Goal: Information Seeking & Learning: Learn about a topic

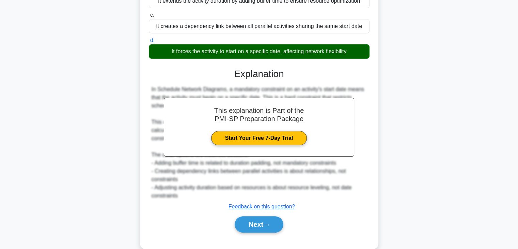
scroll to position [130, 0]
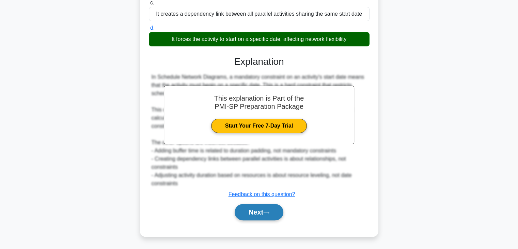
click at [268, 214] on button "Next" at bounding box center [259, 212] width 49 height 16
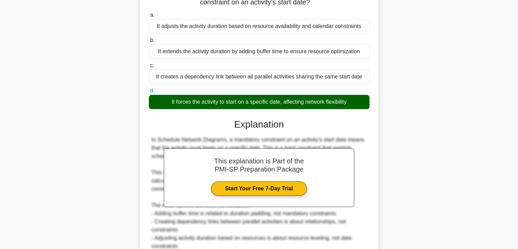
scroll to position [0, 0]
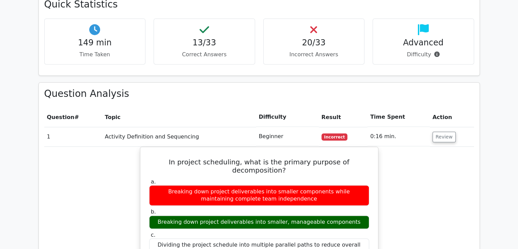
scroll to position [272, 0]
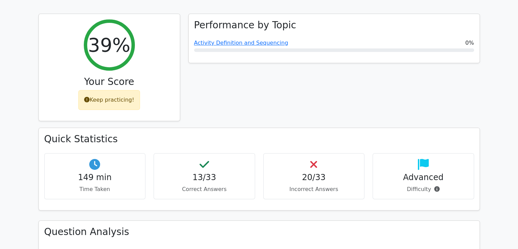
click at [205, 159] on icon at bounding box center [205, 164] width 10 height 11
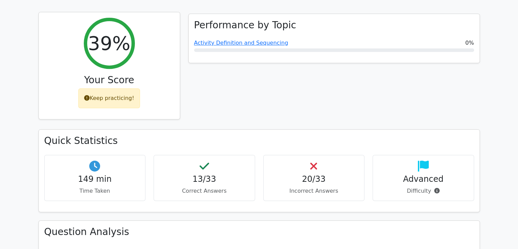
click at [114, 88] on div "Keep practicing!" at bounding box center [109, 98] width 62 height 20
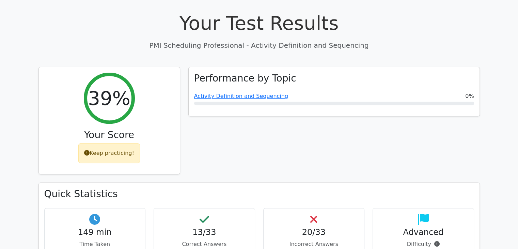
scroll to position [170, 0]
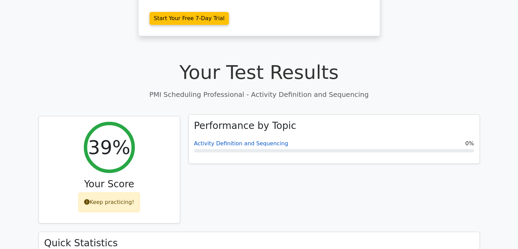
click at [254, 140] on link "Activity Definition and Sequencing" at bounding box center [241, 143] width 94 height 6
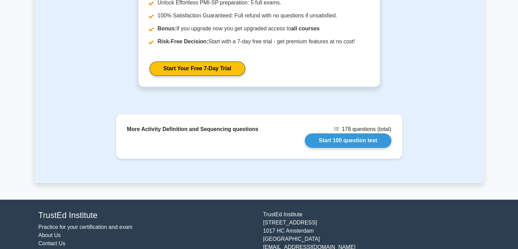
scroll to position [845, 0]
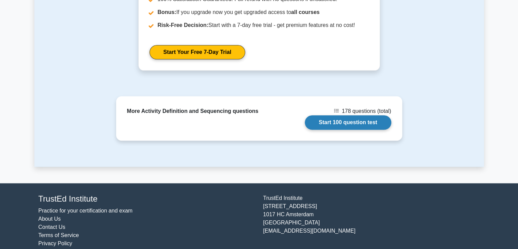
click at [352, 115] on link "Start 100 question test" at bounding box center [348, 122] width 87 height 14
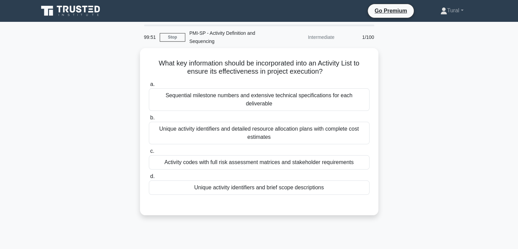
drag, startPoint x: 369, startPoint y: 36, endPoint x: 358, endPoint y: 36, distance: 11.6
click at [369, 36] on div "1/100" at bounding box center [359, 37] width 40 height 14
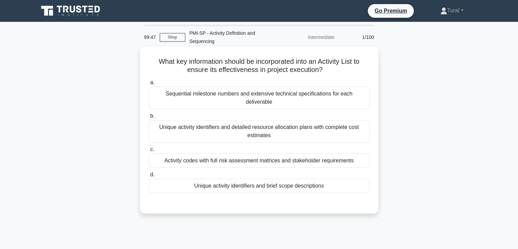
click at [251, 178] on div "Unique activity identifiers and brief scope descriptions" at bounding box center [259, 185] width 221 height 14
click at [149, 174] on input "d. Unique activity identifiers and brief scope descriptions" at bounding box center [149, 174] width 0 height 4
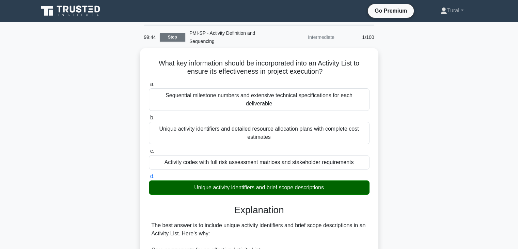
click at [169, 40] on link "Stop" at bounding box center [173, 37] width 26 height 9
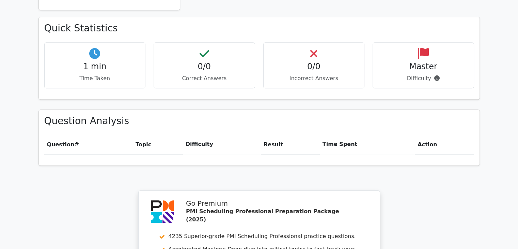
scroll to position [179, 0]
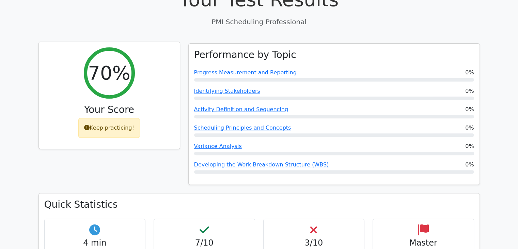
scroll to position [245, 0]
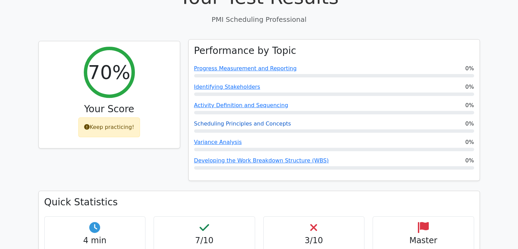
click at [223, 120] on link "Scheduling Principles and Concepts" at bounding box center [242, 123] width 97 height 6
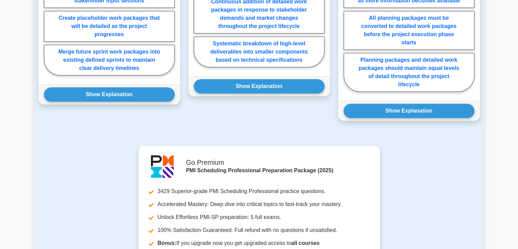
scroll to position [783, 0]
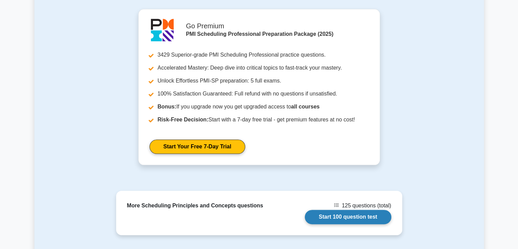
click at [345, 209] on link "Start 100 question test" at bounding box center [348, 216] width 87 height 14
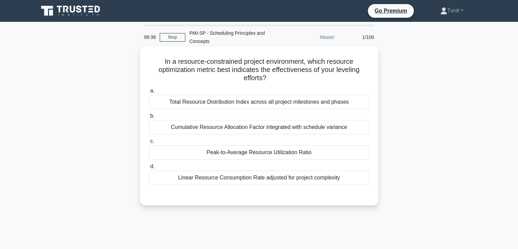
click at [263, 152] on div "Peak-to-Average Resource Utilization Ratio" at bounding box center [259, 152] width 221 height 14
click at [149, 143] on input "c. Peak-to-Average Resource Utilization Ratio" at bounding box center [149, 141] width 0 height 4
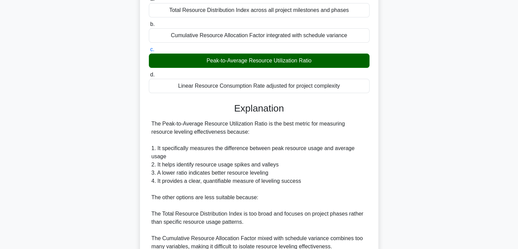
scroll to position [170, 0]
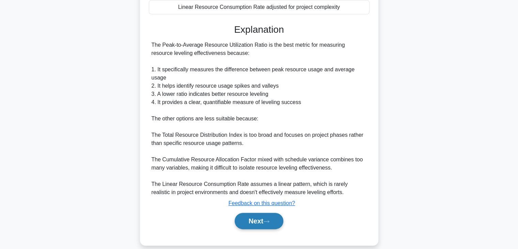
click at [265, 213] on button "Next" at bounding box center [259, 221] width 49 height 16
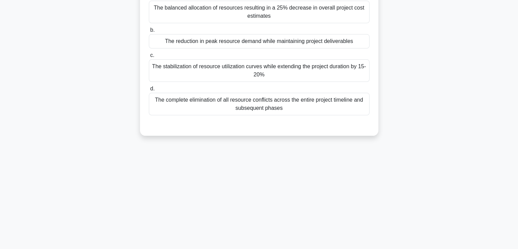
scroll to position [17, 0]
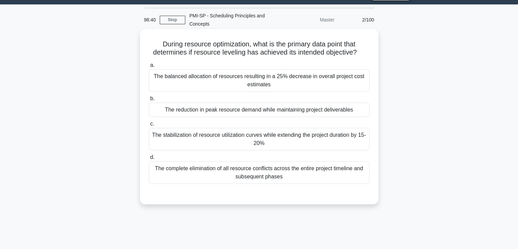
click at [233, 139] on div "The stabilization of resource utilization curves while extending the project du…" at bounding box center [259, 139] width 221 height 22
click at [149, 126] on input "c. The stabilization of resource utilization curves while extending the project…" at bounding box center [149, 124] width 0 height 4
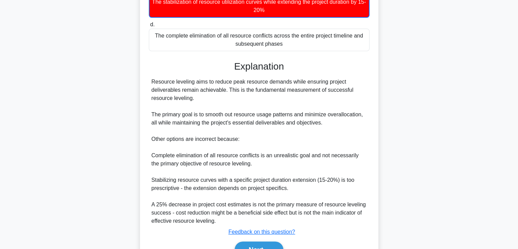
scroll to position [154, 0]
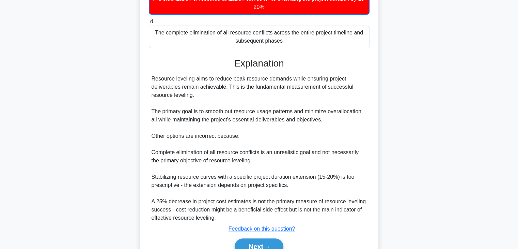
click at [167, 186] on div "Resource leveling aims to reduce peak resource demands while ensuring project d…" at bounding box center [259, 148] width 215 height 147
click at [163, 184] on div "Resource leveling aims to reduce peak resource demands while ensuring project d…" at bounding box center [259, 148] width 215 height 147
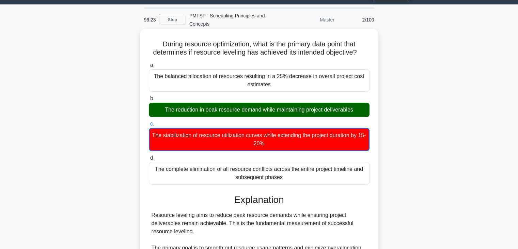
scroll to position [0, 0]
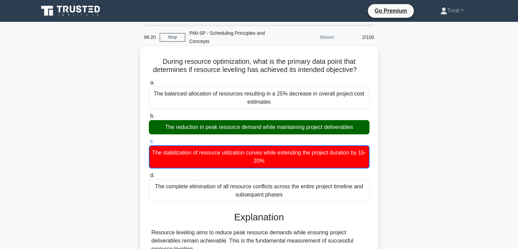
drag, startPoint x: 159, startPoint y: 61, endPoint x: 360, endPoint y: 71, distance: 200.5
click at [360, 71] on h5 "During resource optimization, what is the primary data point that determines if…" at bounding box center [259, 65] width 222 height 17
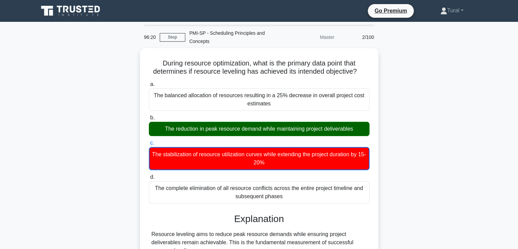
copy h5 "During resource optimization, what is the primary data point that determines if…"
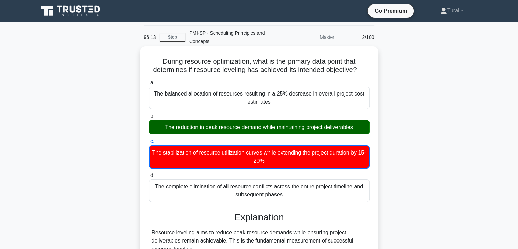
drag, startPoint x: 154, startPoint y: 92, endPoint x: 345, endPoint y: 195, distance: 216.2
click at [345, 195] on div "a. The balanced allocation of resources resulting in a 25% decrease in overall …" at bounding box center [259, 140] width 229 height 126
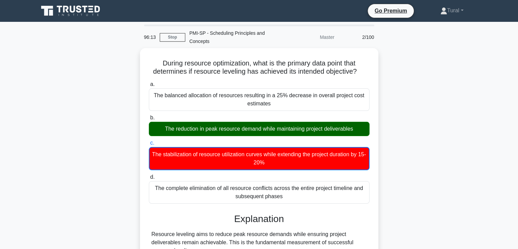
copy div "The balanced allocation of resources resulting in a 25% decrease in overall pro…"
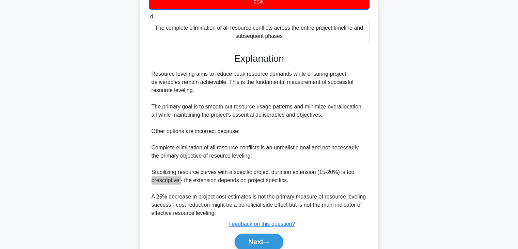
scroll to position [170, 0]
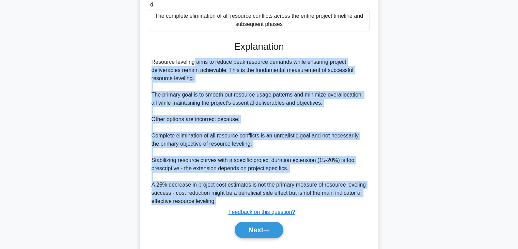
drag, startPoint x: 151, startPoint y: 63, endPoint x: 233, endPoint y: 202, distance: 161.4
click at [233, 202] on div "Resource leveling aims to reduce peak resource demands while ensuring project d…" at bounding box center [259, 131] width 215 height 147
copy div "Resource leveling aims to reduce peak resource demands while ensuring project d…"
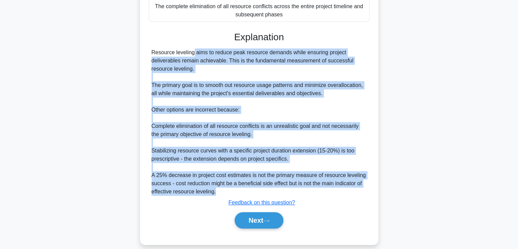
scroll to position [188, 0]
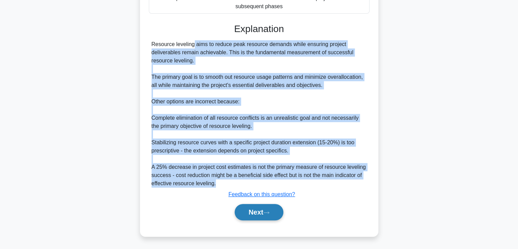
click at [257, 212] on button "Next" at bounding box center [259, 212] width 49 height 16
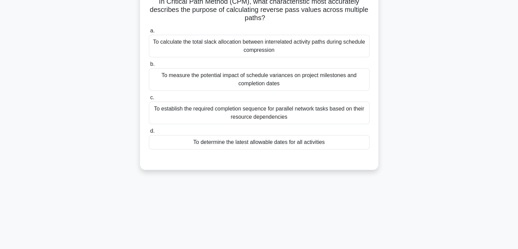
scroll to position [0, 0]
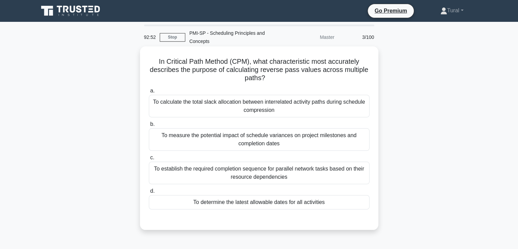
click at [250, 97] on div "To calculate the total slack allocation between interrelated activity paths dur…" at bounding box center [259, 106] width 221 height 22
click at [149, 93] on input "a. To calculate the total slack allocation between interrelated activity paths …" at bounding box center [149, 91] width 0 height 4
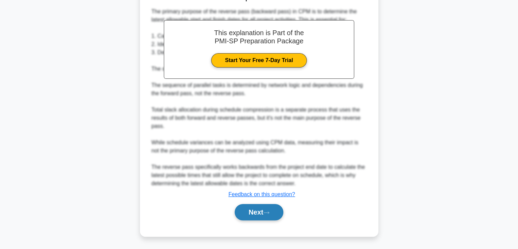
click at [251, 217] on button "Next" at bounding box center [259, 212] width 49 height 16
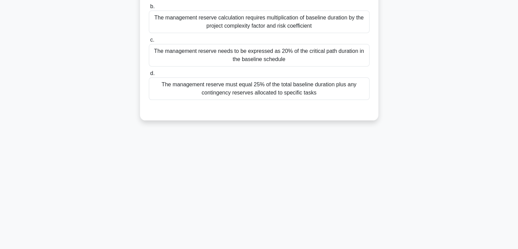
scroll to position [17, 0]
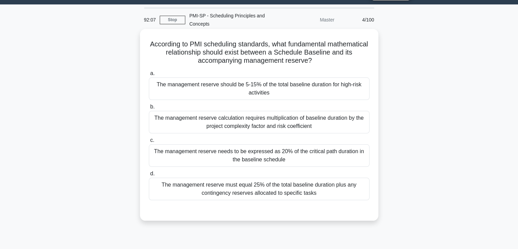
click at [326, 88] on div "The management reserve should be 5-15% of the total baseline duration for high-…" at bounding box center [259, 88] width 221 height 22
click at [149, 76] on input "a. The management reserve should be 5-15% of the total baseline duration for hi…" at bounding box center [149, 73] width 0 height 4
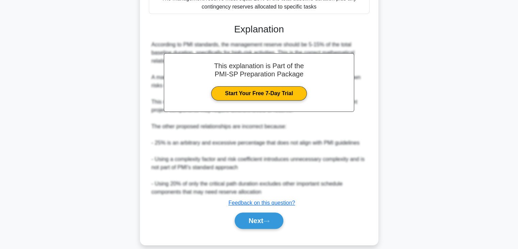
scroll to position [212, 0]
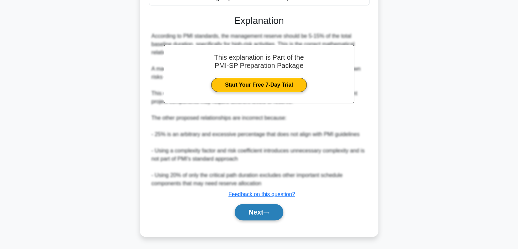
click at [260, 210] on button "Next" at bounding box center [259, 212] width 49 height 16
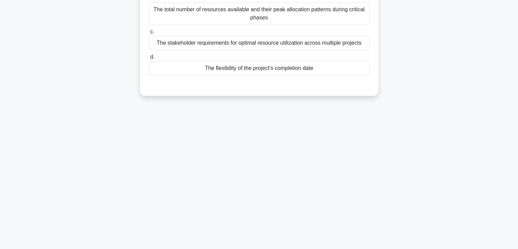
scroll to position [0, 0]
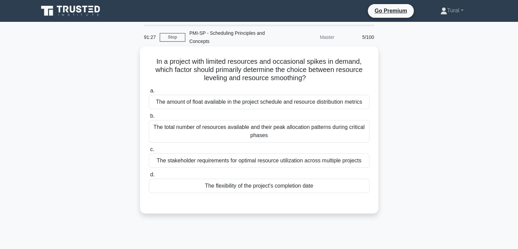
click at [230, 104] on div "The amount of float available in the project schedule and resource distribution…" at bounding box center [259, 102] width 221 height 14
click at [149, 93] on input "a. The amount of float available in the project schedule and resource distribut…" at bounding box center [149, 91] width 0 height 4
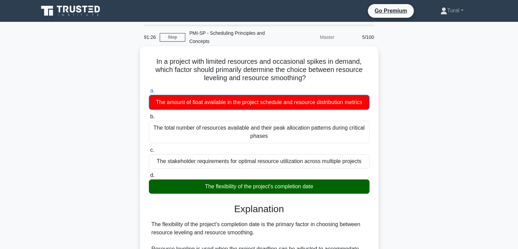
scroll to position [170, 0]
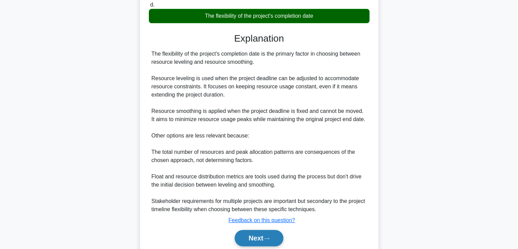
drag, startPoint x: 270, startPoint y: 235, endPoint x: 265, endPoint y: 231, distance: 6.5
click at [270, 235] on button "Next" at bounding box center [259, 238] width 49 height 16
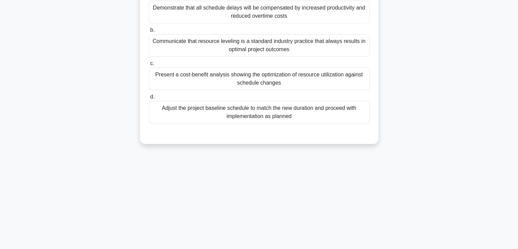
scroll to position [17, 0]
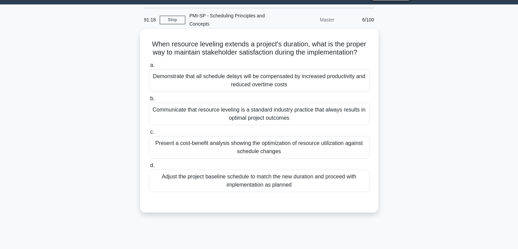
click at [181, 151] on div "Present a cost-benefit analysis showing the optimization of resource utilizatio…" at bounding box center [259, 147] width 221 height 22
click at [149, 134] on input "c. Present a cost-benefit analysis showing the optimization of resource utiliza…" at bounding box center [149, 132] width 0 height 4
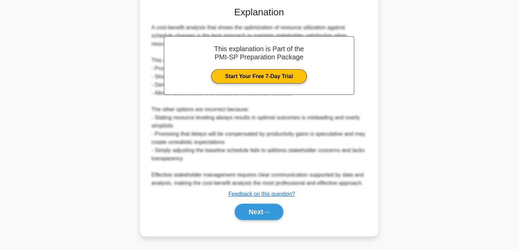
scroll to position [220, 0]
click at [267, 209] on button "Next" at bounding box center [259, 211] width 49 height 16
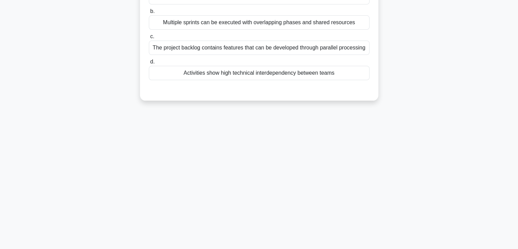
scroll to position [0, 0]
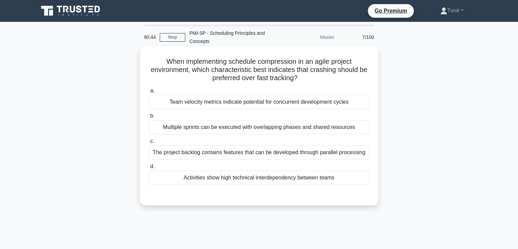
click at [267, 177] on div "Activities show high technical interdependency between teams" at bounding box center [259, 177] width 221 height 14
click at [149, 169] on input "d. Activities show high technical interdependency between teams" at bounding box center [149, 166] width 0 height 4
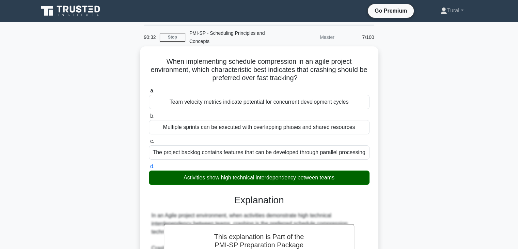
drag, startPoint x: 165, startPoint y: 60, endPoint x: 351, endPoint y: 173, distance: 217.8
click at [351, 173] on div "When implementing schedule compression in an agile project environment, which c…" at bounding box center [259, 243] width 233 height 388
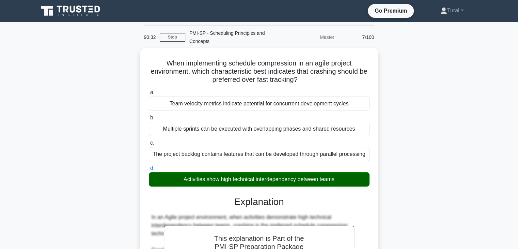
copy div "When implementing schedule compression in an agile project environment, which c…"
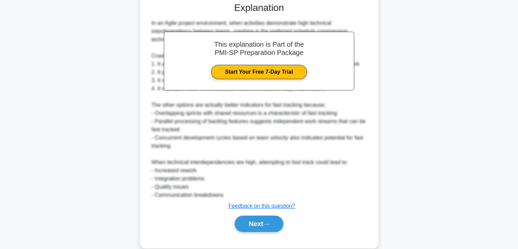
scroll to position [204, 0]
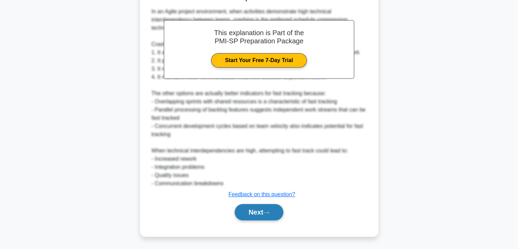
click at [255, 213] on button "Next" at bounding box center [259, 212] width 49 height 16
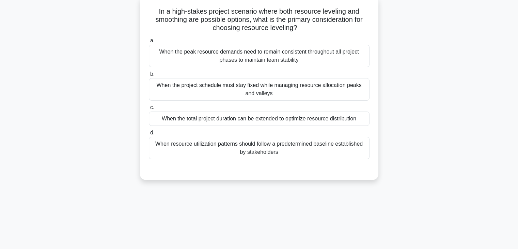
scroll to position [51, 0]
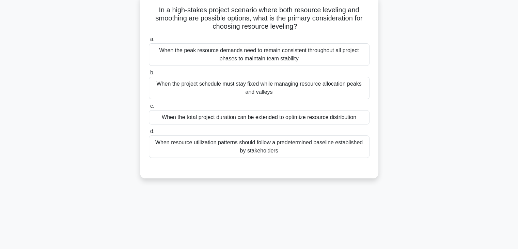
click at [283, 151] on div "When resource utilization patterns should follow a predetermined baseline estab…" at bounding box center [259, 146] width 221 height 22
click at [149, 134] on input "d. When resource utilization patterns should follow a predetermined baseline es…" at bounding box center [149, 131] width 0 height 4
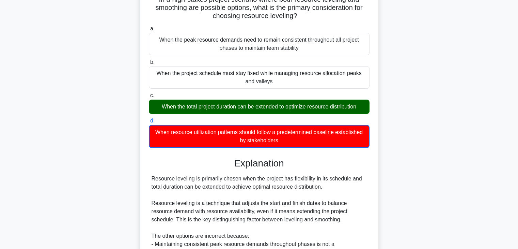
scroll to position [188, 0]
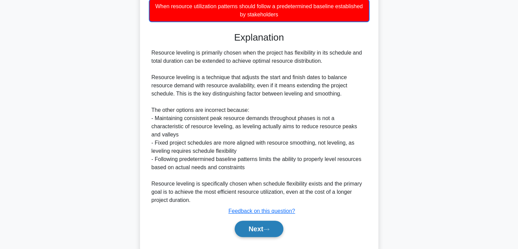
click at [256, 229] on button "Next" at bounding box center [259, 228] width 49 height 16
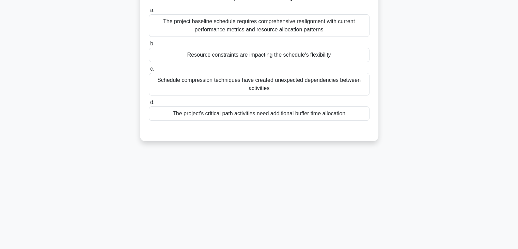
scroll to position [51, 0]
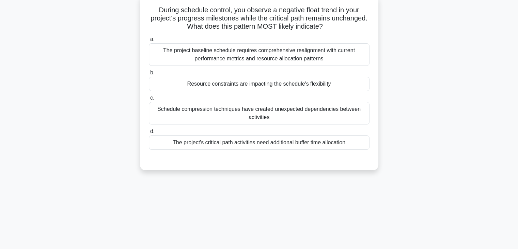
click at [279, 140] on div "The project's critical path activities need additional buffer time allocation" at bounding box center [259, 142] width 221 height 14
click at [149, 134] on input "d. The project's critical path activities need additional buffer time allocation" at bounding box center [149, 131] width 0 height 4
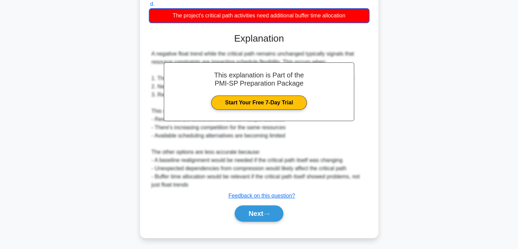
scroll to position [180, 0]
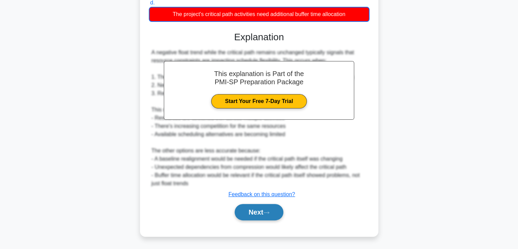
click at [265, 212] on button "Next" at bounding box center [259, 212] width 49 height 16
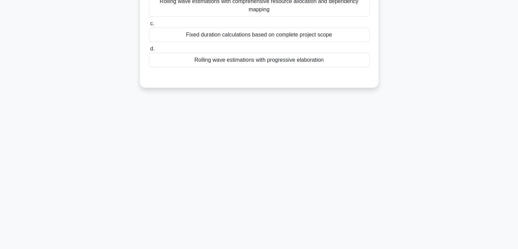
scroll to position [17, 0]
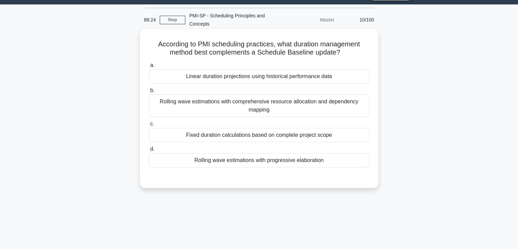
click at [253, 139] on div "Fixed duration calculations based on complete project scope" at bounding box center [259, 135] width 221 height 14
click at [149, 126] on input "c. Fixed duration calculations based on complete project scope" at bounding box center [149, 124] width 0 height 4
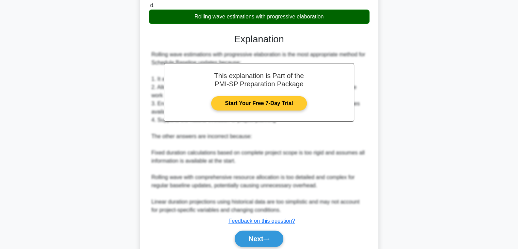
scroll to position [188, 0]
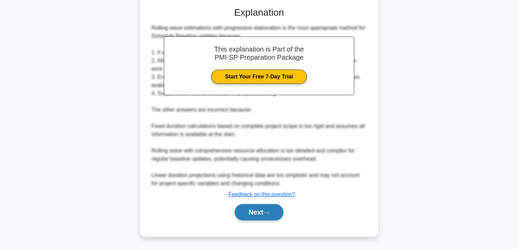
click at [264, 208] on button "Next" at bounding box center [259, 212] width 49 height 16
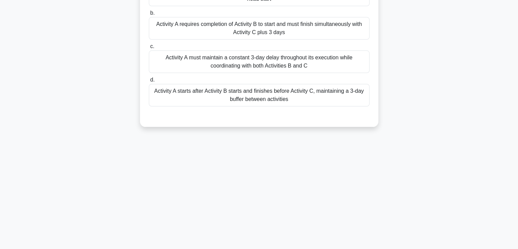
scroll to position [17, 0]
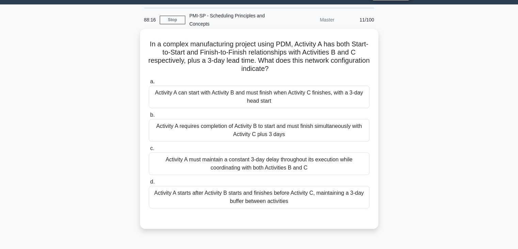
click at [246, 93] on div "Activity A can start with Activity B and must finish when Activity C finishes, …" at bounding box center [259, 96] width 221 height 22
click at [149, 84] on input "a. Activity A can start with Activity B and must finish when Activity C finishe…" at bounding box center [149, 81] width 0 height 4
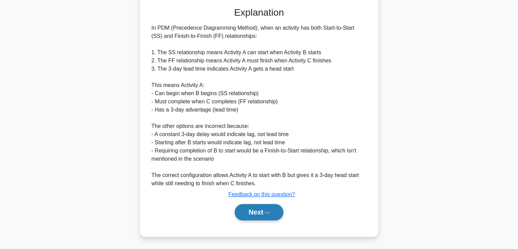
click at [266, 211] on icon at bounding box center [266, 212] width 6 height 4
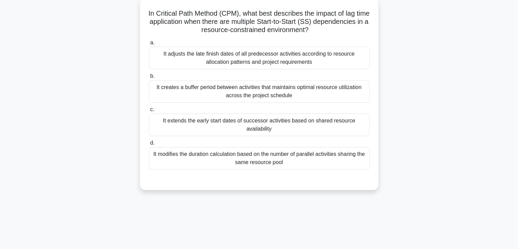
scroll to position [0, 0]
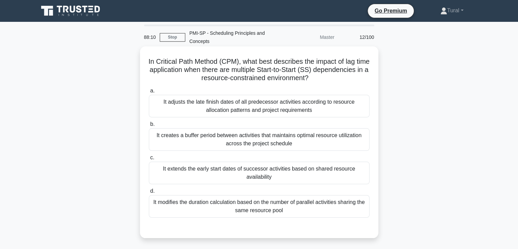
click at [251, 162] on div "It extends the early start dates of successor activities based on shared resour…" at bounding box center [259, 172] width 221 height 22
click at [149, 160] on input "c. It extends the early start dates of successor activities based on shared res…" at bounding box center [149, 157] width 0 height 4
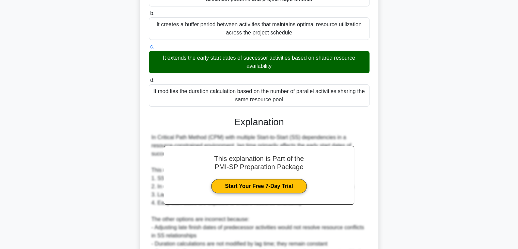
scroll to position [68, 0]
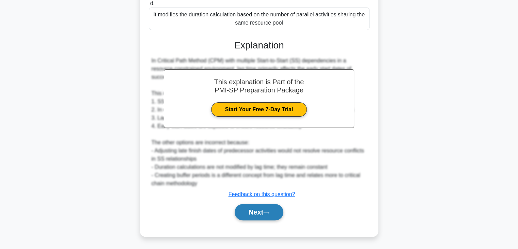
click at [275, 213] on button "Next" at bounding box center [259, 212] width 49 height 16
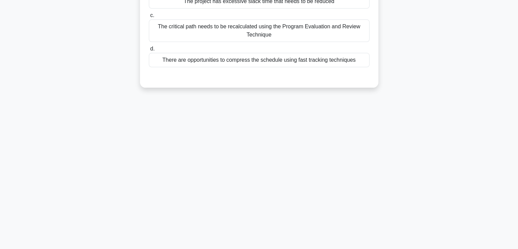
scroll to position [0, 0]
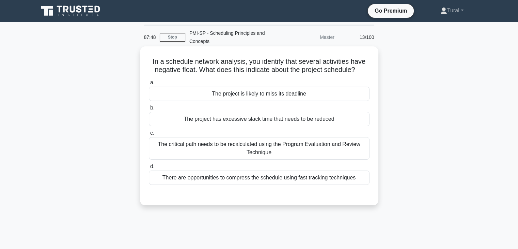
click at [285, 94] on div "The project is likely to miss its deadline" at bounding box center [259, 94] width 221 height 14
click at [149, 85] on input "a. The project is likely to miss its deadline" at bounding box center [149, 82] width 0 height 4
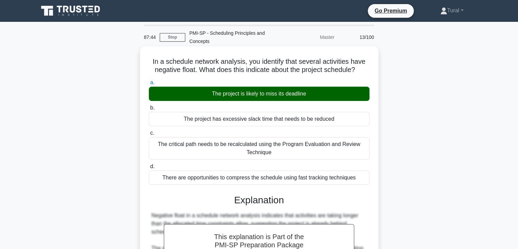
drag, startPoint x: 151, startPoint y: 62, endPoint x: 362, endPoint y: 173, distance: 238.6
click at [362, 173] on div "In a schedule network analysis, you identify that several activities have negat…" at bounding box center [259, 222] width 233 height 347
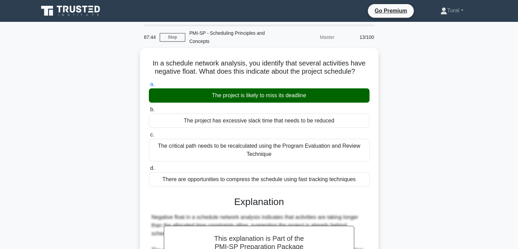
copy div "In a schedule network analysis, you identify that several activities have negat…"
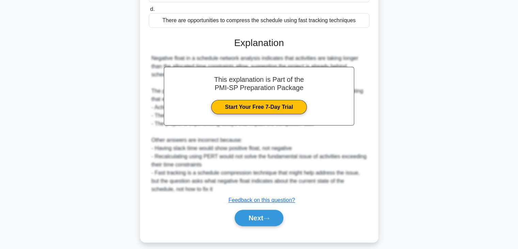
scroll to position [163, 0]
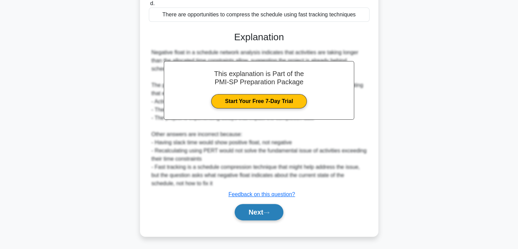
click at [256, 211] on button "Next" at bounding box center [259, 212] width 49 height 16
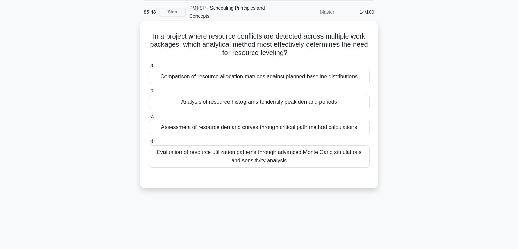
scroll to position [120, 0]
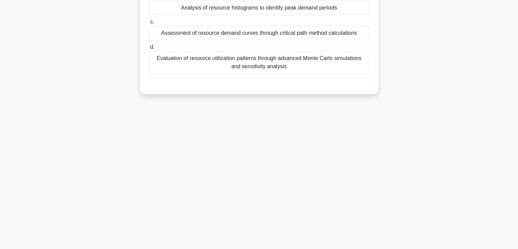
click at [260, 68] on div "Evaluation of resource utilization patterns through advanced Monte Carlo simula…" at bounding box center [259, 62] width 221 height 22
click at [149, 49] on input "d. Evaluation of resource utilization patterns through advanced Monte Carlo sim…" at bounding box center [149, 47] width 0 height 4
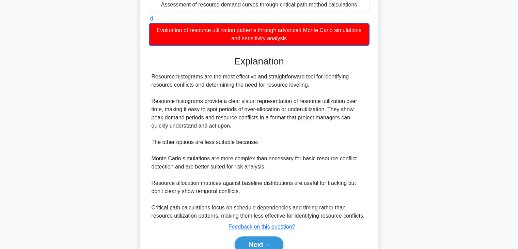
scroll to position [180, 0]
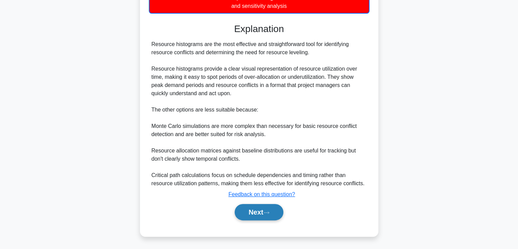
click at [263, 207] on button "Next" at bounding box center [259, 212] width 49 height 16
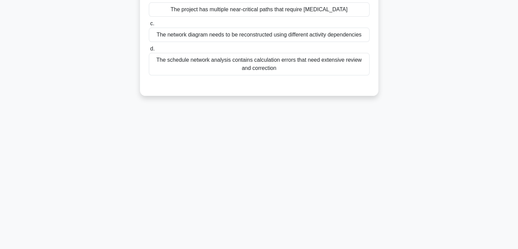
scroll to position [0, 0]
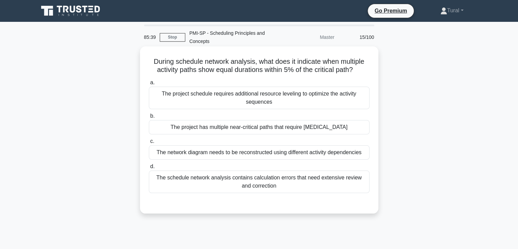
click at [199, 89] on div "The project schedule requires additional resource leveling to optimize the acti…" at bounding box center [259, 98] width 221 height 22
click at [149, 85] on input "a. The project schedule requires additional resource leveling to optimize the a…" at bounding box center [149, 82] width 0 height 4
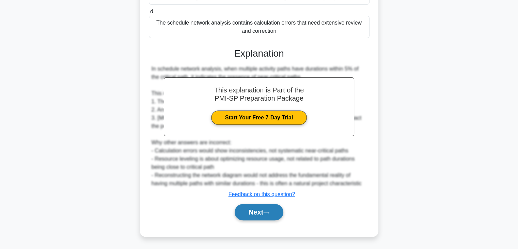
click at [251, 209] on button "Next" at bounding box center [259, 212] width 49 height 16
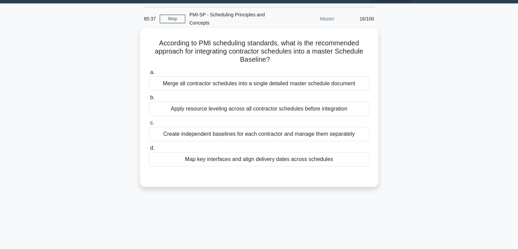
scroll to position [17, 0]
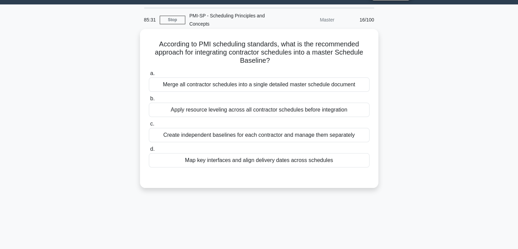
click at [209, 111] on div "Apply resource leveling across all contractor schedules before integration" at bounding box center [259, 110] width 221 height 14
click at [149, 101] on input "b. Apply resource leveling across all contractor schedules before integration" at bounding box center [149, 98] width 0 height 4
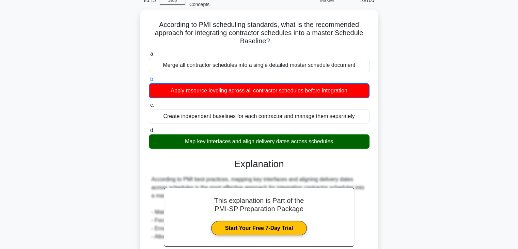
scroll to position [0, 0]
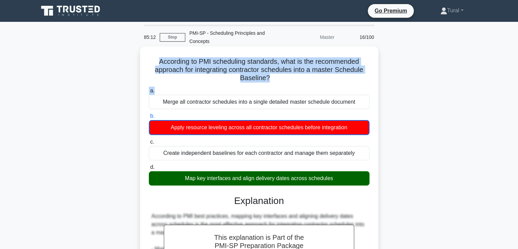
drag, startPoint x: 157, startPoint y: 63, endPoint x: 304, endPoint y: 85, distance: 148.5
click at [304, 85] on div "According to PMI scheduling standards, what is the recommended approach for int…" at bounding box center [259, 231] width 233 height 364
click at [197, 67] on h5 "According to PMI scheduling standards, what is the recommended approach for int…" at bounding box center [259, 69] width 222 height 25
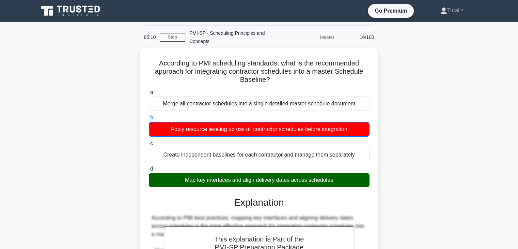
drag, startPoint x: 159, startPoint y: 61, endPoint x: 420, endPoint y: 182, distance: 287.9
click at [420, 182] on div "According to PMI scheduling standards, what is the recommended approach for int…" at bounding box center [259, 237] width 450 height 378
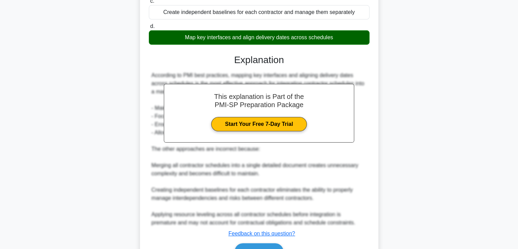
scroll to position [180, 0]
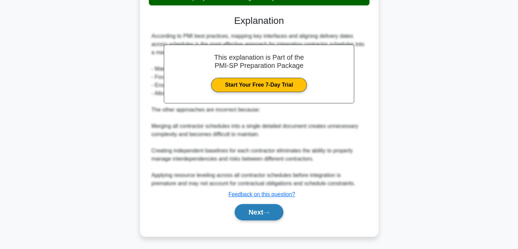
click at [273, 212] on button "Next" at bounding box center [259, 212] width 49 height 16
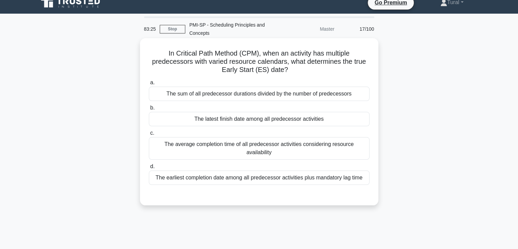
scroll to position [120, 0]
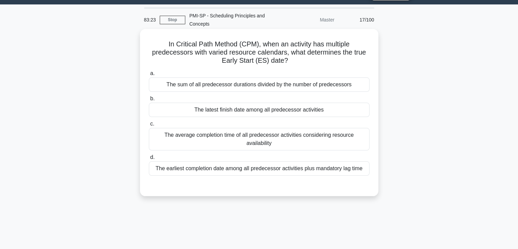
click at [266, 109] on div "The latest finish date among all predecessor activities" at bounding box center [259, 110] width 221 height 14
click at [149, 101] on input "b. The latest finish date among all predecessor activities" at bounding box center [149, 98] width 0 height 4
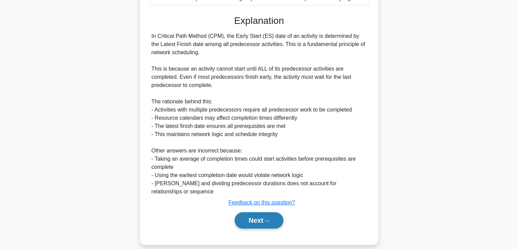
click at [269, 219] on icon at bounding box center [266, 221] width 6 height 4
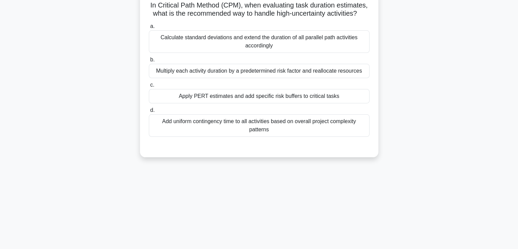
scroll to position [0, 0]
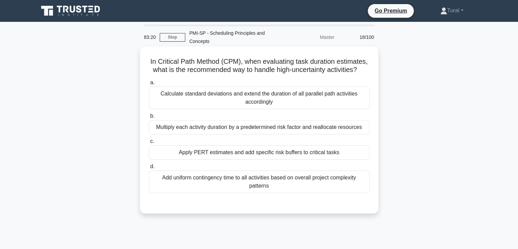
click at [265, 101] on div "Calculate standard deviations and extend the duration of all parallel path acti…" at bounding box center [259, 98] width 221 height 22
click at [149, 85] on input "a. Calculate standard deviations and extend the duration of all parallel path a…" at bounding box center [149, 82] width 0 height 4
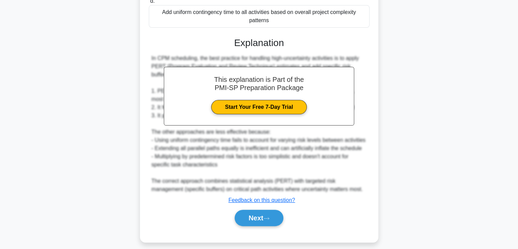
scroll to position [170, 0]
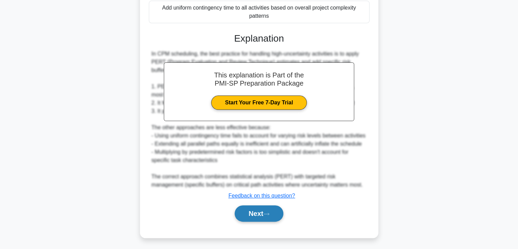
click at [269, 212] on icon at bounding box center [266, 214] width 6 height 4
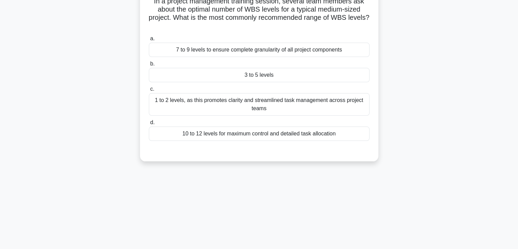
scroll to position [0, 0]
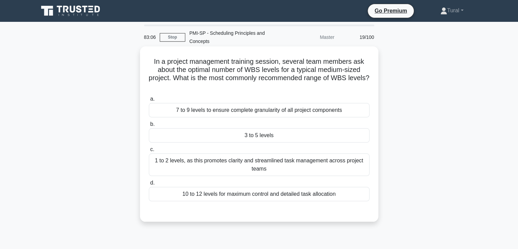
click at [301, 138] on div "3 to 5 levels" at bounding box center [259, 135] width 221 height 14
click at [149, 126] on input "b. 3 to 5 levels" at bounding box center [149, 124] width 0 height 4
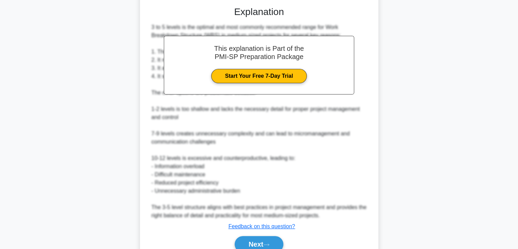
scroll to position [34, 0]
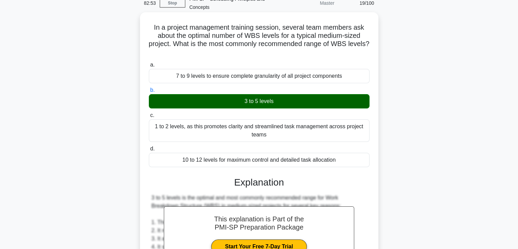
drag, startPoint x: 153, startPoint y: 28, endPoint x: 341, endPoint y: 165, distance: 232.0
click at [341, 165] on div "In a project management training session, several team members ask about the op…" at bounding box center [259, 225] width 233 height 421
copy div "In a project management training session, several team members ask about the op…"
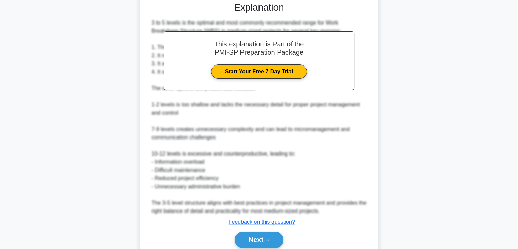
scroll to position [236, 0]
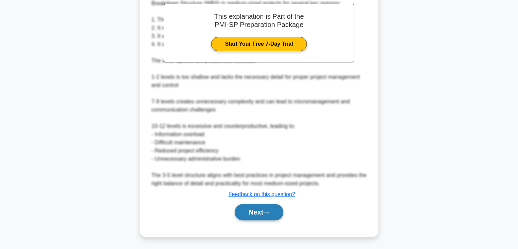
click at [266, 209] on button "Next" at bounding box center [259, 212] width 49 height 16
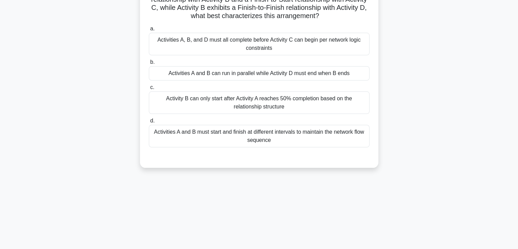
scroll to position [17, 0]
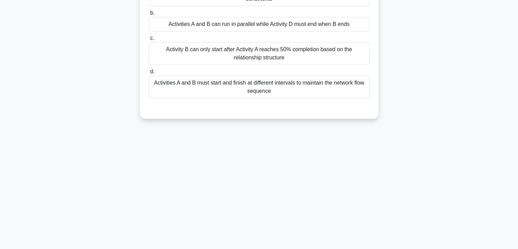
click at [262, 90] on div "Activities A and B must start and finish at different intervals to maintain the…" at bounding box center [259, 87] width 221 height 22
click at [149, 74] on input "d. Activities A and B must start and finish at different intervals to maintain …" at bounding box center [149, 71] width 0 height 4
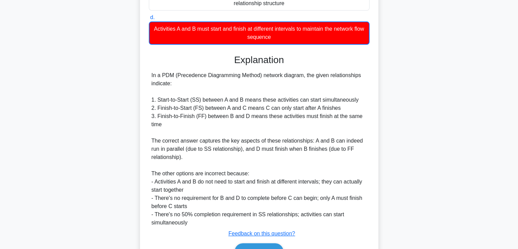
scroll to position [213, 0]
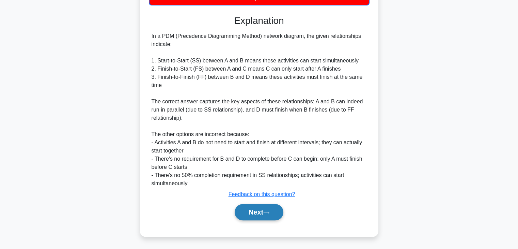
click at [262, 210] on button "Next" at bounding box center [259, 212] width 49 height 16
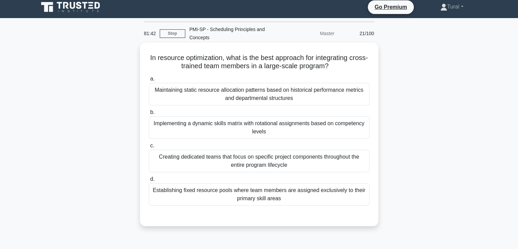
scroll to position [0, 0]
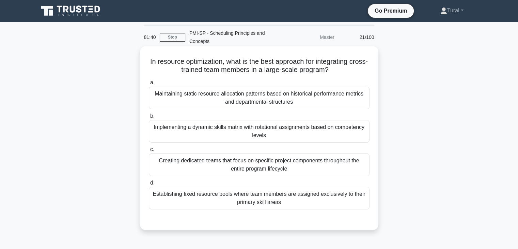
click at [298, 103] on div "Maintaining static resource allocation patterns based on historical performance…" at bounding box center [259, 98] width 221 height 22
click at [149, 85] on input "a. Maintaining static resource allocation patterns based on historical performa…" at bounding box center [149, 82] width 0 height 4
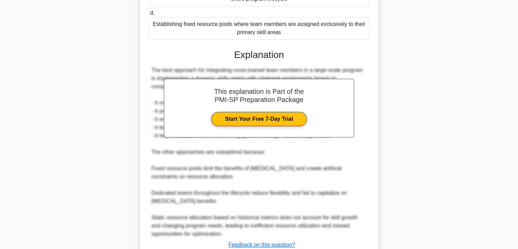
scroll to position [221, 0]
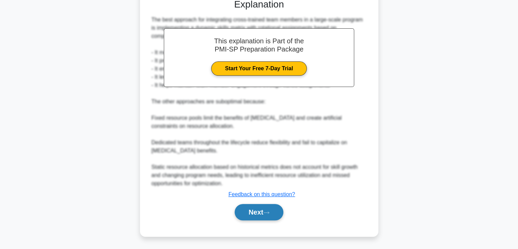
click at [267, 210] on icon at bounding box center [266, 212] width 6 height 4
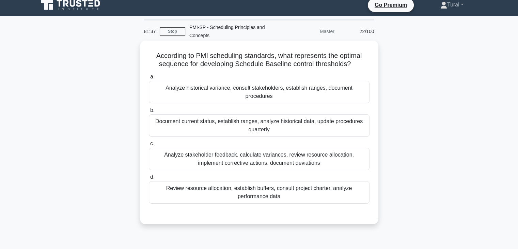
scroll to position [0, 0]
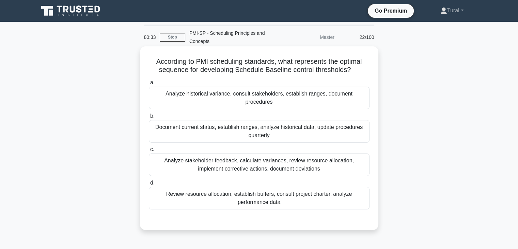
click at [283, 96] on div "Analyze historical variance, consult stakeholders, establish ranges, document p…" at bounding box center [259, 98] width 221 height 22
click at [149, 85] on input "a. Analyze historical variance, consult stakeholders, establish ranges, documen…" at bounding box center [149, 82] width 0 height 4
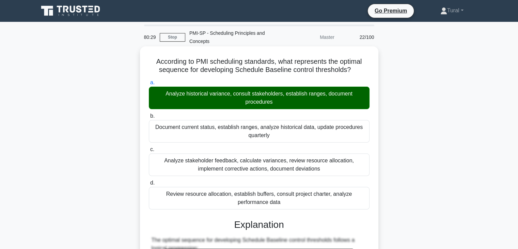
drag, startPoint x: 154, startPoint y: 61, endPoint x: 326, endPoint y: 207, distance: 224.9
click at [326, 207] on div "According to PMI scheduling standards, what represents the optimal sequence for…" at bounding box center [259, 251] width 233 height 404
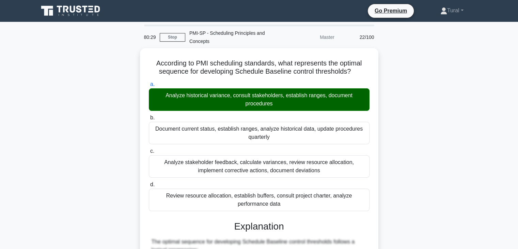
copy div "According to PMI scheduling standards, what represents the optimal sequence for…"
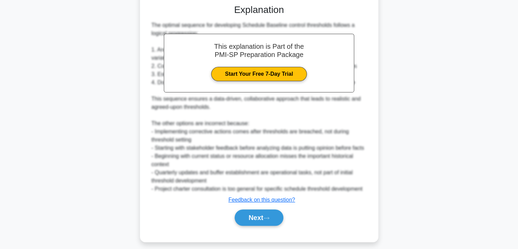
scroll to position [220, 0]
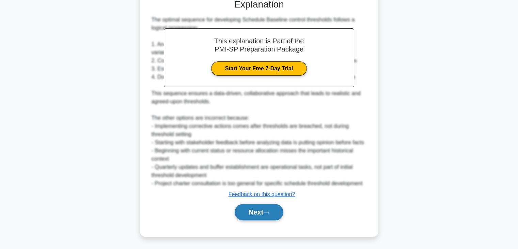
click at [258, 206] on button "Next" at bounding box center [259, 212] width 49 height 16
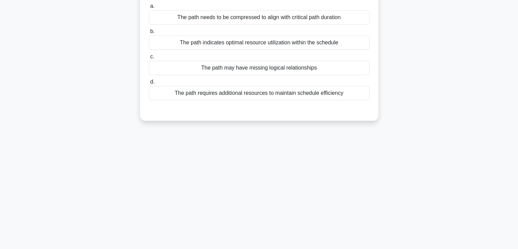
scroll to position [17, 0]
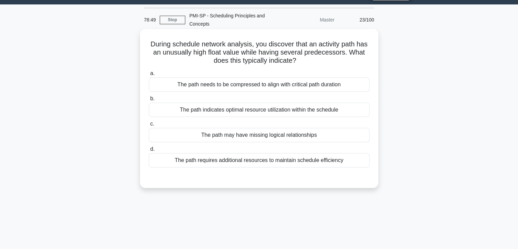
click at [241, 112] on div "The path indicates optimal resource utilization within the schedule" at bounding box center [259, 110] width 221 height 14
click at [149, 101] on input "b. The path indicates optimal resource utilization within the schedule" at bounding box center [149, 98] width 0 height 4
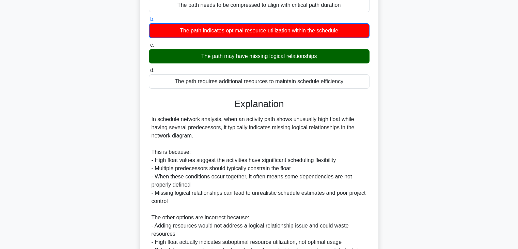
scroll to position [154, 0]
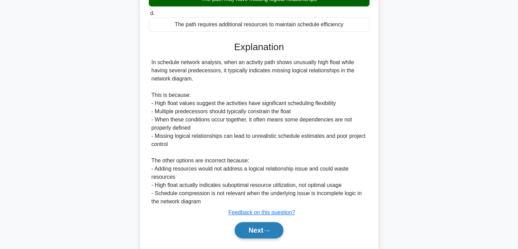
click at [274, 230] on button "Next" at bounding box center [259, 230] width 49 height 16
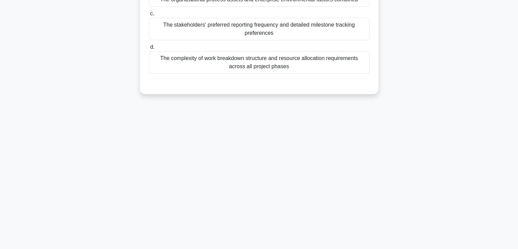
scroll to position [17, 0]
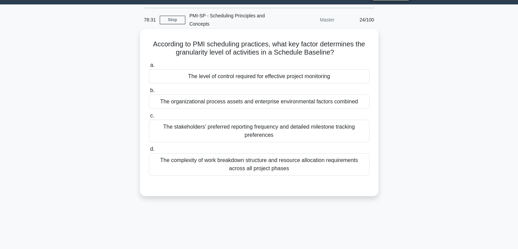
click at [237, 75] on div "The level of control required for effective project monitoring" at bounding box center [259, 76] width 221 height 14
click at [149, 67] on input "a. The level of control required for effective project monitoring" at bounding box center [149, 65] width 0 height 4
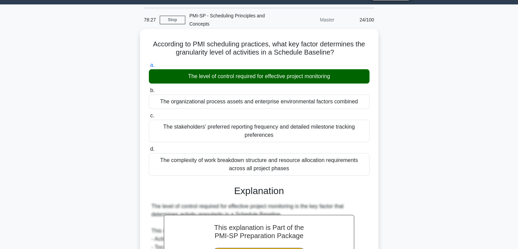
drag, startPoint x: 153, startPoint y: 44, endPoint x: 325, endPoint y: 165, distance: 210.2
click at [325, 165] on div "According to PMI scheduling practices, what key factor determines the granulari…" at bounding box center [259, 218] width 233 height 372
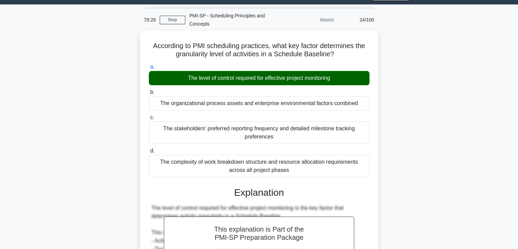
copy div "According to PMI scheduling practices, what key factor determines the granulari…"
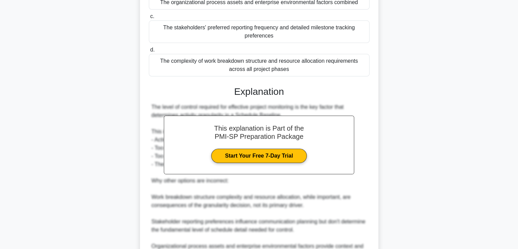
scroll to position [187, 0]
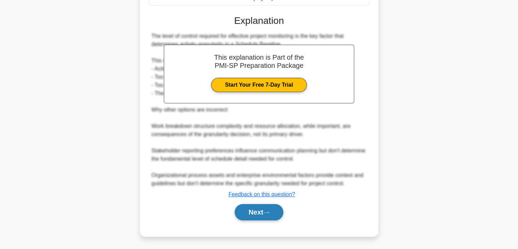
click at [249, 210] on button "Next" at bounding box center [259, 212] width 49 height 16
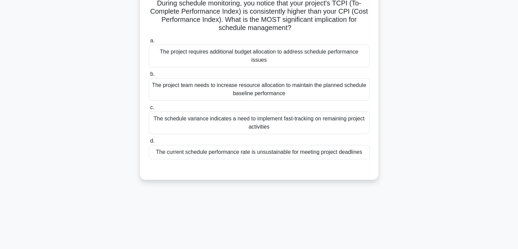
scroll to position [17, 0]
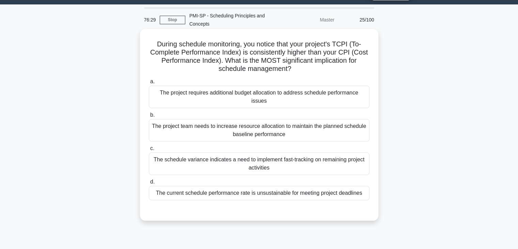
click at [258, 89] on div "The project requires additional budget allocation to address schedule performan…" at bounding box center [259, 96] width 221 height 22
click at [149, 84] on input "a. The project requires additional budget allocation to address schedule perfor…" at bounding box center [149, 81] width 0 height 4
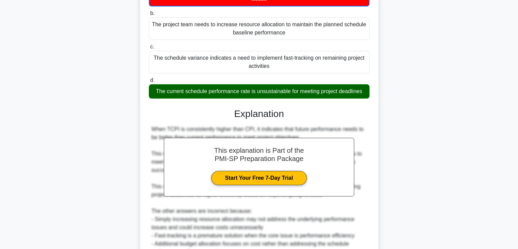
scroll to position [188, 0]
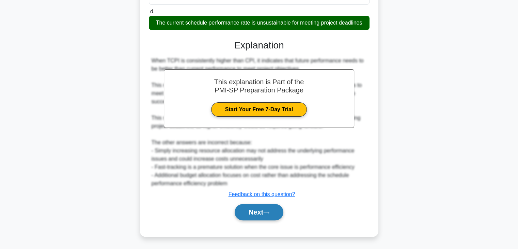
click at [263, 209] on button "Next" at bounding box center [259, 212] width 49 height 16
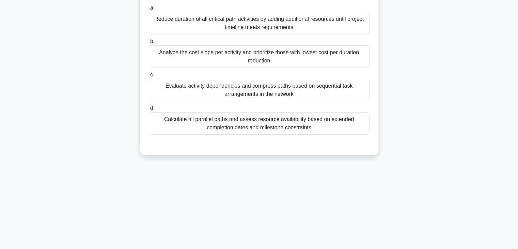
scroll to position [120, 0]
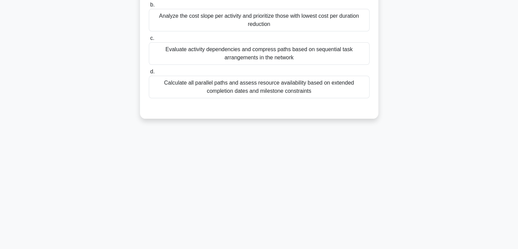
click at [240, 88] on div "Calculate all parallel paths and assess resource availability based on extended…" at bounding box center [259, 87] width 221 height 22
click at [149, 74] on input "d. Calculate all parallel paths and assess resource availability based on exten…" at bounding box center [149, 71] width 0 height 4
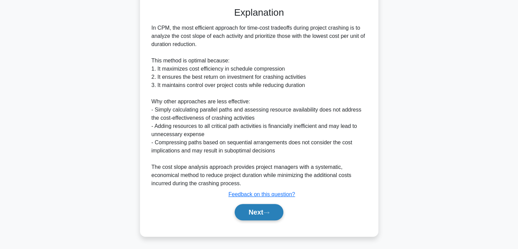
click at [274, 208] on button "Next" at bounding box center [259, 212] width 49 height 16
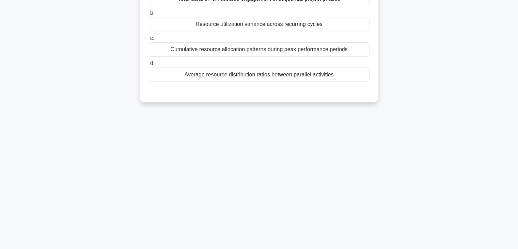
scroll to position [0, 0]
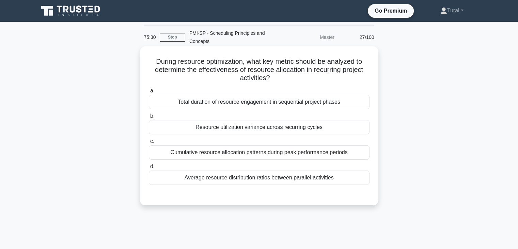
click at [248, 92] on label "a. Total duration of resource engagement in sequential project phases" at bounding box center [259, 98] width 221 height 22
click at [149, 92] on input "a. Total duration of resource engagement in sequential project phases" at bounding box center [149, 91] width 0 height 4
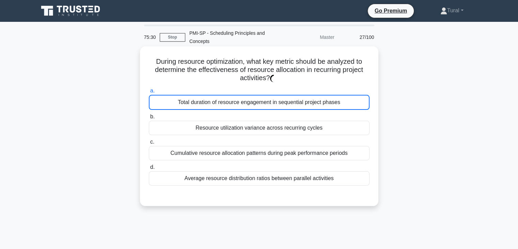
click at [248, 101] on div "Total duration of resource engagement in sequential project phases" at bounding box center [259, 102] width 221 height 15
click at [149, 93] on input "a. Total duration of resource engagement in sequential project phases" at bounding box center [149, 91] width 0 height 4
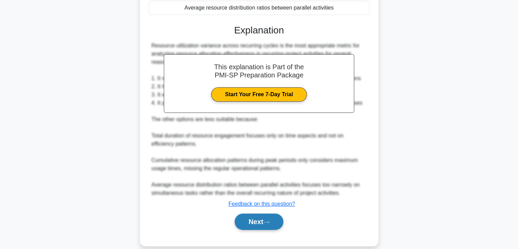
click at [267, 221] on icon at bounding box center [266, 222] width 6 height 4
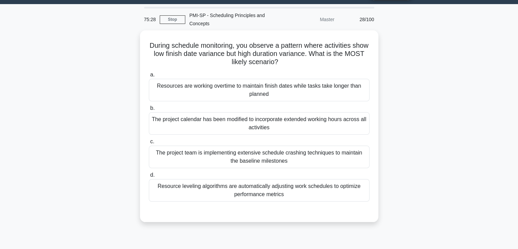
scroll to position [17, 0]
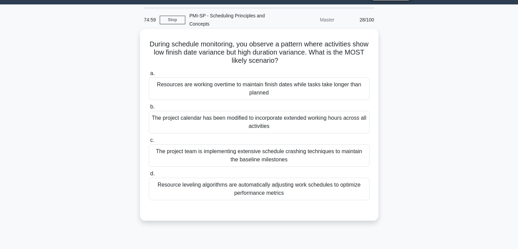
click at [255, 83] on div "Resources are working overtime to maintain finish dates while tasks take longer…" at bounding box center [259, 88] width 221 height 22
click at [149, 76] on input "a. Resources are working overtime to maintain finish dates while tasks take lon…" at bounding box center [149, 73] width 0 height 4
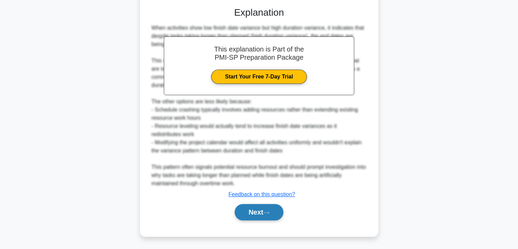
click at [259, 212] on button "Next" at bounding box center [259, 212] width 49 height 16
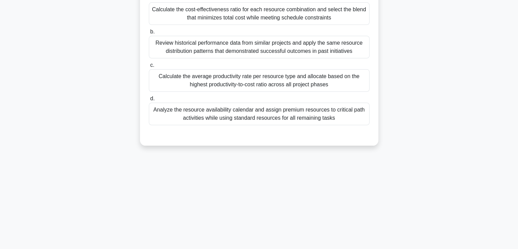
scroll to position [120, 0]
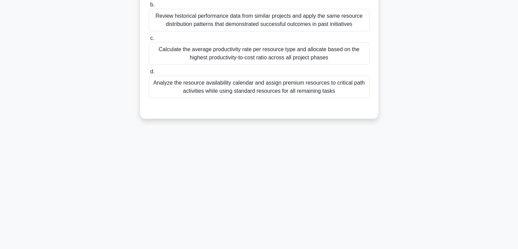
click at [252, 108] on div "a. Calculate the cost-effectiveness ratio for each resource combination and sel…" at bounding box center [259, 38] width 222 height 144
click at [251, 85] on div "Analyze the resource availability calendar and assign premium resources to crit…" at bounding box center [259, 87] width 221 height 22
click at [149, 74] on input "d. Analyze the resource availability calendar and assign premium resources to c…" at bounding box center [149, 71] width 0 height 4
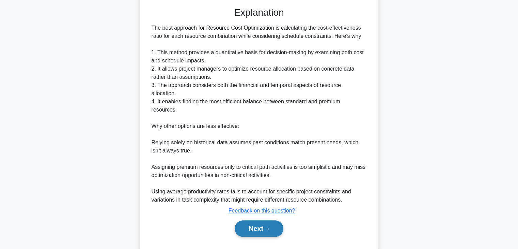
click at [261, 220] on button "Next" at bounding box center [259, 228] width 49 height 16
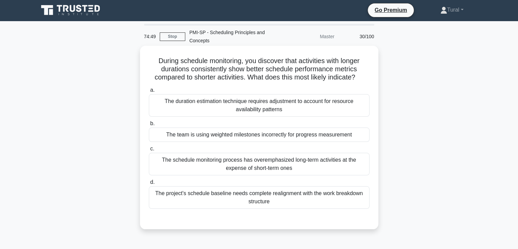
scroll to position [0, 0]
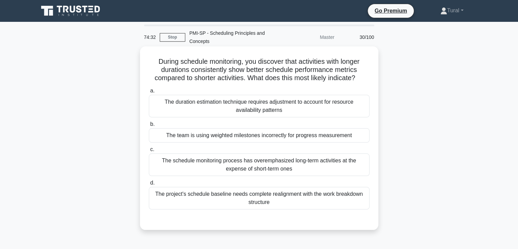
click at [267, 166] on div "The schedule monitoring process has overemphasized long-term activities at the …" at bounding box center [259, 164] width 221 height 22
click at [149, 152] on input "c. The schedule monitoring process has overemphasized long-term activities at t…" at bounding box center [149, 149] width 0 height 4
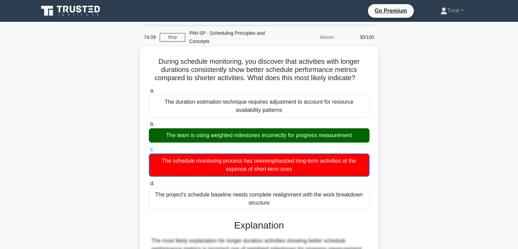
drag, startPoint x: 155, startPoint y: 60, endPoint x: 287, endPoint y: 205, distance: 195.8
click at [287, 205] on div "During schedule monitoring, you discover that activities with longer durations …" at bounding box center [259, 243] width 233 height 389
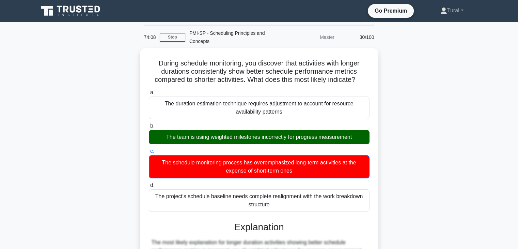
copy div "During schedule monitoring, you discover that activities with longer durations …"
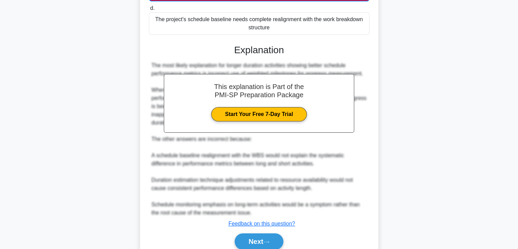
scroll to position [204, 0]
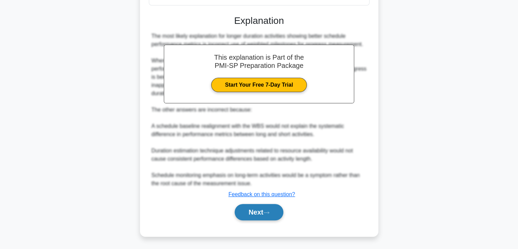
click at [263, 207] on button "Next" at bounding box center [259, 212] width 49 height 16
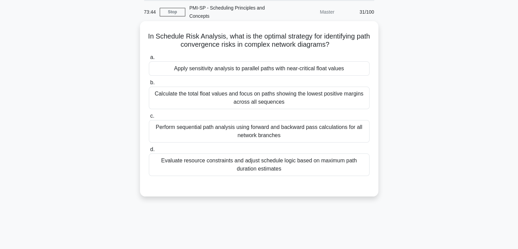
scroll to position [0, 0]
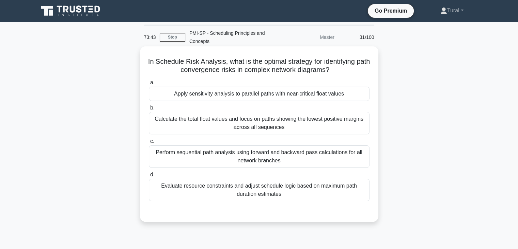
click at [258, 125] on div "Calculate the total float values and focus on paths showing the lowest positive…" at bounding box center [259, 123] width 221 height 22
click at [149, 110] on input "b. Calculate the total float values and focus on paths showing the lowest posit…" at bounding box center [149, 108] width 0 height 4
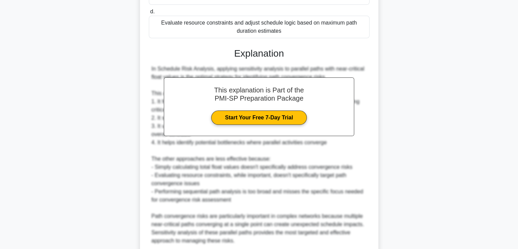
scroll to position [204, 0]
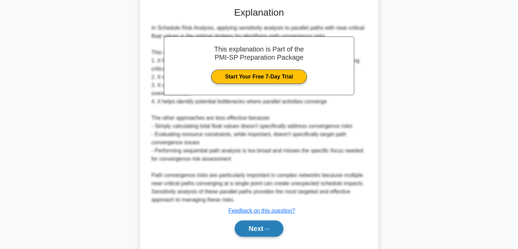
click at [256, 236] on div "Next" at bounding box center [259, 228] width 221 height 22
click at [256, 226] on button "Next" at bounding box center [259, 228] width 49 height 16
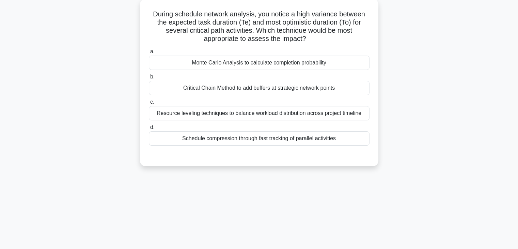
scroll to position [0, 0]
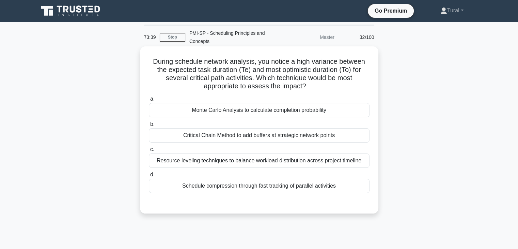
click at [288, 115] on div "Monte Carlo Analysis to calculate completion probability" at bounding box center [259, 110] width 221 height 14
click at [149, 101] on input "a. Monte Carlo Analysis to calculate completion probability" at bounding box center [149, 99] width 0 height 4
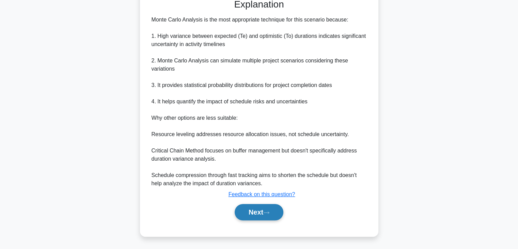
drag, startPoint x: 264, startPoint y: 214, endPoint x: 250, endPoint y: 175, distance: 41.5
click at [264, 214] on button "Next" at bounding box center [259, 212] width 49 height 16
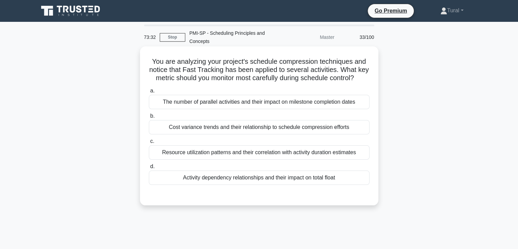
click at [194, 109] on div "The number of parallel activities and their impact on milestone completion dates" at bounding box center [259, 102] width 221 height 14
click at [149, 93] on input "a. The number of parallel activities and their impact on milestone completion d…" at bounding box center [149, 91] width 0 height 4
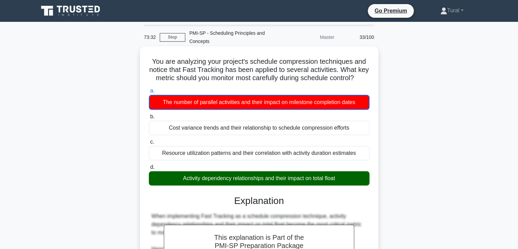
scroll to position [170, 0]
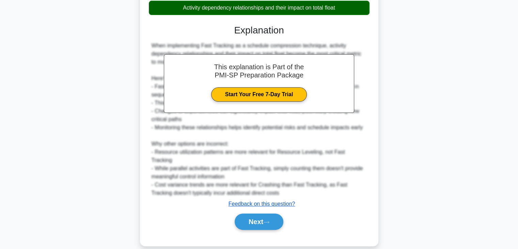
drag, startPoint x: 266, startPoint y: 222, endPoint x: 261, endPoint y: 204, distance: 19.1
click at [266, 222] on button "Next" at bounding box center [259, 221] width 49 height 16
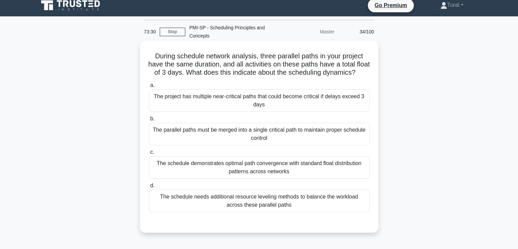
scroll to position [0, 0]
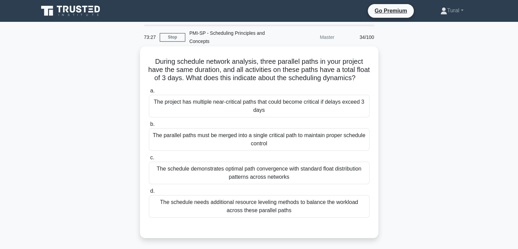
click at [221, 113] on div "The project has multiple near-critical paths that could become critical if dela…" at bounding box center [259, 106] width 221 height 22
click at [149, 93] on input "a. The project has multiple near-critical paths that could become critical if d…" at bounding box center [149, 91] width 0 height 4
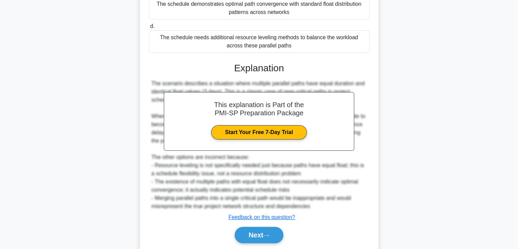
scroll to position [196, 0]
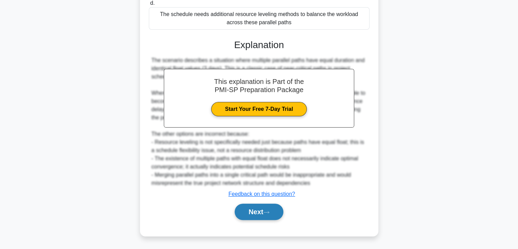
click at [259, 210] on button "Next" at bounding box center [259, 211] width 49 height 16
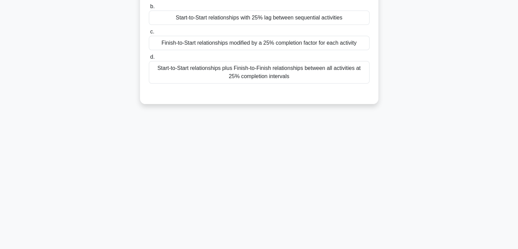
scroll to position [0, 0]
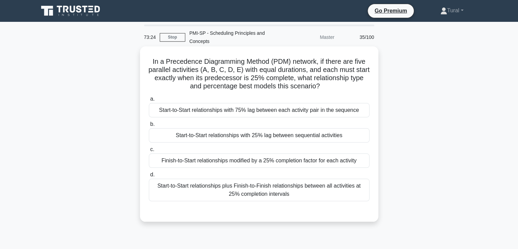
click at [206, 117] on div "Start-to-Start relationships with 75% lag between each activity pair in the seq…" at bounding box center [259, 110] width 221 height 14
click at [233, 107] on div "Start-to-Start relationships with 75% lag between each activity pair in the seq…" at bounding box center [259, 110] width 221 height 14
click at [149, 101] on input "a. Start-to-Start relationships with 75% lag between each activity pair in the …" at bounding box center [149, 99] width 0 height 4
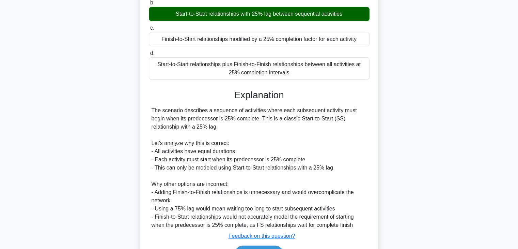
scroll to position [163, 0]
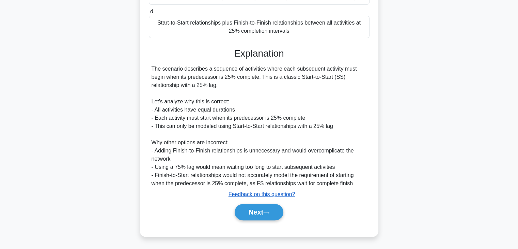
drag, startPoint x: 260, startPoint y: 209, endPoint x: 251, endPoint y: 193, distance: 18.6
click at [261, 208] on button "Next" at bounding box center [259, 212] width 49 height 16
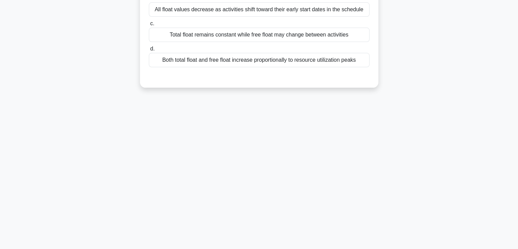
scroll to position [0, 0]
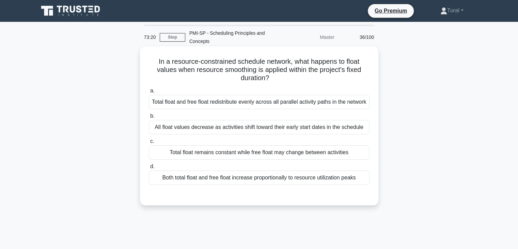
click at [224, 134] on div "All float values decrease as activities shift toward their early start dates in…" at bounding box center [259, 127] width 221 height 14
click at [149, 118] on input "b. All float values decrease as activities shift toward their early start dates…" at bounding box center [149, 116] width 0 height 4
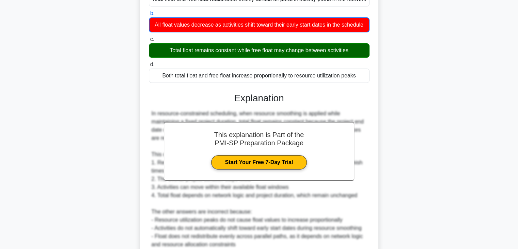
scroll to position [170, 0]
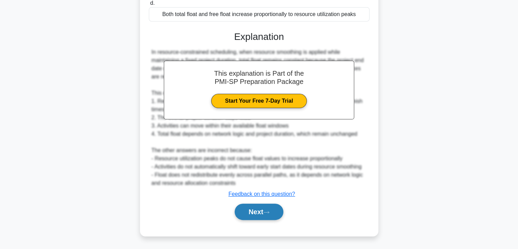
click at [264, 218] on button "Next" at bounding box center [259, 211] width 49 height 16
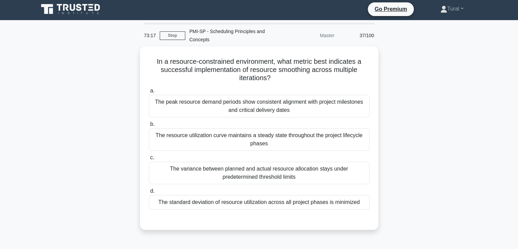
scroll to position [0, 0]
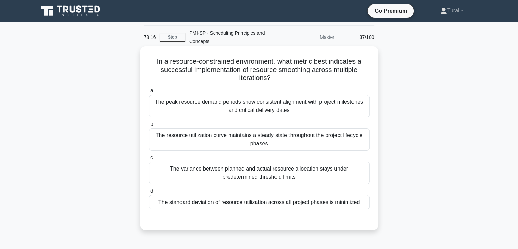
click at [217, 101] on div "The peak resource demand periods show consistent alignment with project milesto…" at bounding box center [259, 106] width 221 height 22
click at [149, 93] on input "a. The peak resource demand periods show consistent alignment with project mile…" at bounding box center [149, 91] width 0 height 4
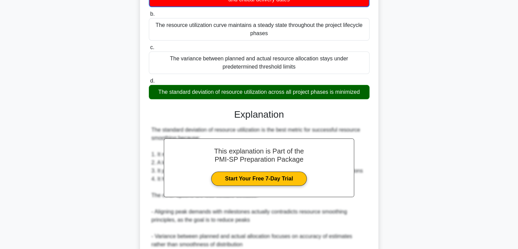
scroll to position [229, 0]
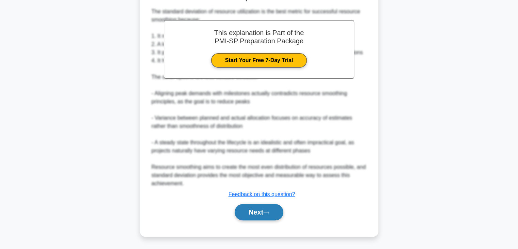
click at [269, 212] on icon at bounding box center [266, 212] width 5 height 2
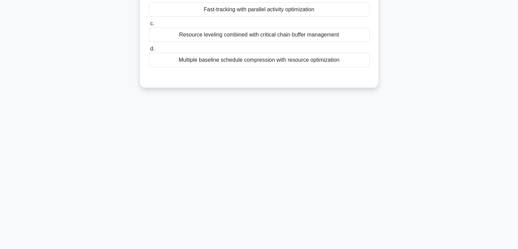
scroll to position [0, 0]
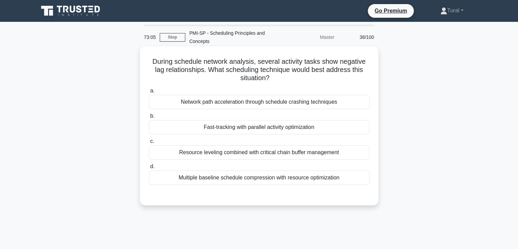
click at [224, 128] on div "Fast-tracking with parallel activity optimization" at bounding box center [259, 127] width 221 height 14
click at [149, 118] on input "b. Fast-tracking with parallel activity optimization" at bounding box center [149, 116] width 0 height 4
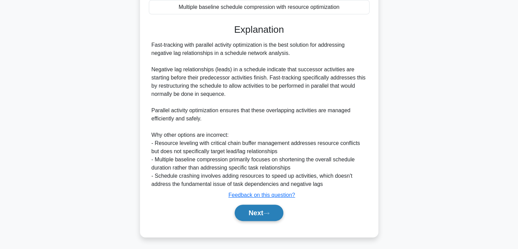
click at [256, 214] on button "Next" at bounding box center [259, 212] width 49 height 16
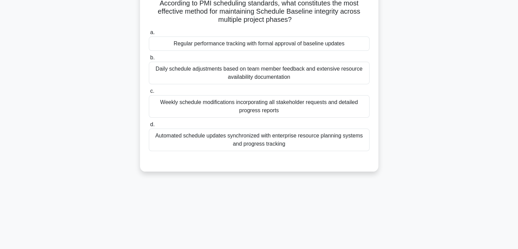
scroll to position [17, 0]
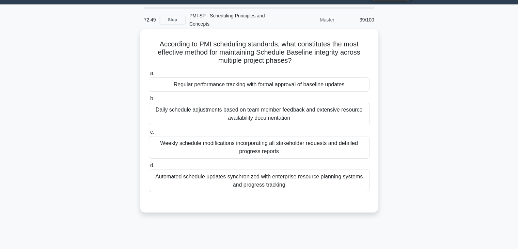
click at [257, 88] on div "Regular performance tracking with formal approval of baseline updates" at bounding box center [259, 84] width 221 height 14
click at [149, 76] on input "a. Regular performance tracking with formal approval of baseline updates" at bounding box center [149, 73] width 0 height 4
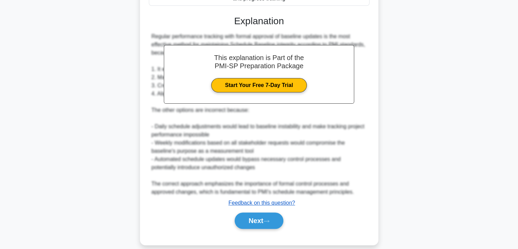
scroll to position [212, 0]
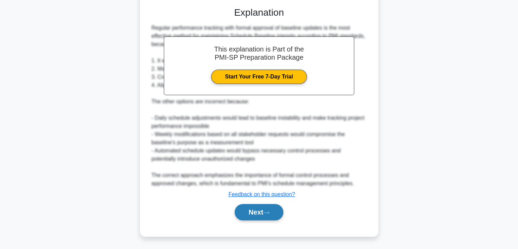
click at [264, 212] on button "Next" at bounding box center [259, 212] width 49 height 16
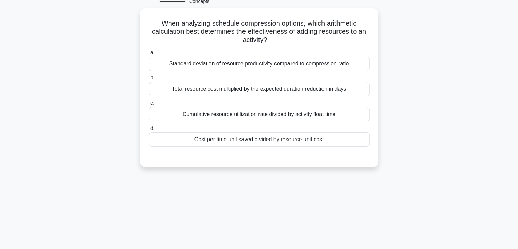
scroll to position [0, 0]
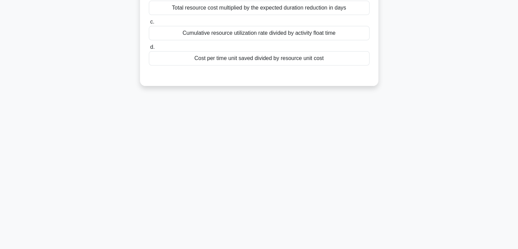
click at [259, 60] on div "Cost per time unit saved divided by resource unit cost" at bounding box center [259, 58] width 221 height 14
click at [149, 49] on input "d. Cost per time unit saved divided by resource unit cost" at bounding box center [149, 47] width 0 height 4
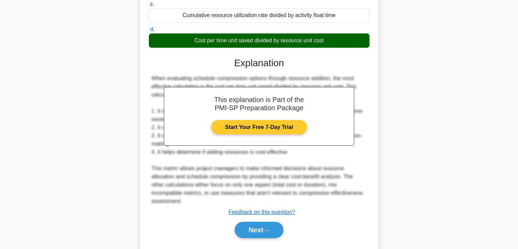
scroll to position [146, 0]
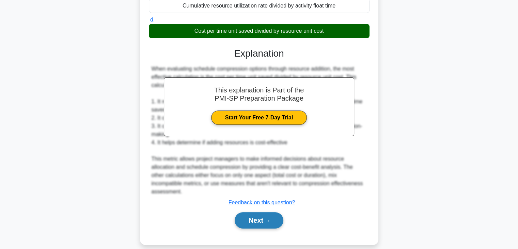
click at [259, 212] on button "Next" at bounding box center [259, 220] width 49 height 16
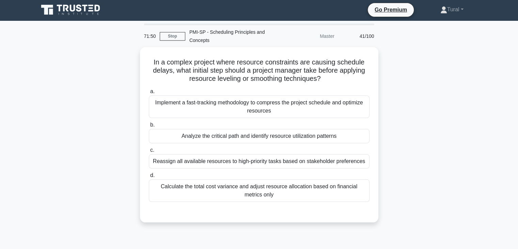
scroll to position [0, 0]
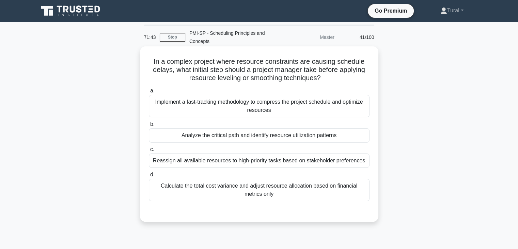
click at [236, 107] on div "Implement a fast-tracking methodology to compress the project schedule and opti…" at bounding box center [259, 106] width 221 height 22
click at [149, 93] on input "a. Implement a fast-tracking methodology to compress the project schedule and o…" at bounding box center [149, 91] width 0 height 4
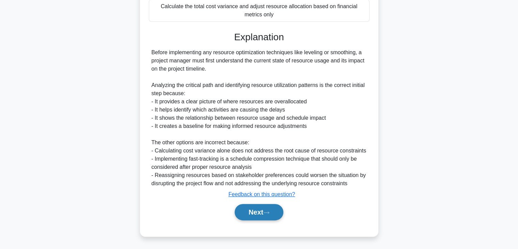
click at [264, 208] on button "Next" at bounding box center [259, 212] width 49 height 16
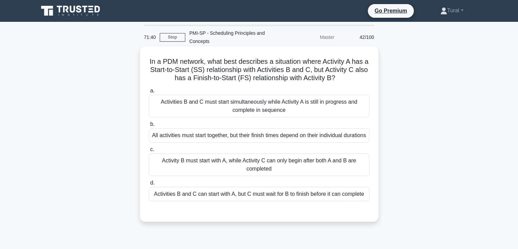
click at [226, 104] on div "Activities B and C must start simultaneously while Activity A is still in progr…" at bounding box center [259, 106] width 221 height 22
click at [149, 93] on input "a. Activities B and C must start simultaneously while Activity A is still in pr…" at bounding box center [149, 91] width 0 height 4
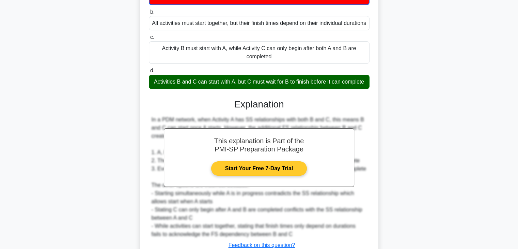
scroll to position [180, 0]
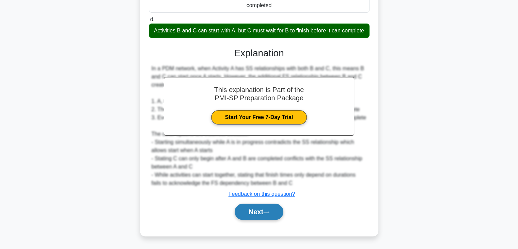
click at [260, 206] on button "Next" at bounding box center [259, 211] width 49 height 16
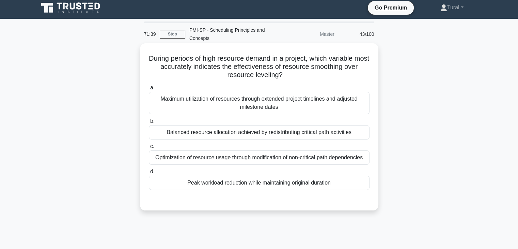
scroll to position [0, 0]
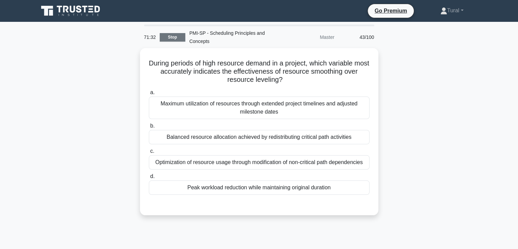
click at [171, 36] on link "Stop" at bounding box center [173, 37] width 26 height 9
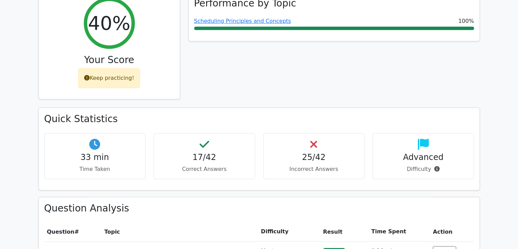
scroll to position [238, 0]
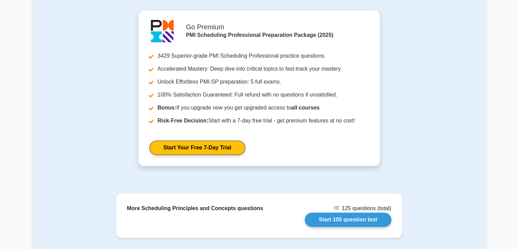
scroll to position [783, 0]
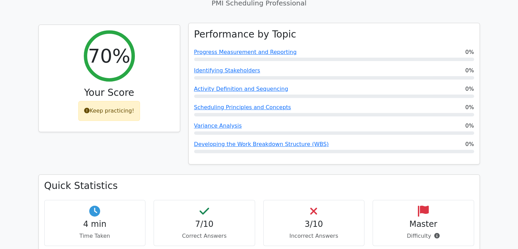
scroll to position [245, 0]
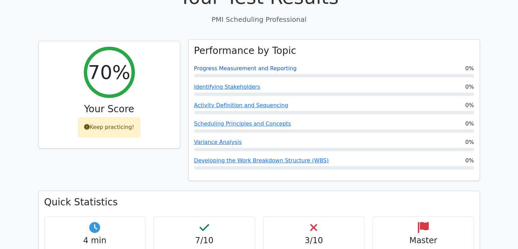
click at [227, 65] on link "Progress Measurement and Reporting" at bounding box center [245, 68] width 103 height 6
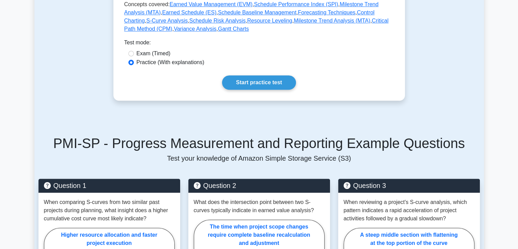
scroll to position [307, 0]
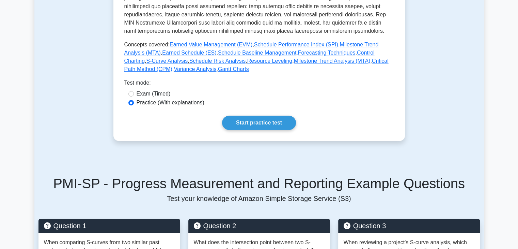
click at [147, 96] on label "Exam (Timed)" at bounding box center [154, 94] width 34 height 8
click at [134, 96] on input "Exam (Timed)" at bounding box center [130, 93] width 5 height 5
radio input "true"
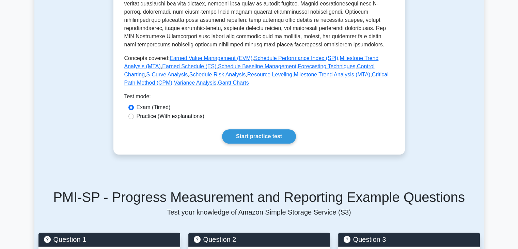
scroll to position [272, 0]
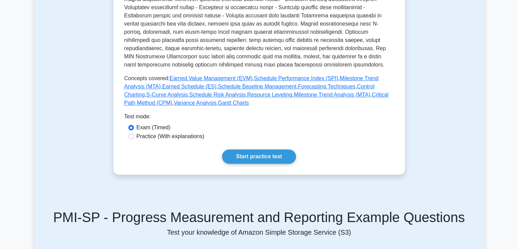
click at [170, 134] on label "Practice (With explanations)" at bounding box center [171, 136] width 68 height 8
click at [134, 134] on input "Practice (With explanations)" at bounding box center [130, 136] width 5 height 5
radio input "true"
click at [247, 157] on link "Start practice test" at bounding box center [259, 157] width 74 height 14
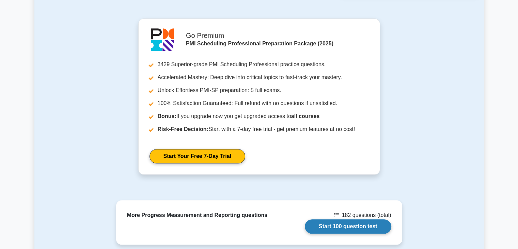
scroll to position [817, 0]
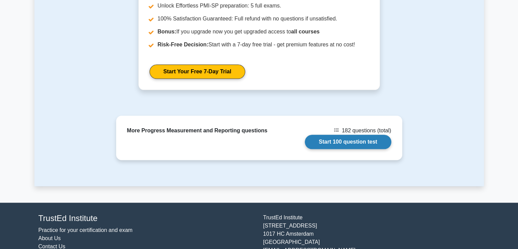
click at [347, 141] on link "Start 100 question test" at bounding box center [348, 142] width 87 height 14
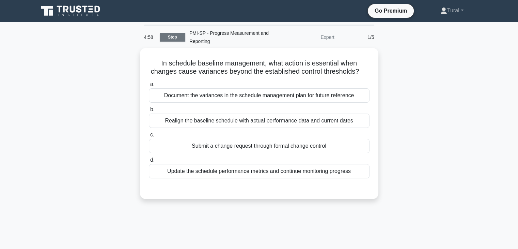
click at [172, 40] on link "Stop" at bounding box center [173, 37] width 26 height 9
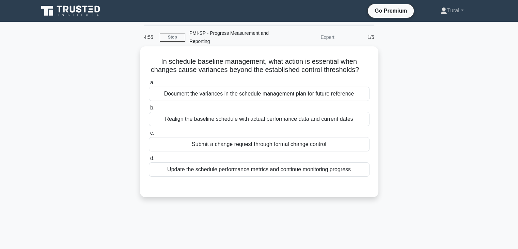
scroll to position [120, 0]
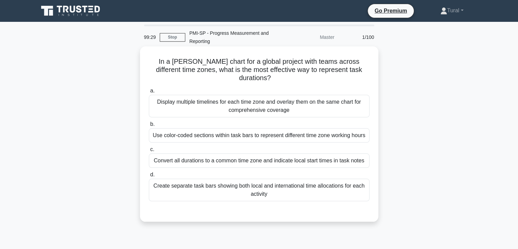
click at [245, 178] on div "Create separate task bars showing both local and international time allocations…" at bounding box center [259, 189] width 221 height 22
click at [149, 177] on input "d. Create separate task bars showing both local and international time allocati…" at bounding box center [149, 174] width 0 height 4
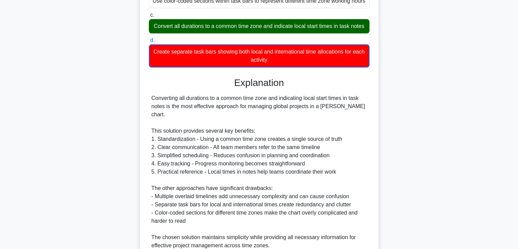
scroll to position [188, 0]
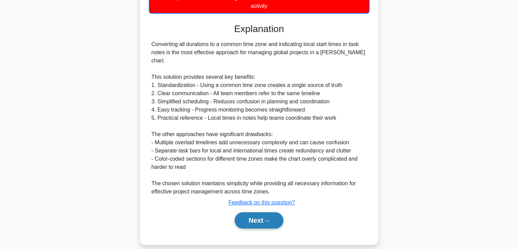
click at [253, 212] on button "Next" at bounding box center [259, 220] width 49 height 16
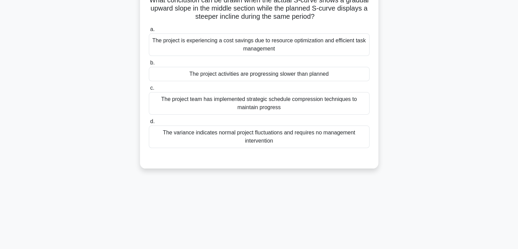
scroll to position [0, 0]
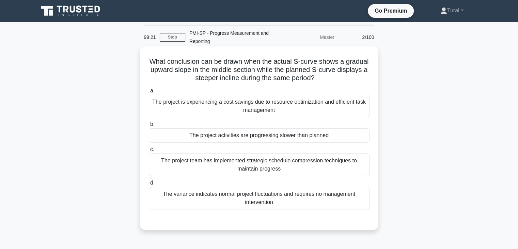
click at [240, 146] on label "c. The project team has implemented strategic schedule compression techniques t…" at bounding box center [259, 160] width 221 height 31
click at [149, 147] on input "c. The project team has implemented strategic schedule compression techniques t…" at bounding box center [149, 149] width 0 height 4
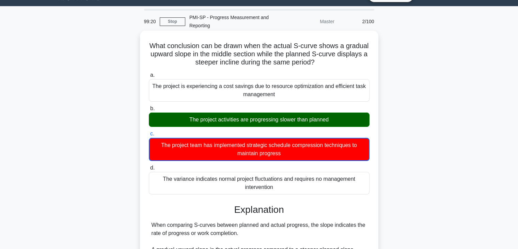
scroll to position [180, 0]
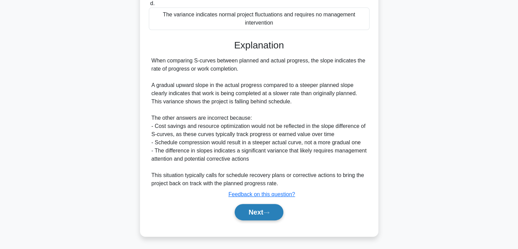
click at [256, 212] on button "Next" at bounding box center [259, 212] width 49 height 16
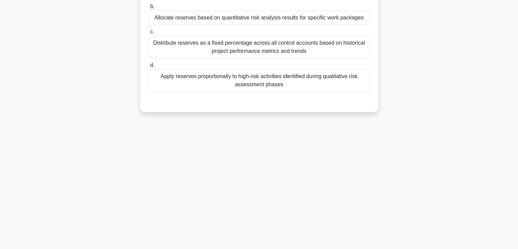
scroll to position [0, 0]
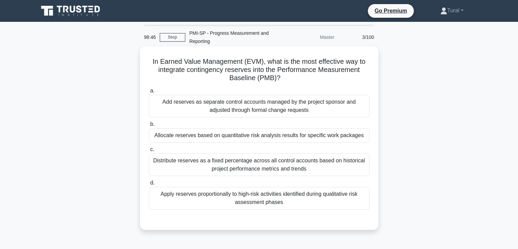
click at [215, 160] on div "Distribute reserves as a fixed percentage across all control accounts based on …" at bounding box center [259, 164] width 221 height 22
click at [149, 152] on input "c. Distribute reserves as a fixed percentage across all control accounts based …" at bounding box center [149, 149] width 0 height 4
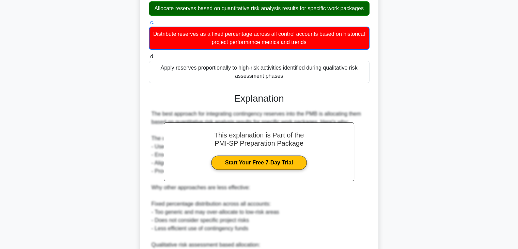
scroll to position [238, 0]
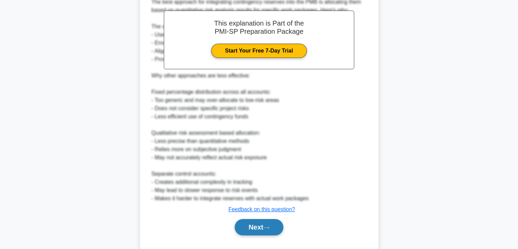
click at [248, 219] on button "Next" at bounding box center [259, 227] width 49 height 16
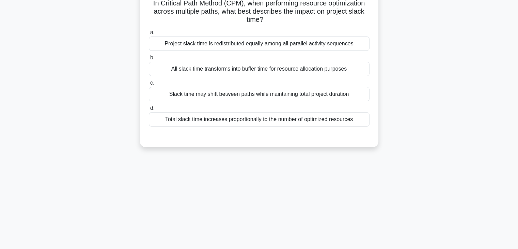
scroll to position [0, 0]
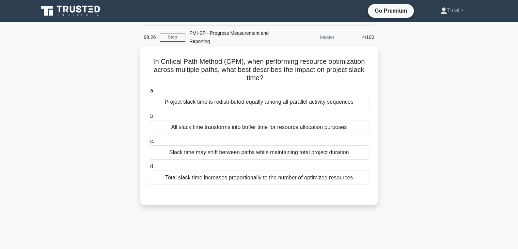
click at [278, 135] on div "a. Project slack time is redistributed equally among all parallel activity sequ…" at bounding box center [259, 135] width 229 height 101
click at [279, 132] on div "All slack time transforms into buffer time for resource allocation purposes" at bounding box center [259, 127] width 221 height 14
click at [149, 118] on input "b. All slack time transforms into buffer time for resource allocation purposes" at bounding box center [149, 116] width 0 height 4
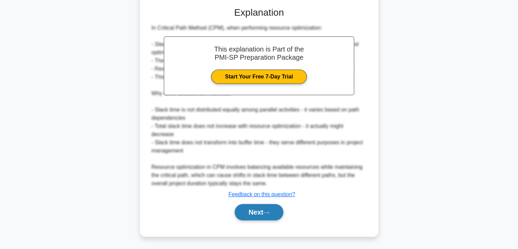
click at [251, 209] on button "Next" at bounding box center [259, 212] width 49 height 16
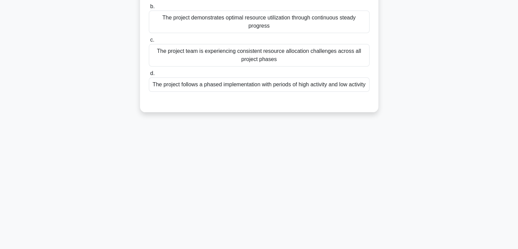
scroll to position [17, 0]
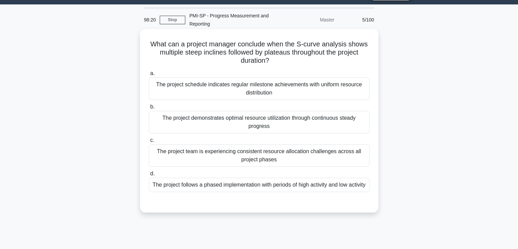
click at [214, 124] on div "The project demonstrates optimal resource utilization through continuous steady…" at bounding box center [259, 122] width 221 height 22
click at [149, 109] on input "b. The project demonstrates optimal resource utilization through continuous ste…" at bounding box center [149, 107] width 0 height 4
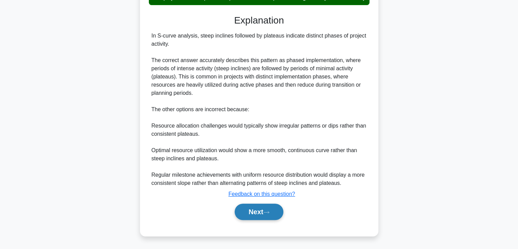
click at [248, 208] on button "Next" at bounding box center [259, 211] width 49 height 16
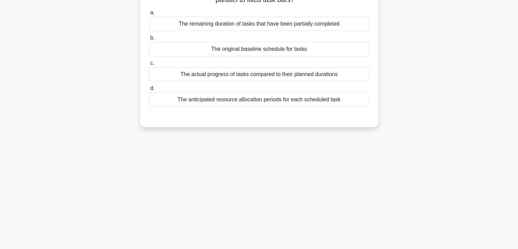
scroll to position [0, 0]
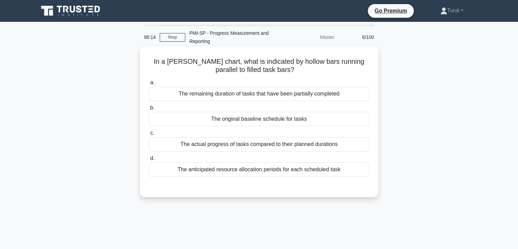
click at [276, 93] on div "The remaining duration of tasks that have been partially completed" at bounding box center [259, 94] width 221 height 14
click at [149, 85] on input "a. The remaining duration of tasks that have been partially completed" at bounding box center [149, 82] width 0 height 4
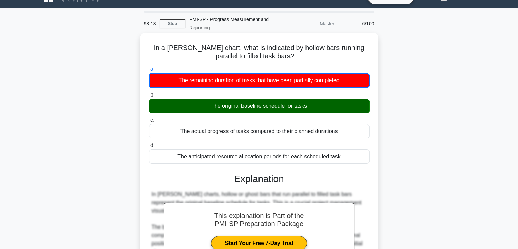
scroll to position [136, 0]
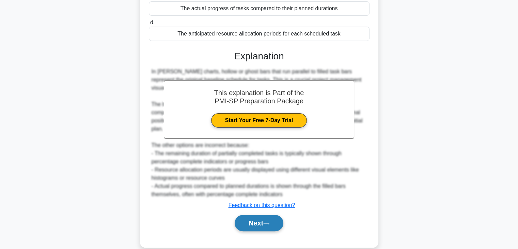
click at [252, 215] on button "Next" at bounding box center [259, 223] width 49 height 16
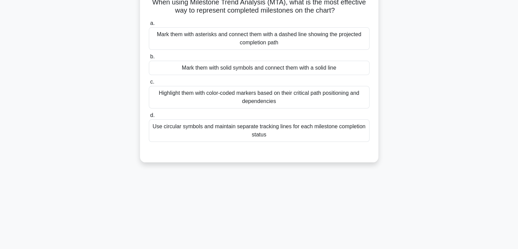
scroll to position [17, 0]
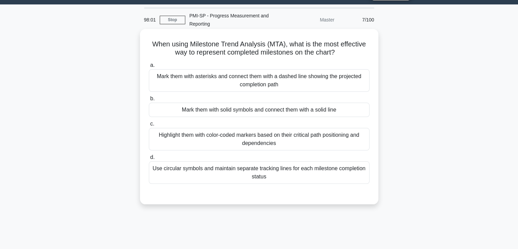
click at [257, 137] on div "Highlight them with color-coded markers based on their critical path positionin…" at bounding box center [259, 139] width 221 height 22
click at [149, 126] on input "c. Highlight them with color-coded markers based on their critical path positio…" at bounding box center [149, 124] width 0 height 4
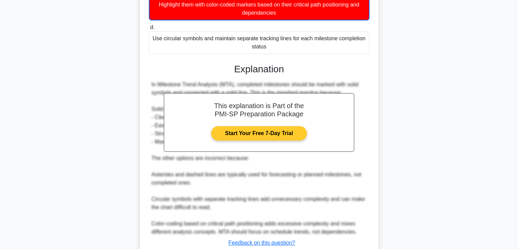
scroll to position [196, 0]
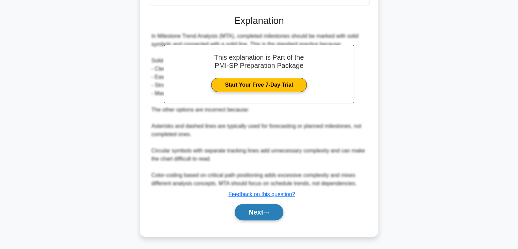
click at [266, 213] on button "Next" at bounding box center [259, 212] width 49 height 16
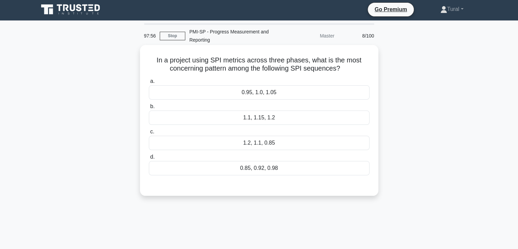
scroll to position [0, 0]
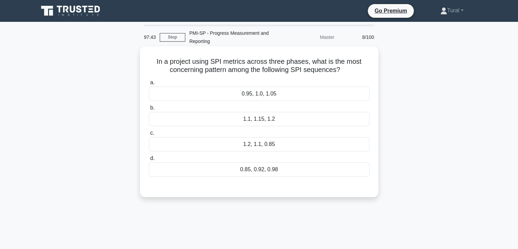
click at [264, 169] on div "0.85, 0.92, 0.98" at bounding box center [259, 169] width 221 height 14
click at [149, 160] on input "d. 0.85, 0.92, 0.98" at bounding box center [149, 158] width 0 height 4
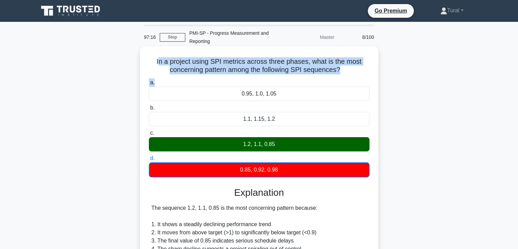
drag, startPoint x: 157, startPoint y: 62, endPoint x: 236, endPoint y: 75, distance: 80.0
click at [236, 77] on div "In a project using SPI metrics across three phases, what is the most concerning…" at bounding box center [259, 219] width 233 height 340
drag, startPoint x: 194, startPoint y: 66, endPoint x: 167, endPoint y: 65, distance: 27.6
click at [194, 66] on h5 "In a project using SPI metrics across three phases, what is the most concerning…" at bounding box center [259, 65] width 222 height 17
click at [161, 65] on h5 "In a project using SPI metrics across three phases, what is the most concerning…" at bounding box center [259, 65] width 222 height 17
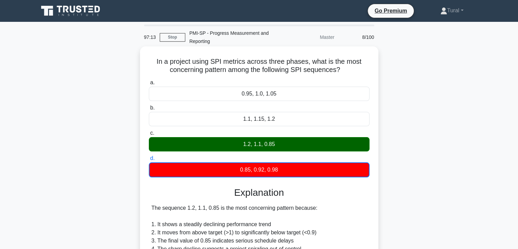
drag, startPoint x: 155, startPoint y: 62, endPoint x: 306, endPoint y: 168, distance: 184.8
click at [306, 168] on div "In a project using SPI metrics across three phases, what is the most concerning…" at bounding box center [259, 219] width 233 height 340
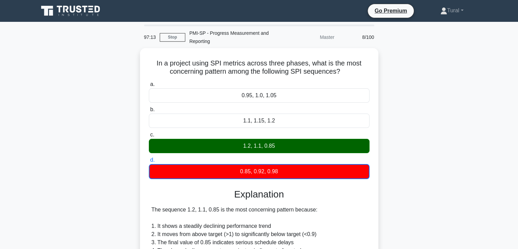
copy div "In a project using SPI metrics across three phases, what is the most concerning…"
click at [432, 113] on div "In a project using SPI metrics across three phases, what is the most concerning…" at bounding box center [259, 224] width 450 height 353
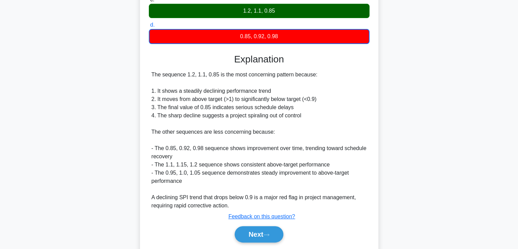
scroll to position [136, 0]
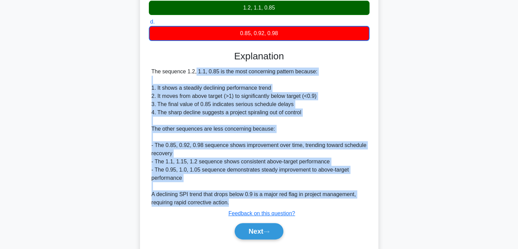
drag, startPoint x: 150, startPoint y: 70, endPoint x: 272, endPoint y: 203, distance: 181.0
click at [272, 203] on div "The sequence 1.2, 1.1, 0.85 is the most concerning pattern because: 1. It shows…" at bounding box center [259, 136] width 221 height 139
copy div "The sequence 1.2, 1.1, 0.85 is the most concerning pattern because: 1. It shows…"
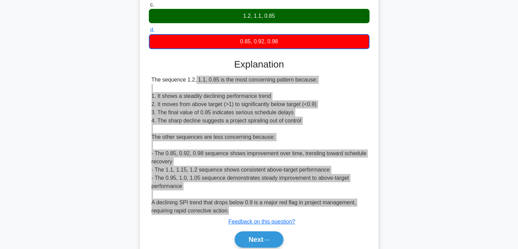
scroll to position [155, 0]
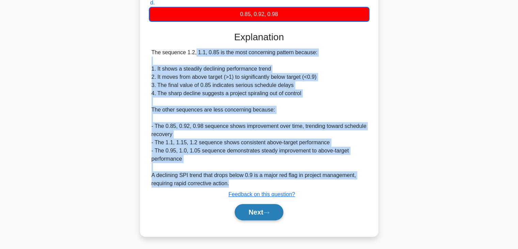
click at [259, 211] on button "Next" at bounding box center [259, 212] width 49 height 16
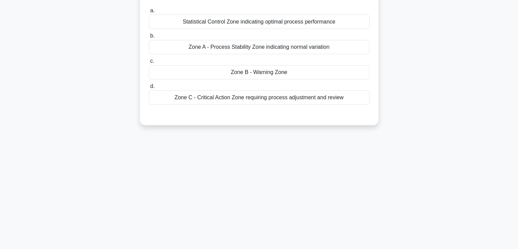
scroll to position [17, 0]
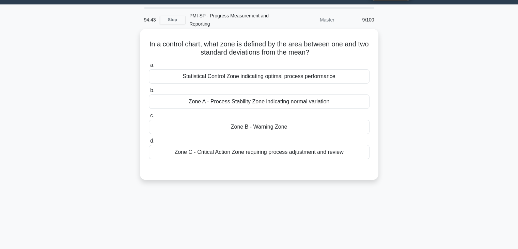
click at [277, 80] on div "Statistical Control Zone indicating optimal process performance" at bounding box center [259, 76] width 221 height 14
click at [149, 67] on input "a. Statistical Control Zone indicating optimal process performance" at bounding box center [149, 65] width 0 height 4
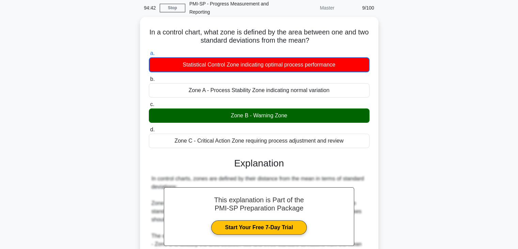
scroll to position [120, 0]
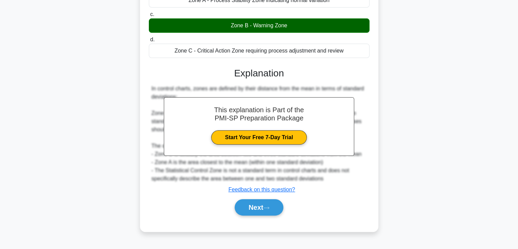
drag, startPoint x: 248, startPoint y: 210, endPoint x: 251, endPoint y: 193, distance: 17.5
click at [249, 210] on button "Next" at bounding box center [259, 207] width 49 height 16
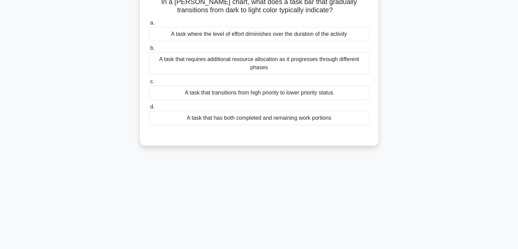
scroll to position [0, 0]
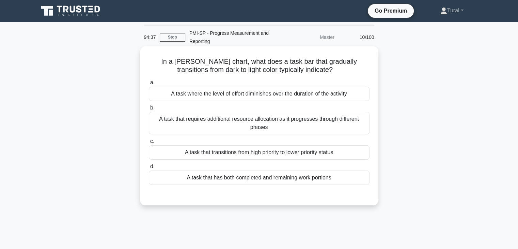
click at [268, 93] on div "A task where the level of effort diminishes over the duration of the activity" at bounding box center [259, 94] width 221 height 14
click at [149, 85] on input "a. A task where the level of effort diminishes over the duration of the activity" at bounding box center [149, 82] width 0 height 4
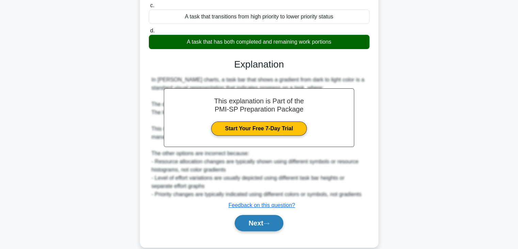
click at [269, 222] on icon at bounding box center [266, 223] width 6 height 4
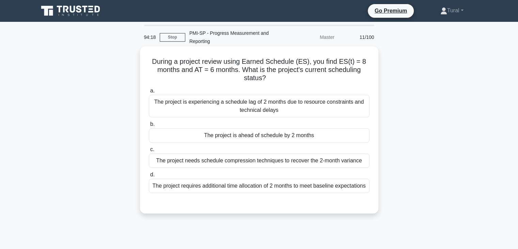
click at [260, 138] on div "The project is ahead of schedule by 2 months" at bounding box center [259, 135] width 221 height 14
click at [149, 126] on input "b. The project is ahead of schedule by 2 months" at bounding box center [149, 124] width 0 height 4
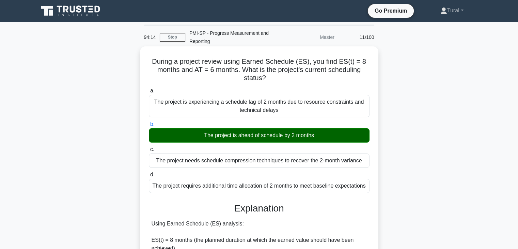
drag, startPoint x: 153, startPoint y: 61, endPoint x: 373, endPoint y: 190, distance: 255.1
click at [373, 190] on div "During a project review using Earned Schedule (ES), you find ES(t) = 8 months a…" at bounding box center [259, 226] width 233 height 355
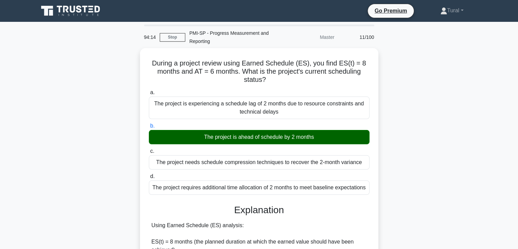
copy div "During a project review using Earned Schedule (ES), you find ES(t) = 8 months a…"
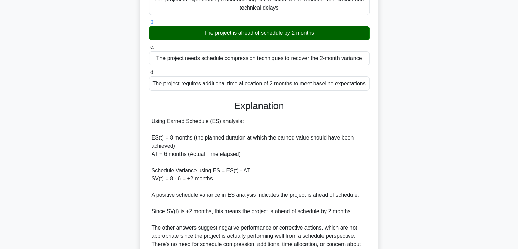
scroll to position [136, 0]
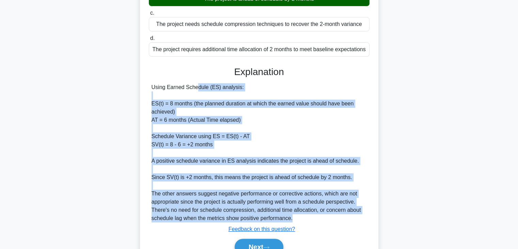
drag, startPoint x: 152, startPoint y: 87, endPoint x: 315, endPoint y: 225, distance: 213.4
click at [308, 220] on div "Using Earned Schedule (ES) analysis: ES(t) = 8 months (the planned duration at …" at bounding box center [259, 152] width 215 height 139
copy div "Using Earned Schedule (ES) analysis: ES(t) = 8 months (the planned duration at …"
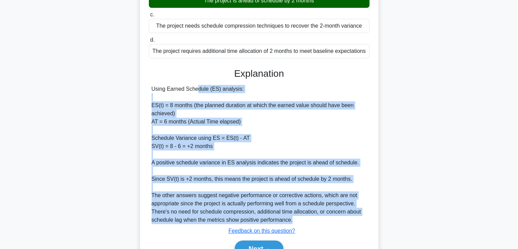
drag, startPoint x: 450, startPoint y: 126, endPoint x: 432, endPoint y: 125, distance: 18.4
click at [450, 126] on div "During a project review using Earned Schedule (ES), you find ES(t) = 8 months a…" at bounding box center [259, 96] width 450 height 369
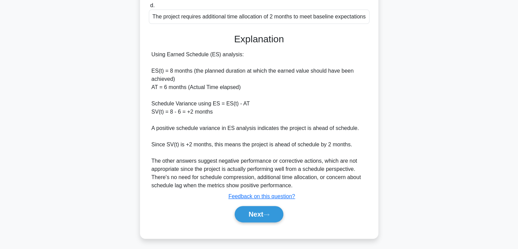
scroll to position [171, 0]
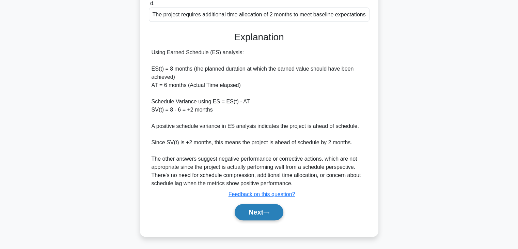
click at [267, 207] on button "Next" at bounding box center [259, 212] width 49 height 16
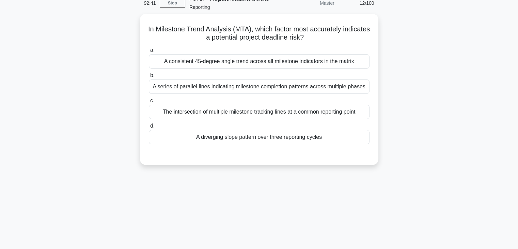
scroll to position [120, 0]
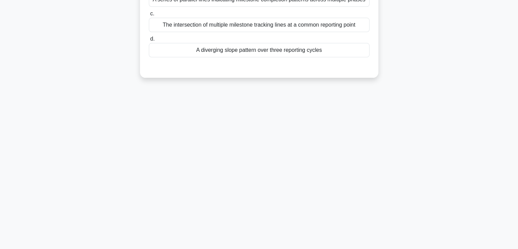
click at [239, 50] on div "A diverging slope pattern over three reporting cycles" at bounding box center [259, 50] width 221 height 14
click at [149, 41] on input "d. A diverging slope pattern over three reporting cycles" at bounding box center [149, 39] width 0 height 4
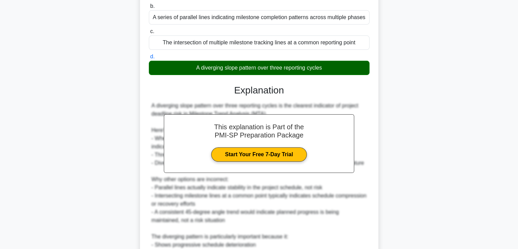
scroll to position [187, 0]
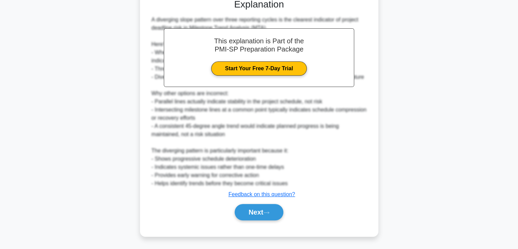
click at [262, 202] on div "Next" at bounding box center [259, 212] width 221 height 22
click at [258, 209] on button "Next" at bounding box center [259, 212] width 49 height 16
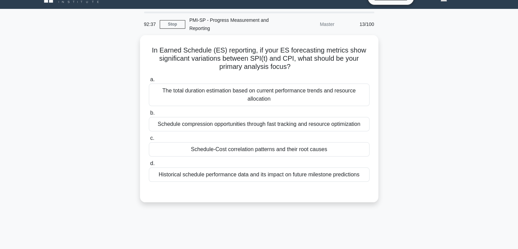
scroll to position [0, 0]
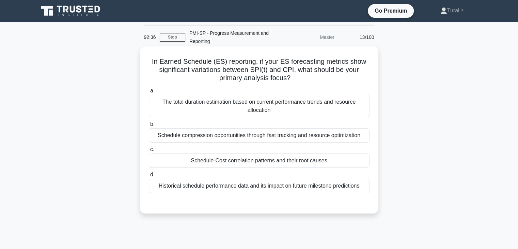
click at [239, 107] on div "The total duration estimation based on current performance trends and resource …" at bounding box center [259, 106] width 221 height 22
click at [149, 93] on input "a. The total duration estimation based on current performance trends and resour…" at bounding box center [149, 91] width 0 height 4
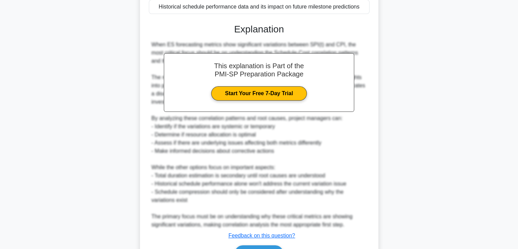
scroll to position [221, 0]
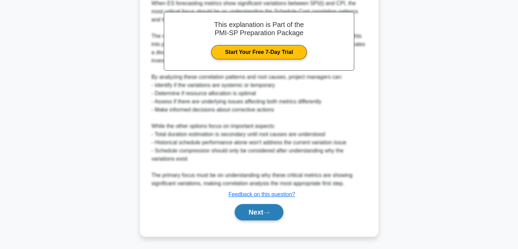
click at [269, 212] on icon at bounding box center [266, 212] width 6 height 4
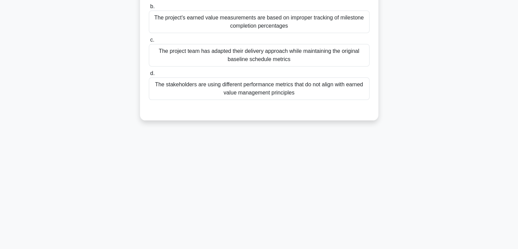
scroll to position [0, 0]
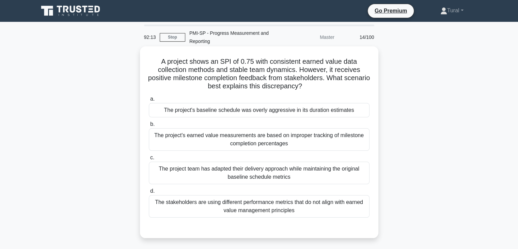
click at [196, 174] on div "The project team has adapted their delivery approach while maintaining the orig…" at bounding box center [259, 172] width 221 height 22
click at [149, 160] on input "c. The project team has adapted their delivery approach while maintaining the o…" at bounding box center [149, 157] width 0 height 4
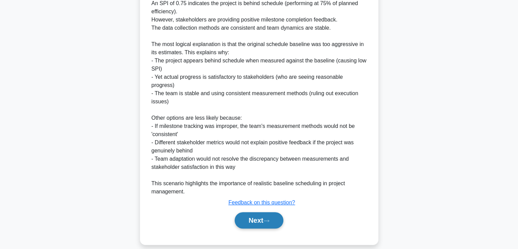
click at [267, 212] on button "Next" at bounding box center [259, 220] width 49 height 16
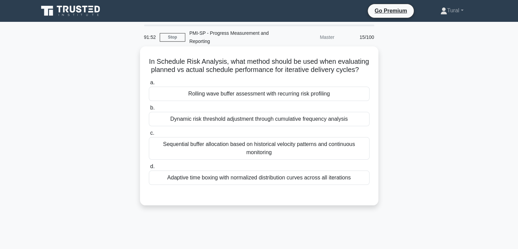
click at [291, 184] on div "Adaptive time boxing with normalized distribution curves across all iterations" at bounding box center [259, 177] width 221 height 14
click at [149, 169] on input "d. Adaptive time boxing with normalized distribution curves across all iteratio…" at bounding box center [149, 166] width 0 height 4
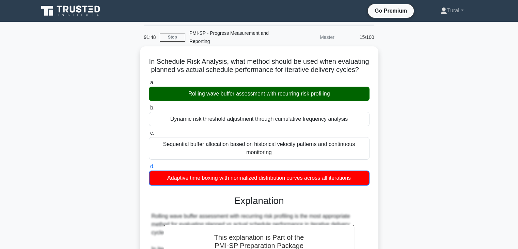
scroll to position [136, 0]
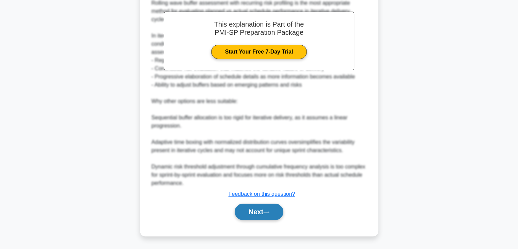
click at [262, 212] on button "Next" at bounding box center [259, 211] width 49 height 16
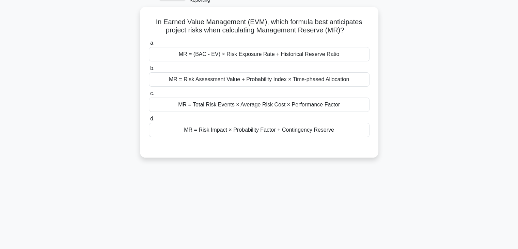
scroll to position [0, 0]
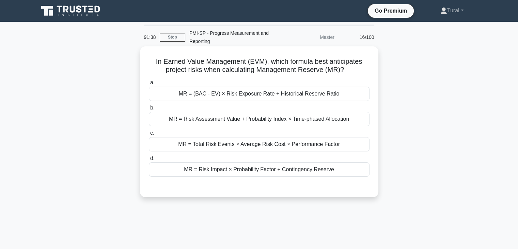
click at [226, 171] on div "MR = Risk Impact × Probability Factor + Contingency Reserve" at bounding box center [259, 169] width 221 height 14
click at [149, 160] on input "d. MR = Risk Impact × Probability Factor + Contingency Reserve" at bounding box center [149, 158] width 0 height 4
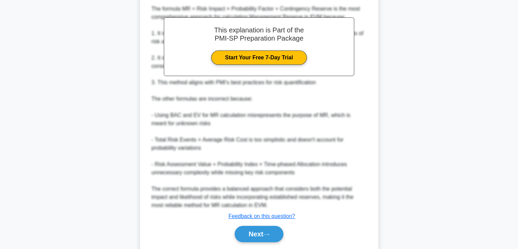
scroll to position [220, 0]
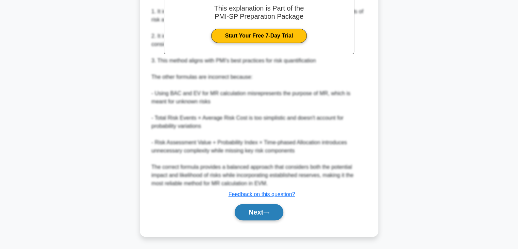
click at [259, 208] on button "Next" at bounding box center [259, 212] width 49 height 16
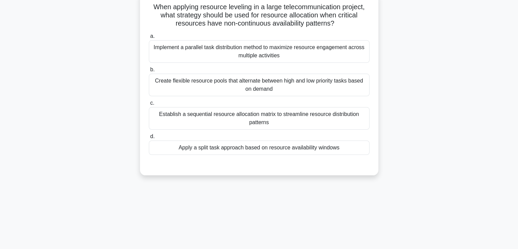
scroll to position [0, 0]
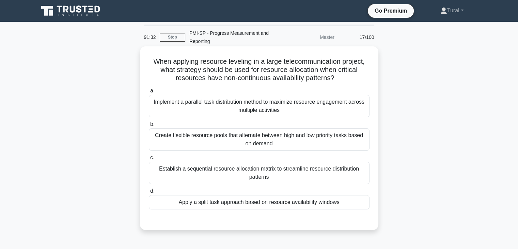
click at [254, 166] on div "Establish a sequential resource allocation matrix to streamline resource distri…" at bounding box center [259, 172] width 221 height 22
click at [149, 160] on input "c. Establish a sequential resource allocation matrix to streamline resource dis…" at bounding box center [149, 157] width 0 height 4
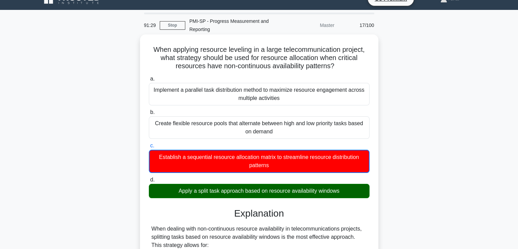
scroll to position [204, 0]
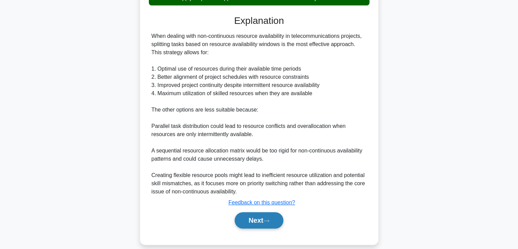
click at [256, 221] on button "Next" at bounding box center [259, 220] width 49 height 16
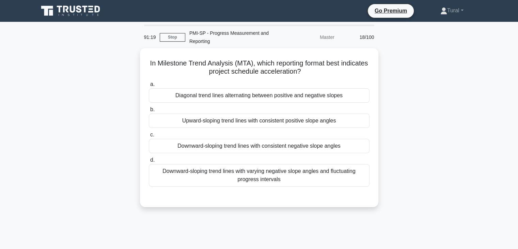
scroll to position [120, 0]
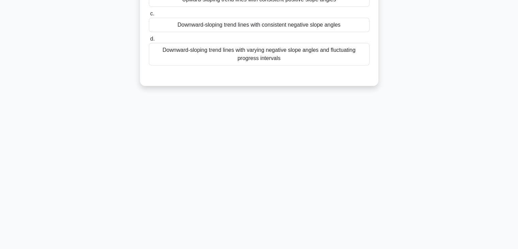
click at [274, 57] on div "Downward-sloping trend lines with varying negative slope angles and fluctuating…" at bounding box center [259, 54] width 221 height 22
click at [149, 41] on input "d. Downward-sloping trend lines with varying negative slope angles and fluctuat…" at bounding box center [149, 39] width 0 height 4
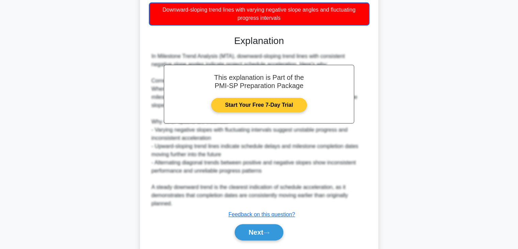
scroll to position [180, 0]
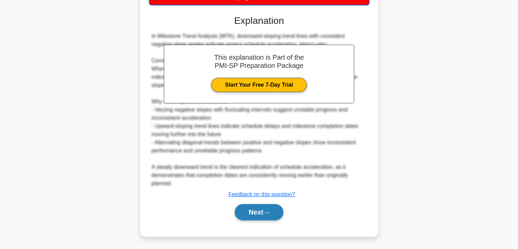
click at [253, 208] on button "Next" at bounding box center [259, 212] width 49 height 16
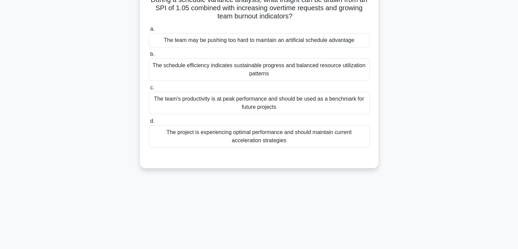
scroll to position [0, 0]
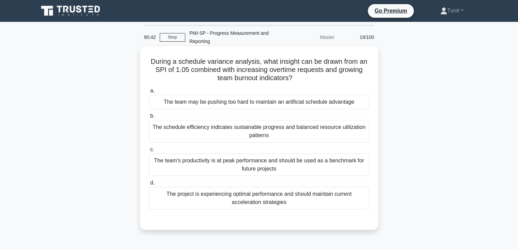
click at [252, 104] on div "The team may be pushing too hard to maintain an artificial schedule advantage" at bounding box center [259, 102] width 221 height 14
click at [149, 93] on input "a. The team may be pushing too hard to maintain an artificial schedule advantage" at bounding box center [149, 91] width 0 height 4
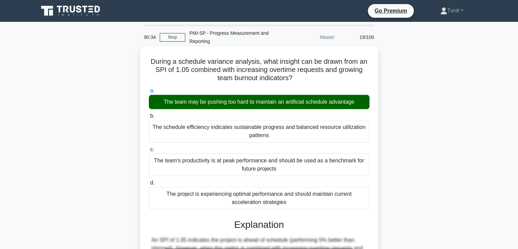
drag, startPoint x: 150, startPoint y: 62, endPoint x: 329, endPoint y: 201, distance: 226.9
click at [329, 201] on div "During a schedule variance analysis, what insight can be drawn from an SPI of 1…" at bounding box center [259, 251] width 233 height 404
copy div "During a schedule variance analysis, what insight can be drawn from an SPI of 1…"
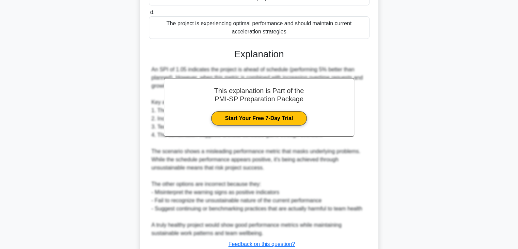
scroll to position [220, 0]
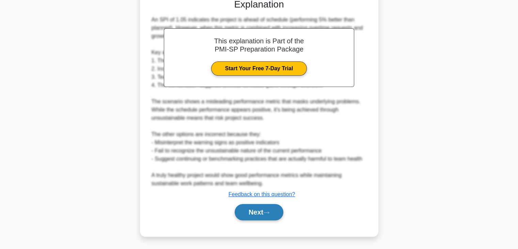
click at [269, 214] on icon at bounding box center [266, 212] width 6 height 4
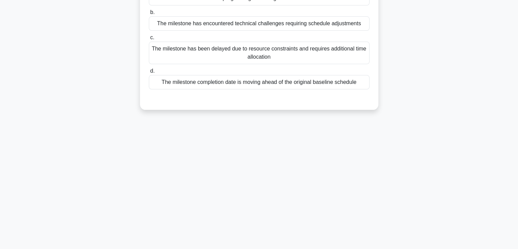
scroll to position [120, 0]
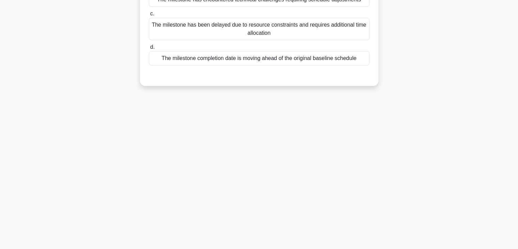
click at [255, 54] on div "The milestone completion date is moving ahead of the original baseline schedule" at bounding box center [259, 58] width 221 height 14
click at [149, 49] on input "d. The milestone completion date is moving ahead of the original baseline sched…" at bounding box center [149, 47] width 0 height 4
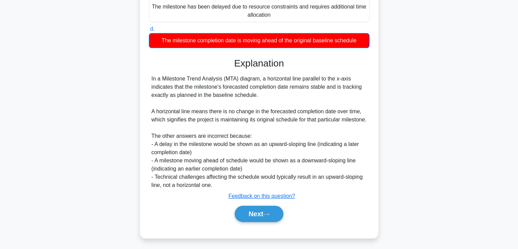
scroll to position [147, 0]
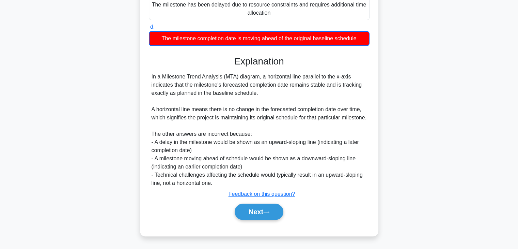
click at [259, 220] on div "Next" at bounding box center [259, 212] width 221 height 22
click at [256, 214] on button "Next" at bounding box center [259, 211] width 49 height 16
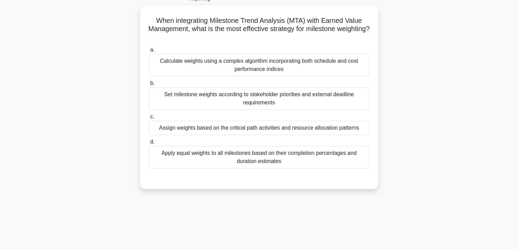
scroll to position [0, 0]
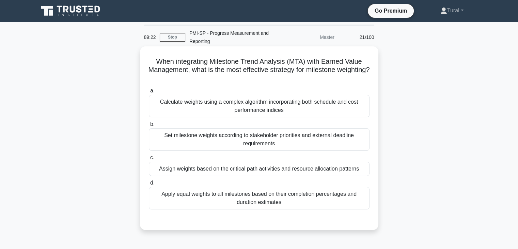
click at [240, 104] on div "Calculate weights using a complex algorithm incorporating both schedule and cos…" at bounding box center [259, 106] width 221 height 22
click at [149, 93] on input "a. Calculate weights using a complex algorithm incorporating both schedule and …" at bounding box center [149, 91] width 0 height 4
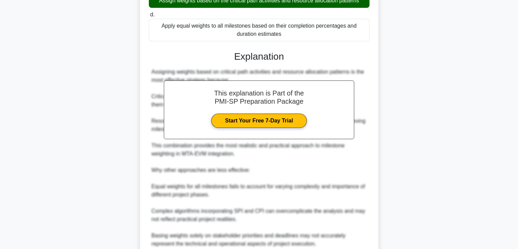
scroll to position [204, 0]
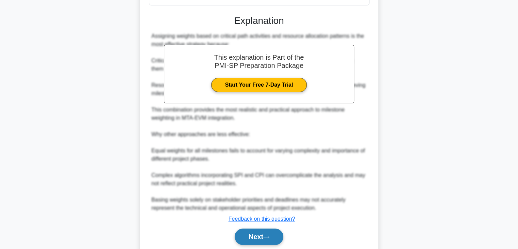
click at [269, 233] on button "Next" at bounding box center [259, 236] width 49 height 16
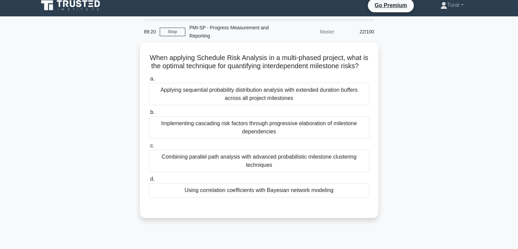
scroll to position [0, 0]
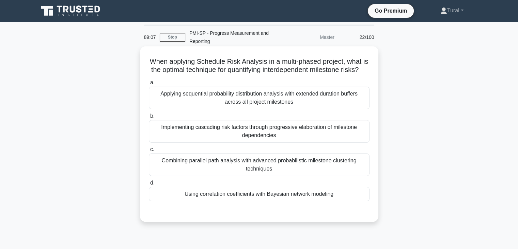
click at [233, 141] on div "Implementing cascading risk factors through progressive elaboration of mileston…" at bounding box center [259, 131] width 221 height 22
click at [149, 118] on input "b. Implementing cascading risk factors through progressive elaboration of miles…" at bounding box center [149, 116] width 0 height 4
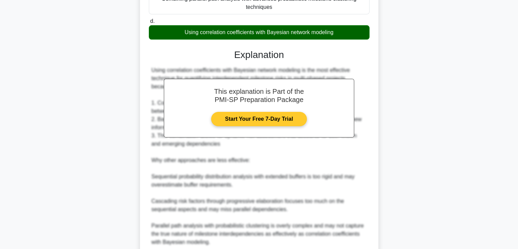
scroll to position [229, 0]
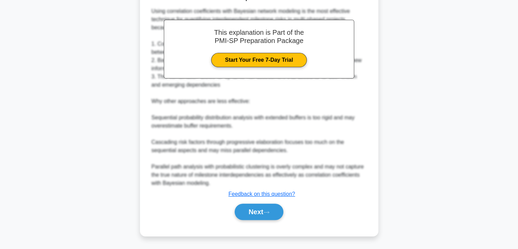
click at [261, 222] on div "Next" at bounding box center [259, 212] width 221 height 22
click at [257, 213] on button "Next" at bounding box center [259, 211] width 49 height 16
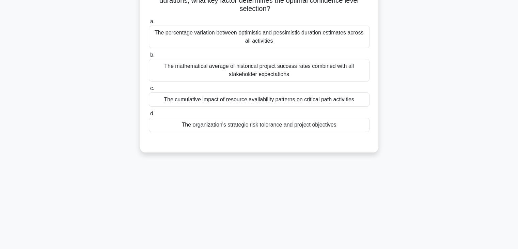
scroll to position [17, 0]
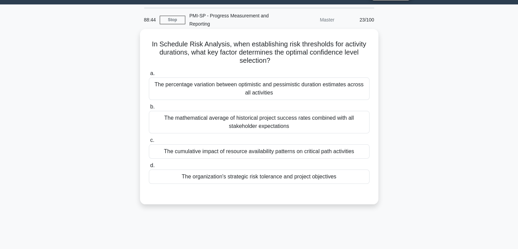
click at [184, 176] on div "The organization's strategic risk tolerance and project objectives" at bounding box center [259, 176] width 221 height 14
click at [149, 168] on input "d. The organization's strategic risk tolerance and project objectives" at bounding box center [149, 165] width 0 height 4
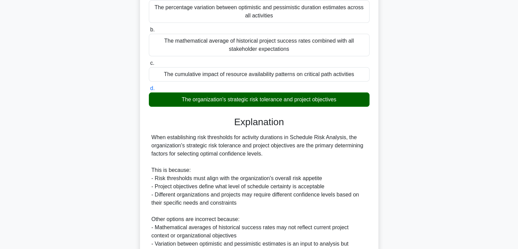
scroll to position [212, 0]
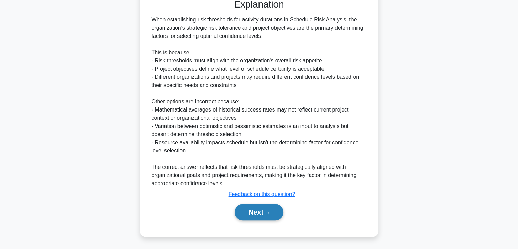
click at [271, 206] on button "Next" at bounding box center [259, 212] width 49 height 16
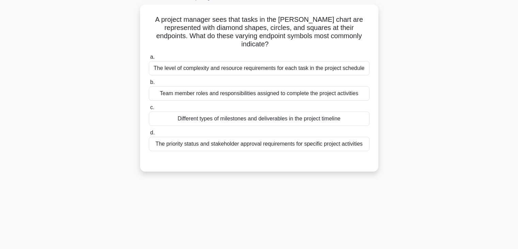
scroll to position [0, 0]
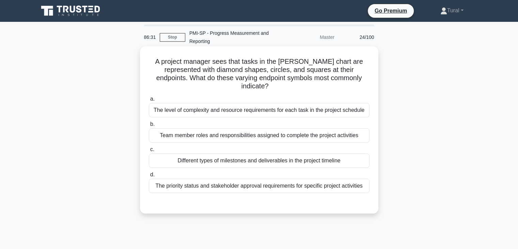
click at [277, 154] on div "Different types of milestones and deliverables in the project timeline" at bounding box center [259, 160] width 221 height 14
click at [149, 152] on input "c. Different types of milestones and deliverables in the project timeline" at bounding box center [149, 149] width 0 height 4
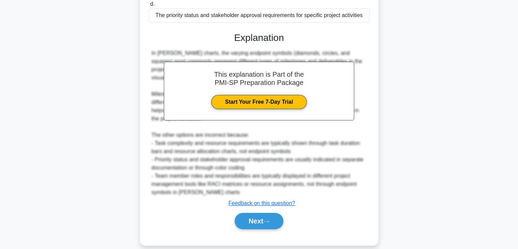
scroll to position [171, 0]
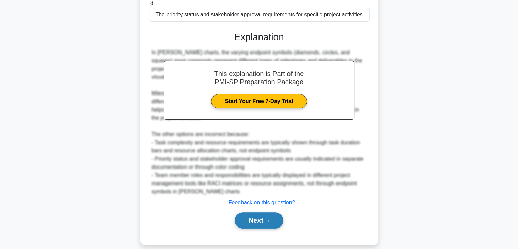
click at [248, 217] on button "Next" at bounding box center [259, 220] width 49 height 16
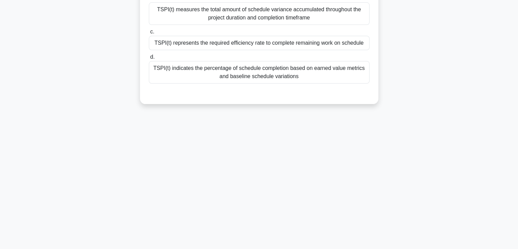
scroll to position [17, 0]
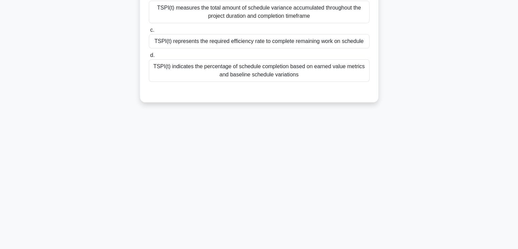
click at [254, 65] on div "TSPI(t) indicates the percentage of schedule completion based on earned value m…" at bounding box center [259, 70] width 221 height 22
click at [149, 58] on input "d. TSPI(t) indicates the percentage of schedule completion based on earned valu…" at bounding box center [149, 55] width 0 height 4
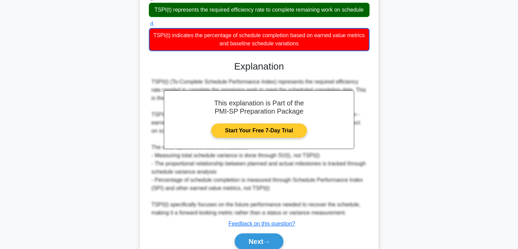
scroll to position [180, 0]
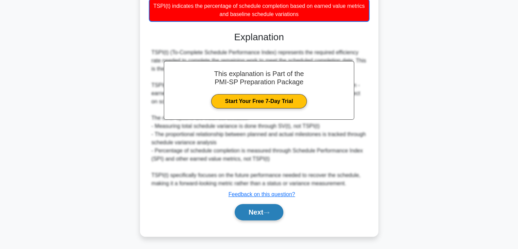
click at [248, 213] on button "Next" at bounding box center [259, 212] width 49 height 16
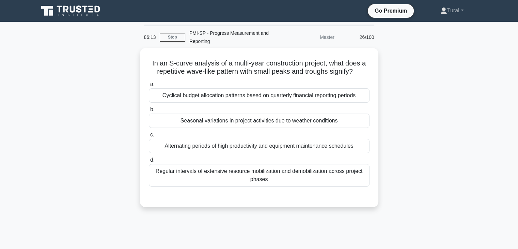
scroll to position [0, 0]
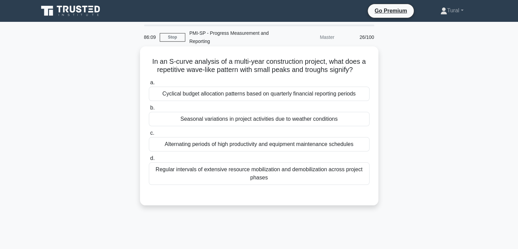
click at [251, 101] on div "a. Cyclical budget allocation patterns based on quarterly financial reporting p…" at bounding box center [259, 131] width 229 height 109
click at [263, 95] on div "Cyclical budget allocation patterns based on quarterly financial reporting peri…" at bounding box center [259, 94] width 221 height 14
click at [149, 85] on input "a. Cyclical budget allocation patterns based on quarterly financial reporting p…" at bounding box center [149, 82] width 0 height 4
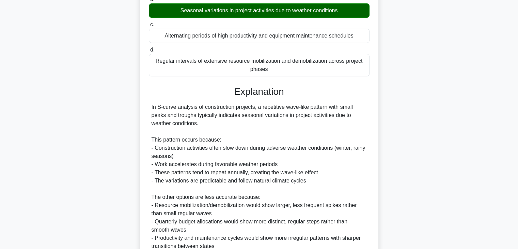
scroll to position [172, 0]
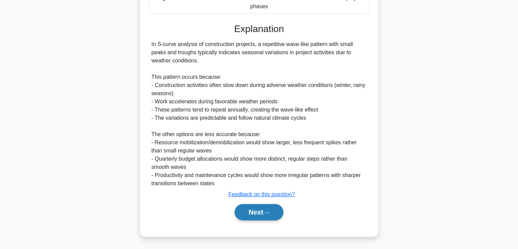
click at [255, 211] on button "Next" at bounding box center [259, 212] width 49 height 16
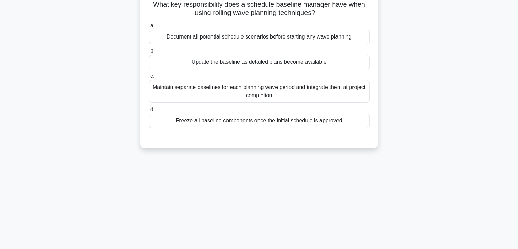
scroll to position [0, 0]
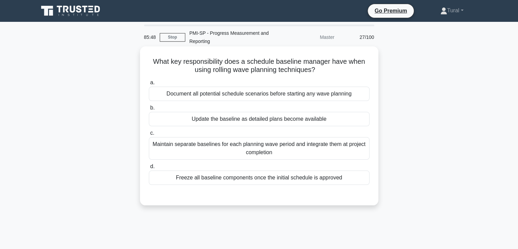
click at [339, 91] on div "Document all potential schedule scenarios before starting any wave planning" at bounding box center [259, 94] width 221 height 14
click at [149, 85] on input "a. Document all potential schedule scenarios before starting any wave planning" at bounding box center [149, 82] width 0 height 4
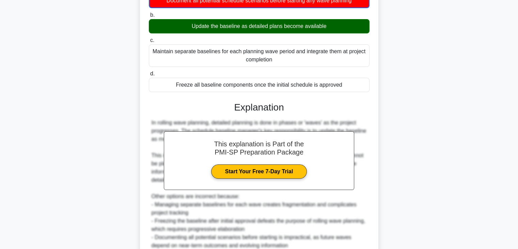
scroll to position [19, 0]
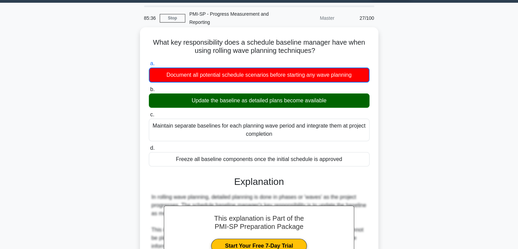
drag, startPoint x: 156, startPoint y: 44, endPoint x: 354, endPoint y: 157, distance: 227.9
click at [354, 157] on div "What key responsibility does a schedule baseline manager have when using rollin…" at bounding box center [259, 200] width 233 height 340
copy div "What key responsibility does a schedule baseline manager have when using rollin…"
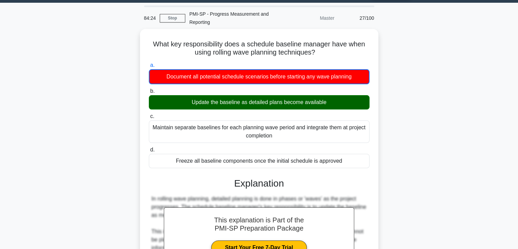
click at [110, 146] on div "What key responsibility does a schedule baseline manager have when using rollin…" at bounding box center [259, 205] width 450 height 353
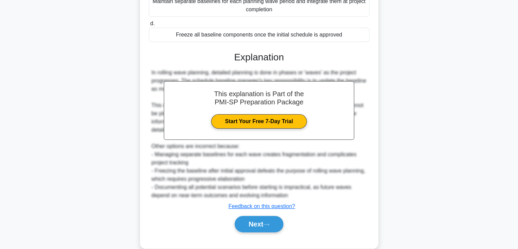
scroll to position [155, 0]
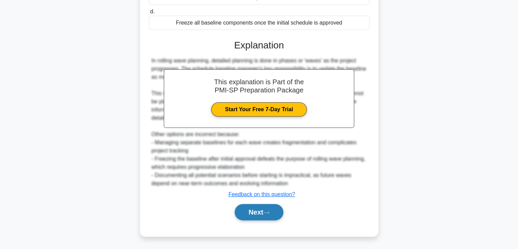
click at [261, 213] on button "Next" at bounding box center [259, 212] width 49 height 16
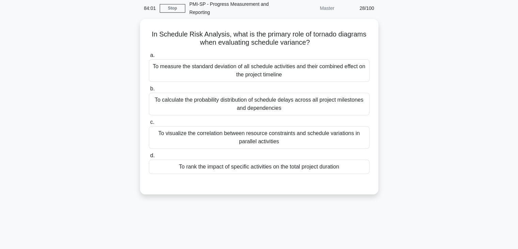
scroll to position [17, 0]
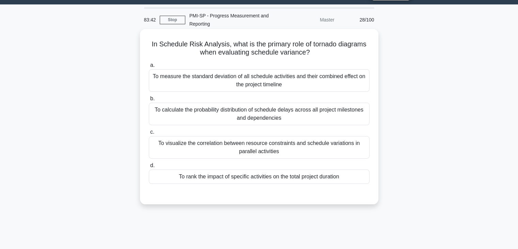
click at [175, 83] on div "To measure the standard deviation of all schedule activities and their combined…" at bounding box center [259, 80] width 221 height 22
click at [149, 67] on input "a. To measure the standard deviation of all schedule activities and their combi…" at bounding box center [149, 65] width 0 height 4
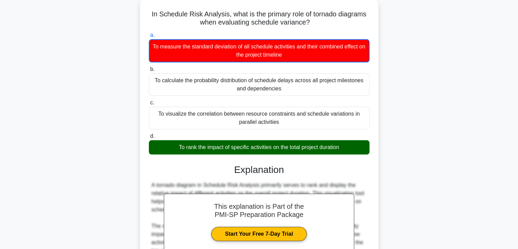
scroll to position [0, 0]
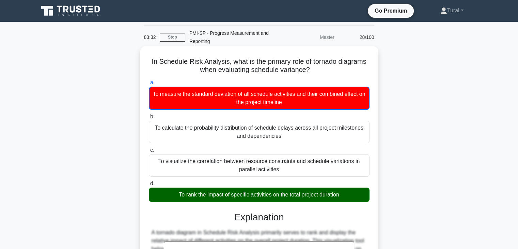
drag, startPoint x: 147, startPoint y: 59, endPoint x: 353, endPoint y: 193, distance: 245.8
click at [353, 193] on div "In Schedule Risk Analysis, what is the primary role of tornado diagrams when ev…" at bounding box center [259, 231] width 233 height 364
copy div "In Schedule Risk Analysis, what is the primary role of tornado diagrams when ev…"
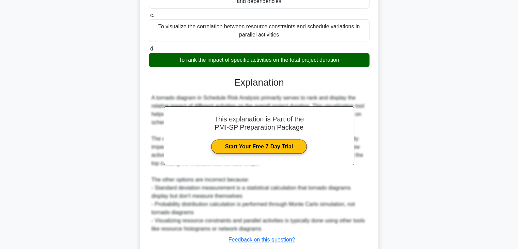
scroll to position [180, 0]
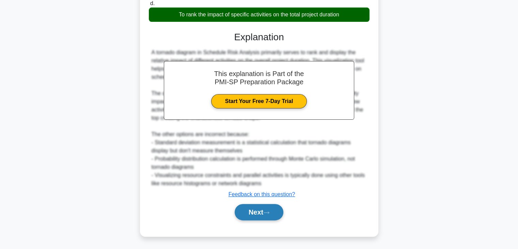
click at [265, 208] on button "Next" at bounding box center [259, 212] width 49 height 16
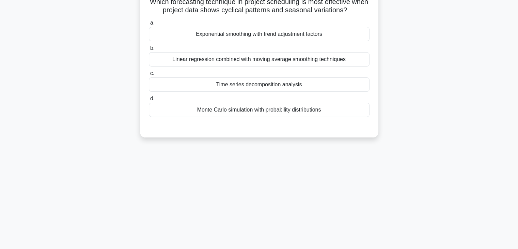
scroll to position [17, 0]
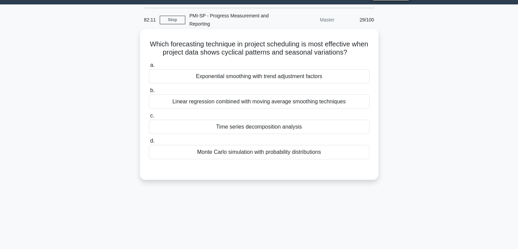
click at [277, 128] on div "Time series decomposition analysis" at bounding box center [259, 127] width 221 height 14
click at [149, 118] on input "c. Time series decomposition analysis" at bounding box center [149, 115] width 0 height 4
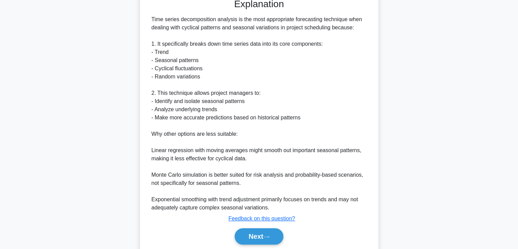
scroll to position [212, 0]
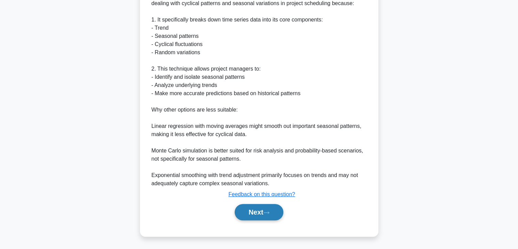
click at [260, 212] on button "Next" at bounding box center [259, 212] width 49 height 16
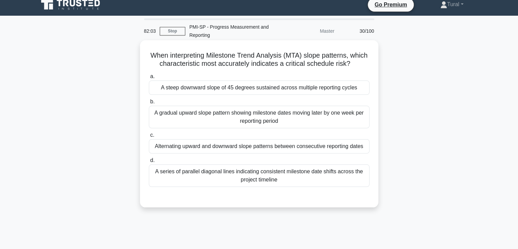
scroll to position [0, 0]
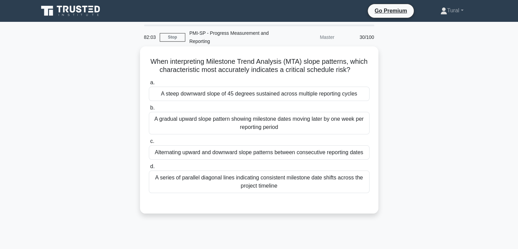
click at [240, 101] on div "A steep downward slope of 45 degrees sustained across multiple reporting cycles" at bounding box center [259, 94] width 221 height 14
click at [149, 85] on input "a. A steep downward slope of 45 degrees sustained across multiple reporting cyc…" at bounding box center [149, 82] width 0 height 4
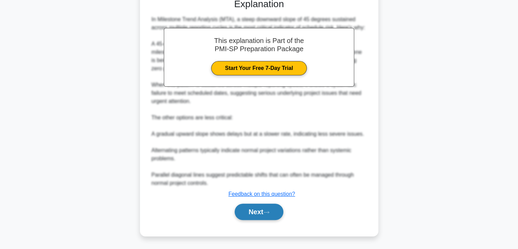
click at [251, 210] on button "Next" at bounding box center [259, 211] width 49 height 16
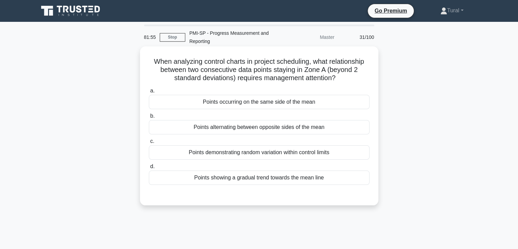
click at [242, 151] on div "Points demonstrating random variation within control limits" at bounding box center [259, 152] width 221 height 14
click at [149, 143] on input "c. Points demonstrating random variation within control limits" at bounding box center [149, 141] width 0 height 4
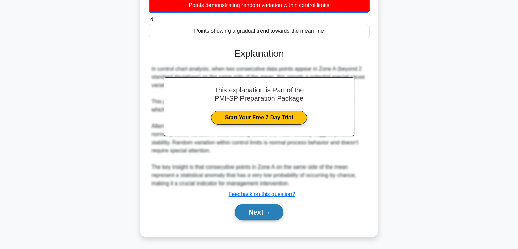
click at [261, 210] on button "Next" at bounding box center [259, 212] width 49 height 16
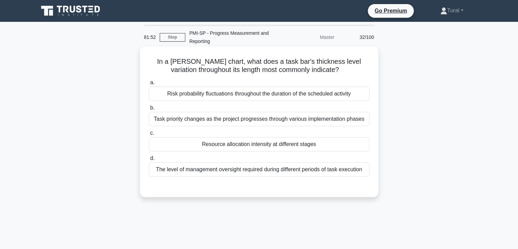
click at [222, 97] on div "Risk probability fluctuations throughout the duration of the scheduled activity" at bounding box center [259, 94] width 221 height 14
click at [149, 85] on input "a. Risk probability fluctuations throughout the duration of the scheduled activ…" at bounding box center [149, 82] width 0 height 4
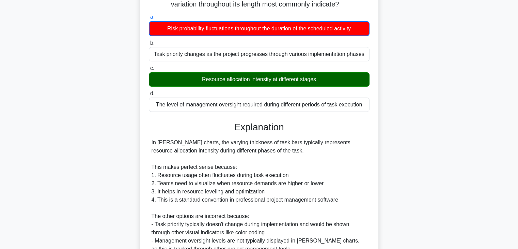
scroll to position [147, 0]
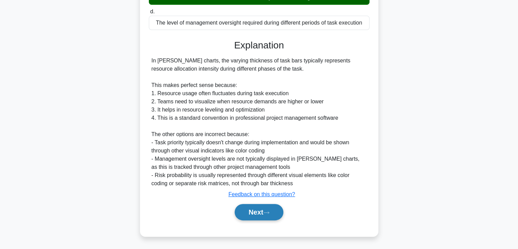
click at [239, 206] on button "Next" at bounding box center [259, 212] width 49 height 16
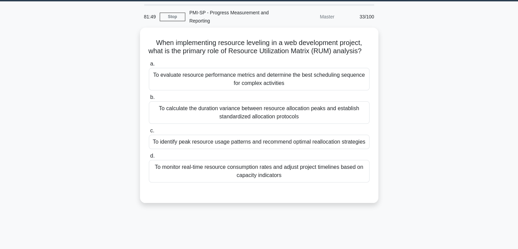
scroll to position [17, 0]
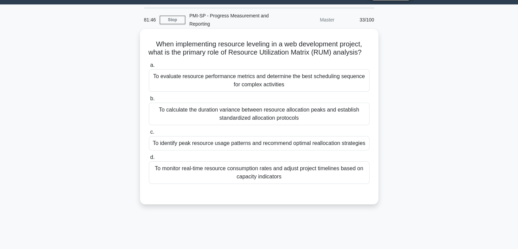
click at [241, 88] on div "To evaluate resource performance metrics and determine the best scheduling sequ…" at bounding box center [259, 80] width 221 height 22
click at [149, 67] on input "a. To evaluate resource performance metrics and determine the best scheduling s…" at bounding box center [149, 65] width 0 height 4
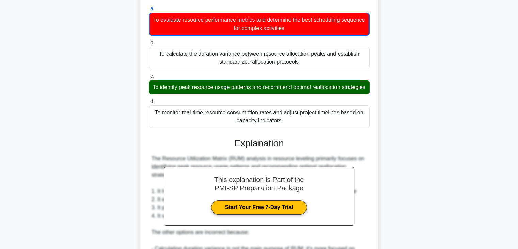
scroll to position [188, 0]
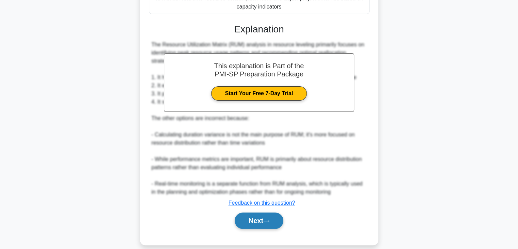
click at [258, 229] on button "Next" at bounding box center [259, 220] width 49 height 16
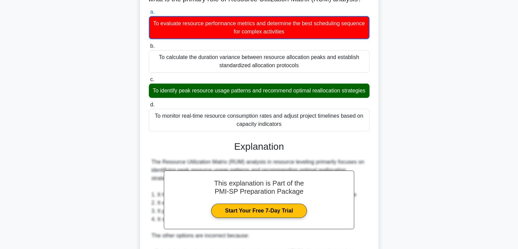
scroll to position [17, 0]
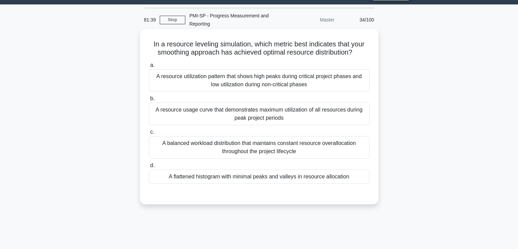
click at [286, 118] on div "A resource usage curve that demonstrates maximum utilization of all resources d…" at bounding box center [259, 114] width 221 height 22
click at [149, 101] on input "b. A resource usage curve that demonstrates maximum utilization of all resource…" at bounding box center [149, 98] width 0 height 4
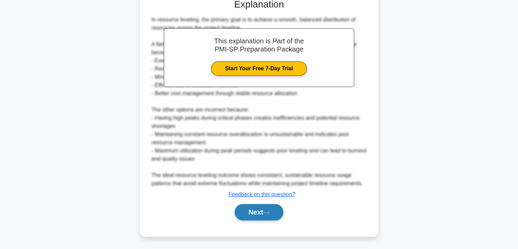
click at [265, 215] on button "Next" at bounding box center [259, 212] width 49 height 16
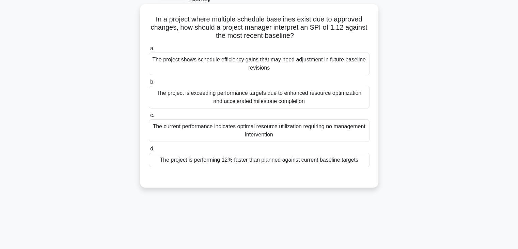
scroll to position [0, 0]
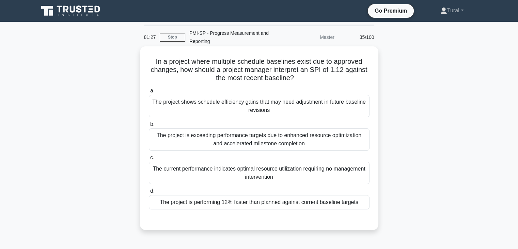
click at [245, 141] on div "The project is exceeding performance targets due to enhanced resource optimizat…" at bounding box center [259, 139] width 221 height 22
click at [149, 126] on input "b. The project is exceeding performance targets due to enhanced resource optimi…" at bounding box center [149, 124] width 0 height 4
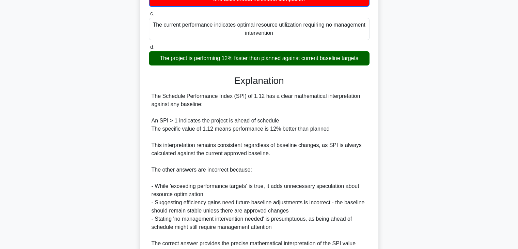
scroll to position [204, 0]
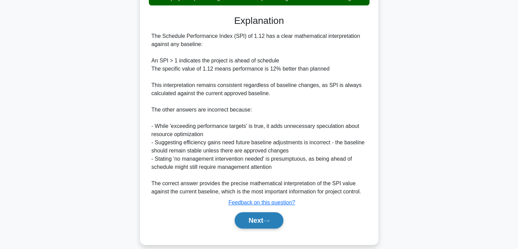
click at [262, 219] on button "Next" at bounding box center [259, 220] width 49 height 16
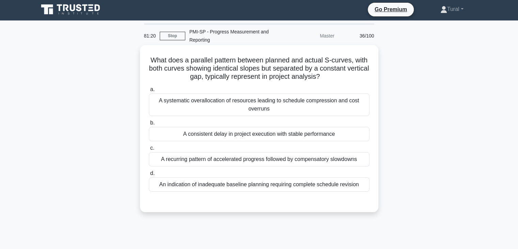
scroll to position [0, 0]
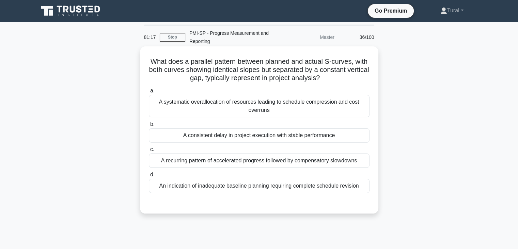
click at [220, 134] on div "A consistent delay in project execution with stable performance" at bounding box center [259, 135] width 221 height 14
click at [149, 126] on input "b. A consistent delay in project execution with stable performance" at bounding box center [149, 124] width 0 height 4
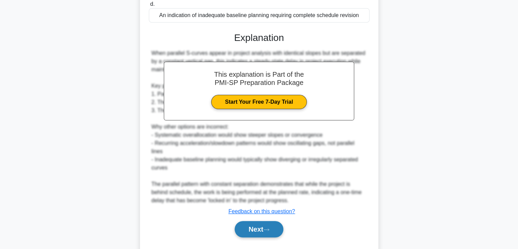
click at [263, 225] on button "Next" at bounding box center [259, 229] width 49 height 16
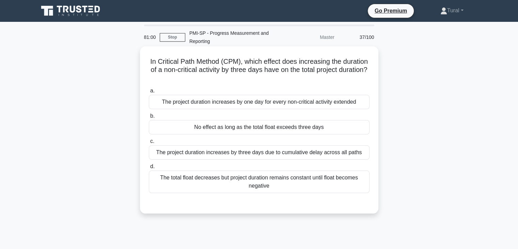
click at [267, 179] on div "The total float decreases but project duration remains constant until float bec…" at bounding box center [259, 181] width 221 height 22
click at [149, 169] on input "d. The total float decreases but project duration remains constant until float …" at bounding box center [149, 166] width 0 height 4
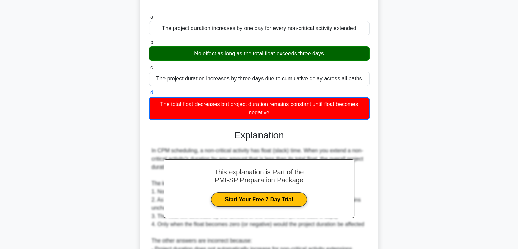
scroll to position [34, 0]
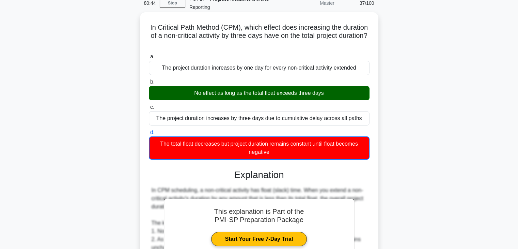
drag, startPoint x: 161, startPoint y: 28, endPoint x: 320, endPoint y: 148, distance: 198.8
click at [320, 148] on div "In Critical Path Method (CPM), which effect does increasing the duration of a n…" at bounding box center [259, 189] width 233 height 348
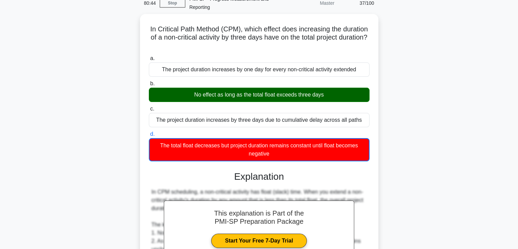
copy div "In Critical Path Method (CPM), which effect does increasing the duration of a n…"
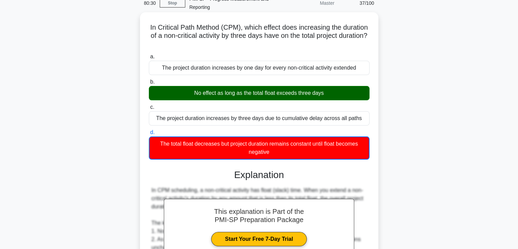
scroll to position [163, 0]
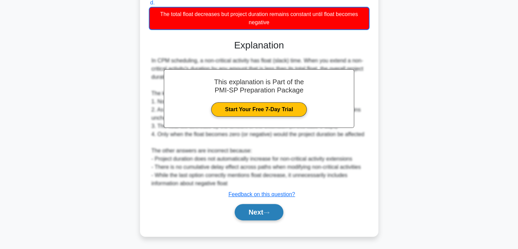
click at [260, 204] on button "Next" at bounding box center [259, 212] width 49 height 16
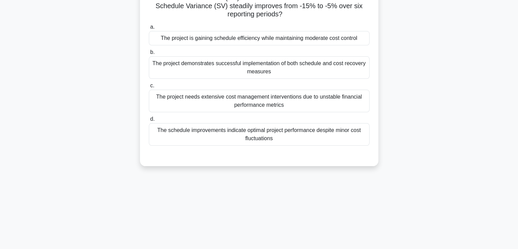
scroll to position [17, 0]
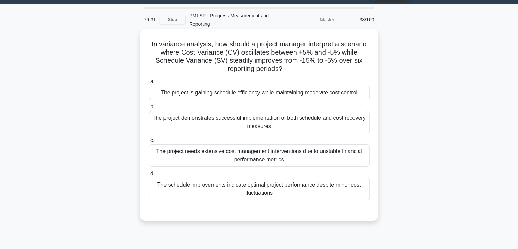
click at [288, 96] on div "The project is gaining schedule efficiency while maintaining moderate cost cont…" at bounding box center [259, 92] width 221 height 14
click at [149, 84] on input "a. The project is gaining schedule efficiency while maintaining moderate cost c…" at bounding box center [149, 81] width 0 height 4
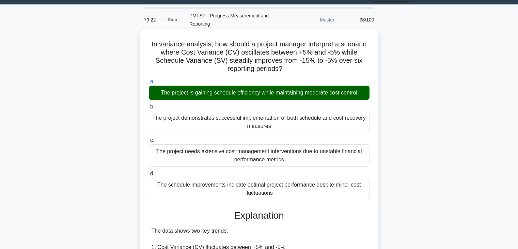
drag, startPoint x: 149, startPoint y: 45, endPoint x: 316, endPoint y: 190, distance: 221.6
click at [316, 190] on div "In variance analysis, how should a project manager interpret a scenario where C…" at bounding box center [259, 242] width 233 height 421
copy div "In variance analysis, how should a project manager interpret a scenario where C…"
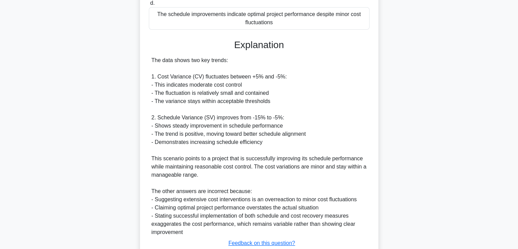
scroll to position [222, 0]
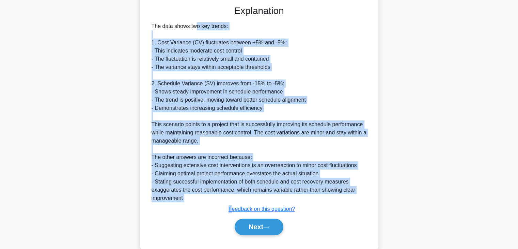
drag, startPoint x: 152, startPoint y: 26, endPoint x: 233, endPoint y: 203, distance: 194.3
click at [233, 203] on div "Explanation The data shows two key trends: 1. Cost Variance (CV) fluctuates bet…" at bounding box center [259, 121] width 221 height 232
drag, startPoint x: 121, startPoint y: 77, endPoint x: 141, endPoint y: 58, distance: 27.5
click at [121, 77] on div "In variance analysis, how should a project manager interpret a scenario where C…" at bounding box center [259, 43] width 450 height 434
click at [162, 41] on div "The data shows two key trends: 1. Cost Variance (CV) fluctuates between +5% and…" at bounding box center [259, 112] width 215 height 180
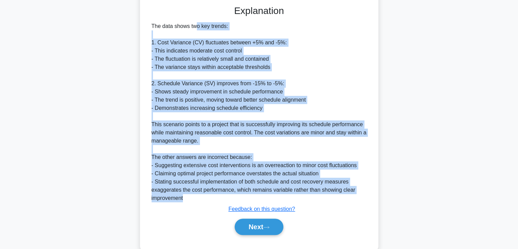
drag, startPoint x: 152, startPoint y: 26, endPoint x: 185, endPoint y: 198, distance: 175.5
click at [185, 198] on div "The data shows two key trends: 1. Cost Variance (CV) fluctuates between +5% and…" at bounding box center [259, 112] width 221 height 180
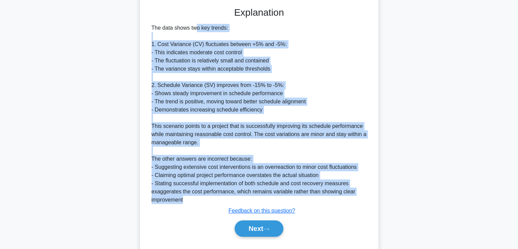
copy div "The data shows two key trends: 1. Cost Variance (CV) fluctuates between +5% and…"
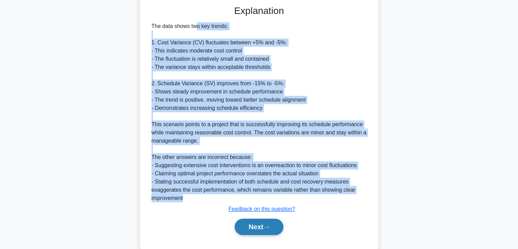
click at [255, 219] on button "Next" at bounding box center [259, 226] width 49 height 16
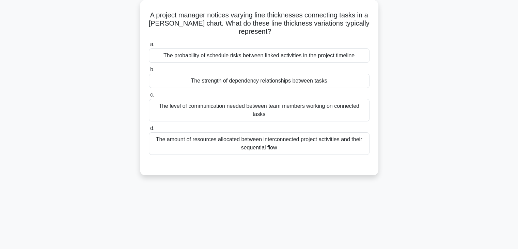
scroll to position [120, 0]
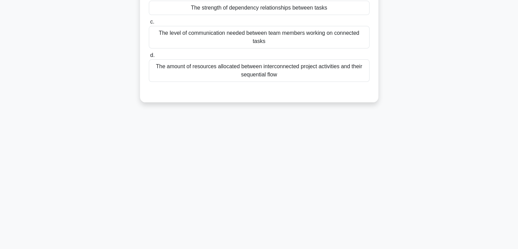
click at [256, 64] on div "The amount of resources allocated between interconnected project activities and…" at bounding box center [259, 70] width 221 height 22
click at [149, 58] on input "d. The amount of resources allocated between interconnected project activities …" at bounding box center [149, 55] width 0 height 4
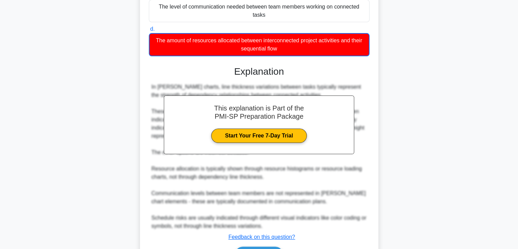
scroll to position [180, 0]
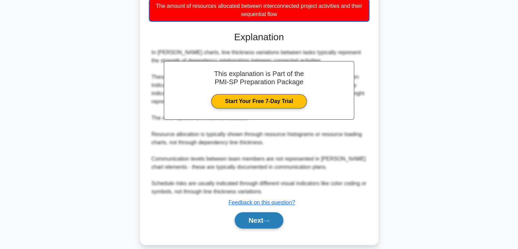
click at [250, 212] on button "Next" at bounding box center [259, 220] width 49 height 16
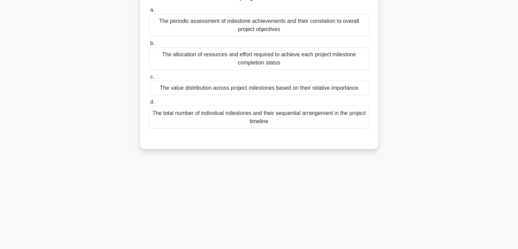
scroll to position [17, 0]
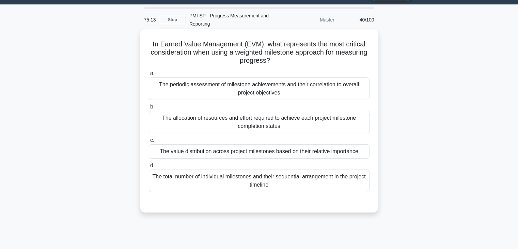
click at [276, 89] on div "The periodic assessment of milestone achievements and their correlation to over…" at bounding box center [259, 88] width 221 height 22
click at [149, 76] on input "a. The periodic assessment of milestone achievements and their correlation to o…" at bounding box center [149, 73] width 0 height 4
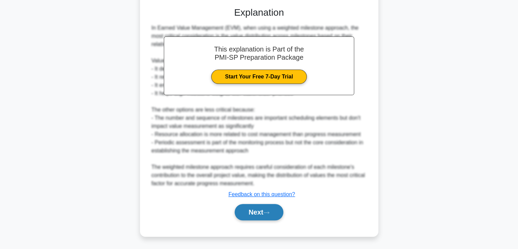
click at [259, 217] on button "Next" at bounding box center [259, 212] width 49 height 16
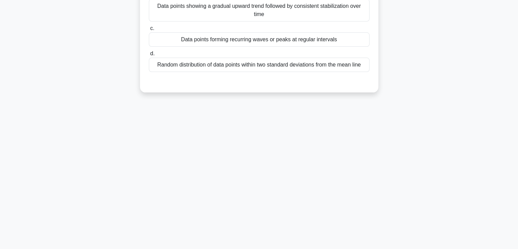
scroll to position [0, 0]
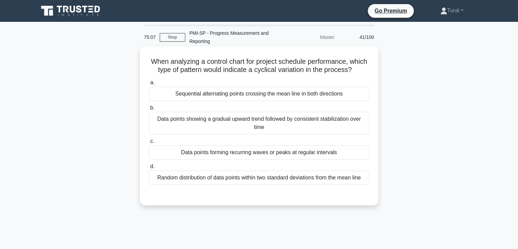
click at [243, 101] on div "Sequential alternating points crossing the mean line in both directions" at bounding box center [259, 94] width 221 height 14
click at [149, 85] on input "a. Sequential alternating points crossing the mean line in both directions" at bounding box center [149, 82] width 0 height 4
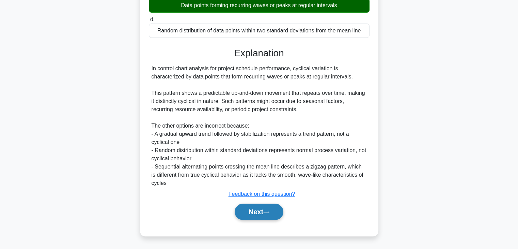
click at [267, 213] on icon at bounding box center [266, 212] width 6 height 4
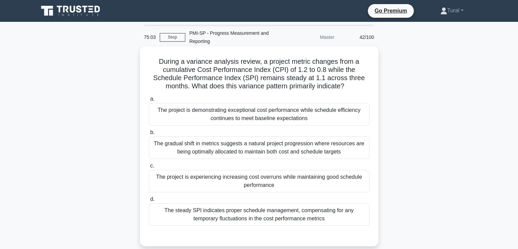
click at [228, 120] on div "The project is demonstrating exceptional cost performance while schedule effici…" at bounding box center [259, 114] width 221 height 22
click at [149, 101] on input "a. The project is demonstrating exceptional cost performance while schedule eff…" at bounding box center [149, 99] width 0 height 4
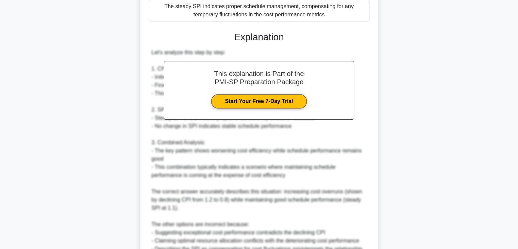
scroll to position [278, 0]
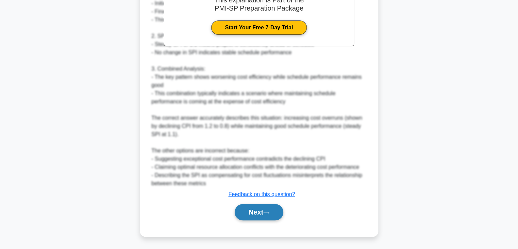
click at [252, 214] on button "Next" at bounding box center [259, 212] width 49 height 16
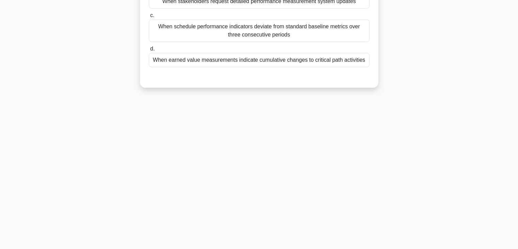
scroll to position [0, 0]
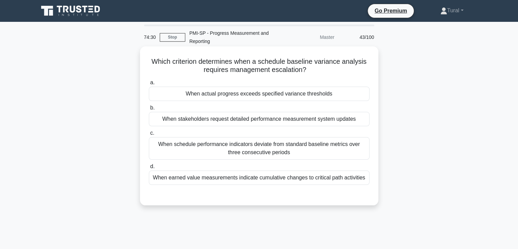
click at [231, 103] on div "a. When actual progress exceeds specified variance thresholds b. When stakehold…" at bounding box center [259, 131] width 229 height 109
click at [231, 96] on div "When actual progress exceeds specified variance thresholds" at bounding box center [259, 94] width 221 height 14
click at [149, 85] on input "a. When actual progress exceeds specified variance thresholds" at bounding box center [149, 82] width 0 height 4
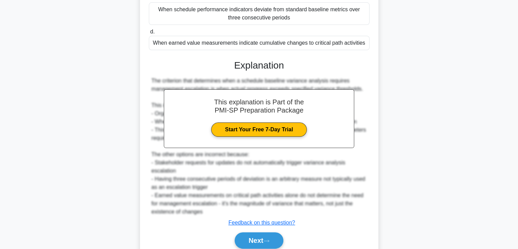
scroll to position [136, 0]
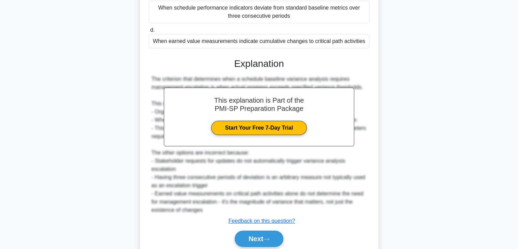
click at [264, 234] on button "Next" at bounding box center [259, 238] width 49 height 16
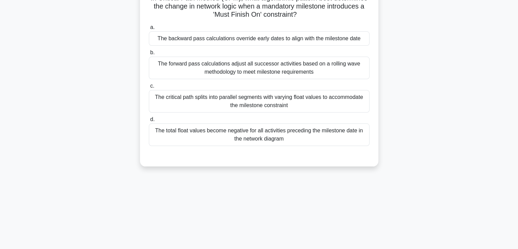
scroll to position [17, 0]
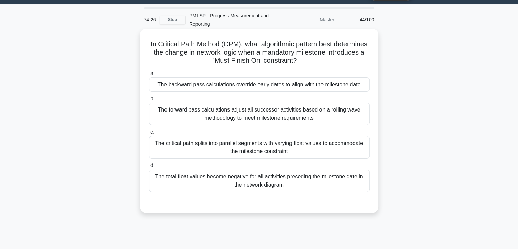
click at [261, 92] on div "a. The backward pass calculations override early dates to align with the milest…" at bounding box center [259, 130] width 229 height 125
click at [328, 176] on div "The total float values become negative for all activities preceding the milesto…" at bounding box center [259, 180] width 221 height 22
click at [149, 168] on input "d. The total float values become negative for all activities preceding the mile…" at bounding box center [149, 165] width 0 height 4
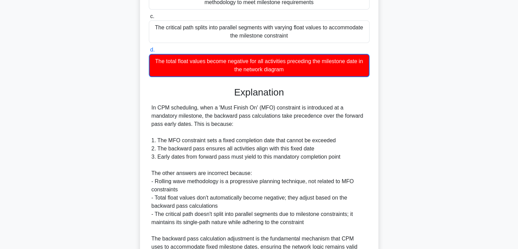
scroll to position [204, 0]
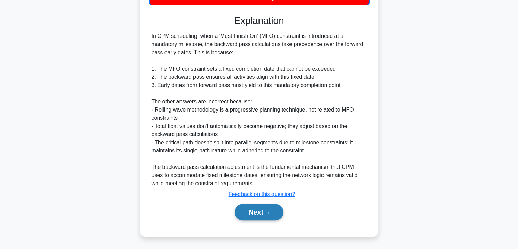
drag, startPoint x: 267, startPoint y: 210, endPoint x: 268, endPoint y: 206, distance: 4.4
click at [267, 210] on icon at bounding box center [266, 212] width 6 height 4
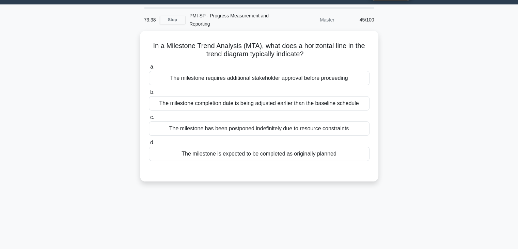
scroll to position [0, 0]
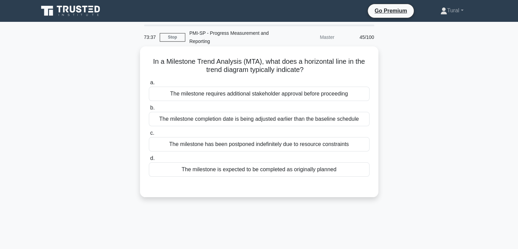
click at [259, 174] on div "The milestone is expected to be completed as originally planned" at bounding box center [259, 169] width 221 height 14
click at [149, 160] on input "d. The milestone is expected to be completed as originally planned" at bounding box center [149, 158] width 0 height 4
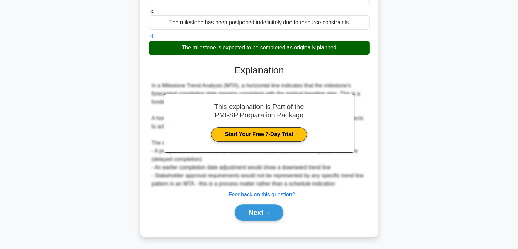
scroll to position [122, 0]
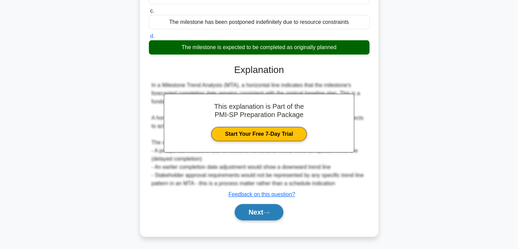
click at [260, 206] on button "Next" at bounding box center [259, 212] width 49 height 16
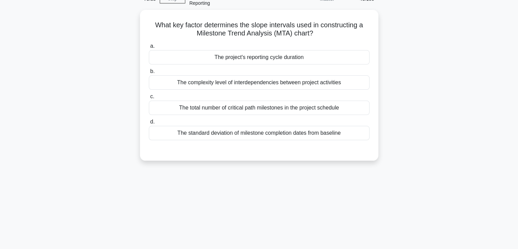
scroll to position [17, 0]
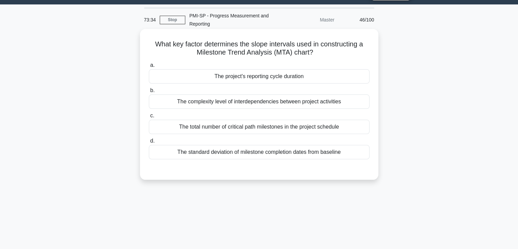
click at [250, 161] on div "a. The project's reporting cycle duration b. The complexity level of interdepen…" at bounding box center [259, 116] width 222 height 112
click at [247, 151] on div "The standard deviation of milestone completion dates from baseline" at bounding box center [259, 152] width 221 height 14
click at [149, 143] on input "d. The standard deviation of milestone completion dates from baseline" at bounding box center [149, 141] width 0 height 4
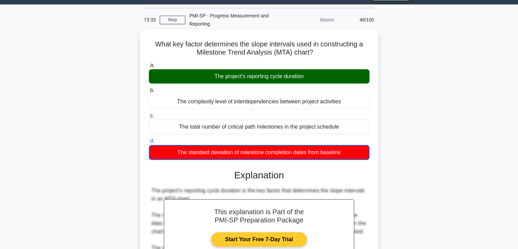
scroll to position [154, 0]
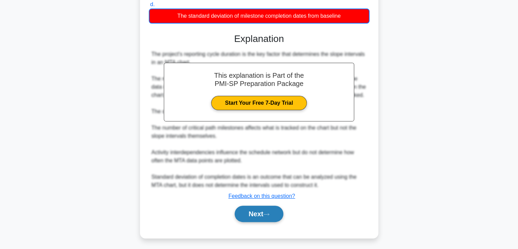
drag, startPoint x: 256, startPoint y: 220, endPoint x: 254, endPoint y: 213, distance: 7.3
click at [256, 220] on button "Next" at bounding box center [259, 213] width 49 height 16
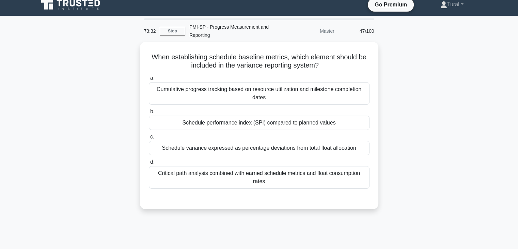
scroll to position [0, 0]
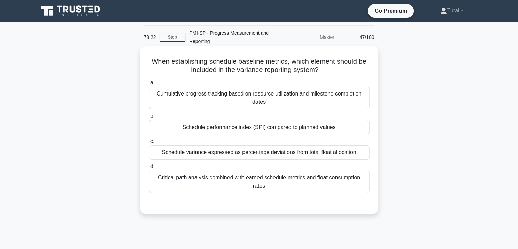
click at [239, 131] on div "Schedule performance index (SPI) compared to planned values" at bounding box center [259, 127] width 221 height 14
click at [149, 118] on input "b. Schedule performance index (SPI) compared to planned values" at bounding box center [149, 116] width 0 height 4
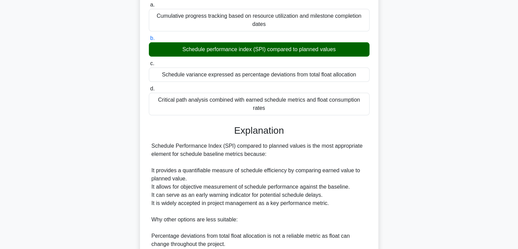
scroll to position [170, 0]
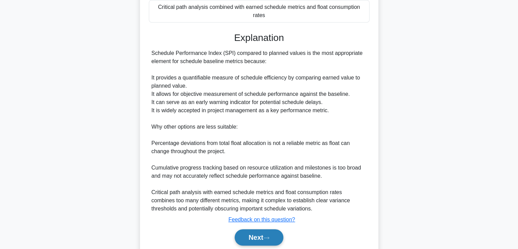
click at [264, 235] on button "Next" at bounding box center [259, 237] width 49 height 16
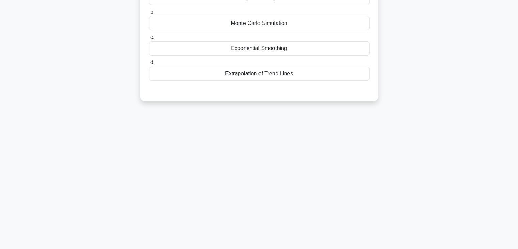
scroll to position [17, 0]
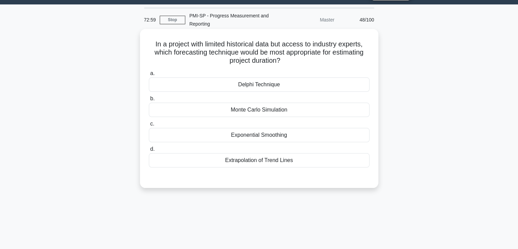
click at [225, 88] on div "Delphi Technique" at bounding box center [259, 84] width 221 height 14
click at [149, 76] on input "a. Delphi Technique" at bounding box center [149, 73] width 0 height 4
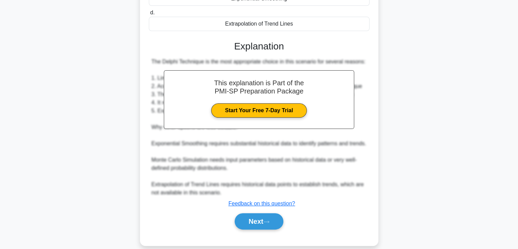
scroll to position [51, 0]
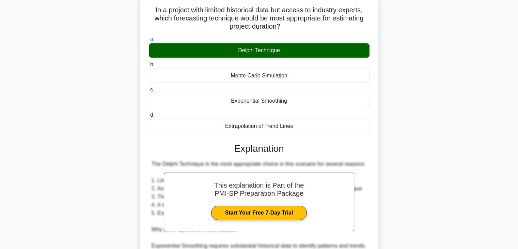
drag, startPoint x: 151, startPoint y: 8, endPoint x: 308, endPoint y: 128, distance: 197.8
click at [308, 128] on div "In a project with limited historical data but access to industry experts, which…" at bounding box center [259, 171] width 233 height 347
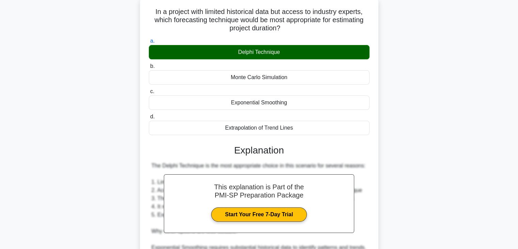
click at [91, 53] on div "In a project with limited historical data but access to industry experts, which…" at bounding box center [259, 177] width 450 height 361
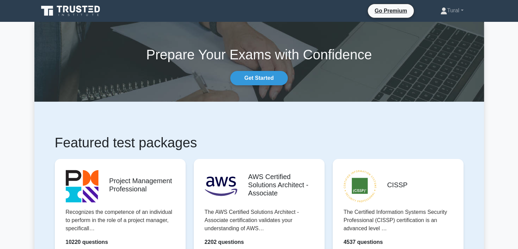
scroll to position [136, 0]
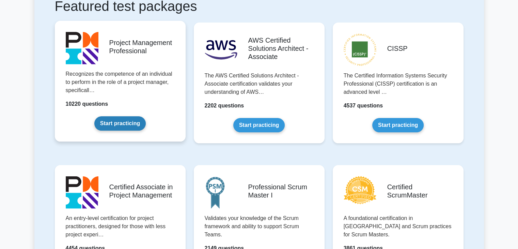
click at [132, 127] on link "Start practicing" at bounding box center [119, 123] width 51 height 14
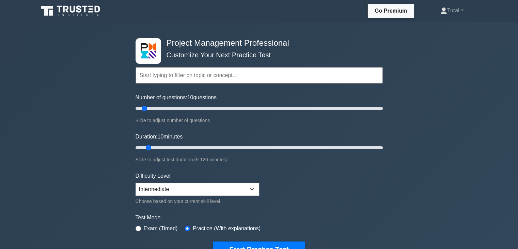
click at [204, 78] on input "text" at bounding box center [259, 75] width 247 height 16
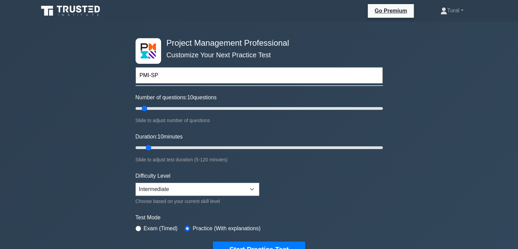
type input "PMI-SP"
click at [213, 241] on button "Start Practice Test" at bounding box center [259, 249] width 92 height 16
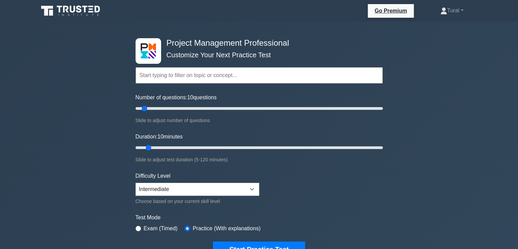
click at [85, 10] on icon at bounding box center [84, 9] width 5 height 7
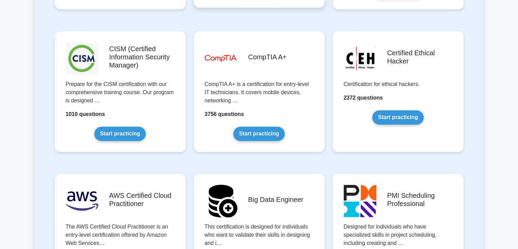
scroll to position [1056, 0]
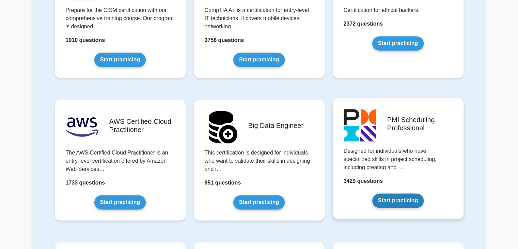
click at [391, 202] on link "Start practicing" at bounding box center [397, 200] width 51 height 14
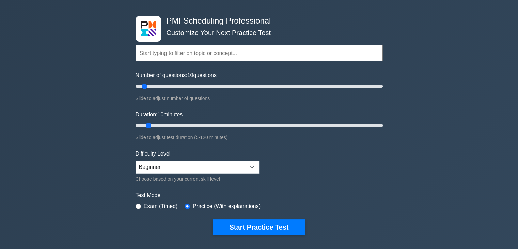
scroll to position [34, 0]
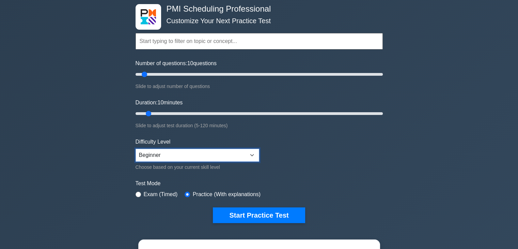
click at [195, 156] on select "Beginner Intermediate Expert" at bounding box center [198, 154] width 124 height 13
select select "expert"
click at [136, 148] on select "Beginner Intermediate Expert" at bounding box center [198, 154] width 124 height 13
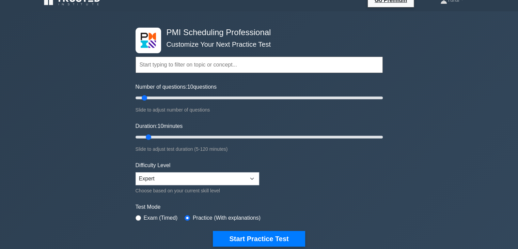
scroll to position [102, 0]
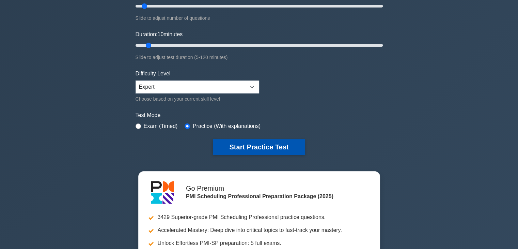
click at [272, 147] on button "Start Practice Test" at bounding box center [259, 147] width 92 height 16
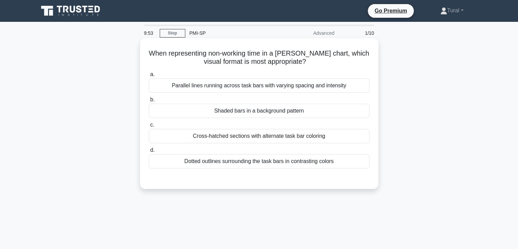
click at [193, 112] on div "Shaded bars in a background pattern" at bounding box center [259, 111] width 221 height 14
click at [149, 102] on input "b. Shaded bars in a background pattern" at bounding box center [149, 99] width 0 height 4
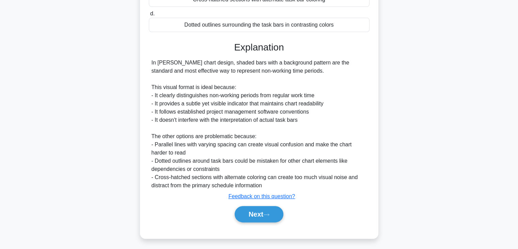
scroll to position [138, 0]
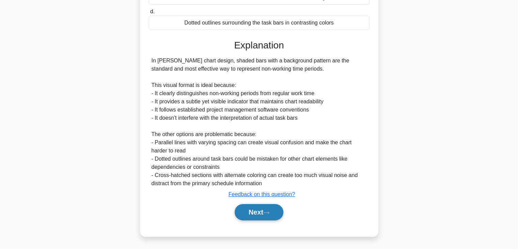
click at [268, 219] on button "Next" at bounding box center [259, 212] width 49 height 16
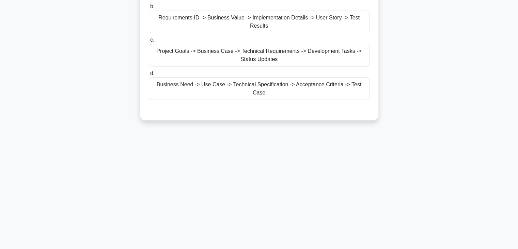
click at [266, 214] on div "9:50 Stop PMI-SP Advanced 2/10 A project manager is establishing a new column h…" at bounding box center [259, 75] width 450 height 341
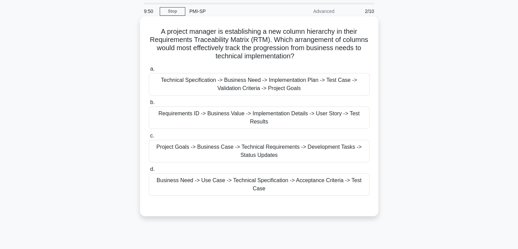
scroll to position [17, 0]
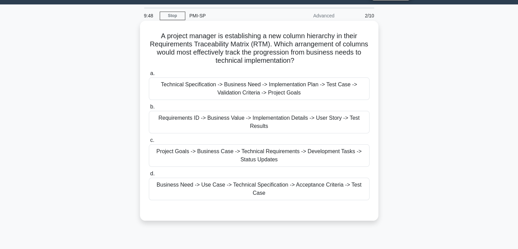
click at [214, 89] on div "Technical Specification -> Business Need -> Implementation Plan -> Test Case ->…" at bounding box center [259, 88] width 221 height 22
click at [149, 76] on input "a. Technical Specification -> Business Need -> Implementation Plan -> Test Case…" at bounding box center [149, 73] width 0 height 4
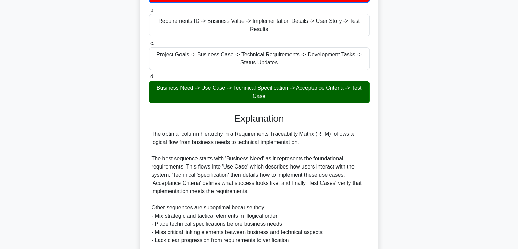
scroll to position [188, 0]
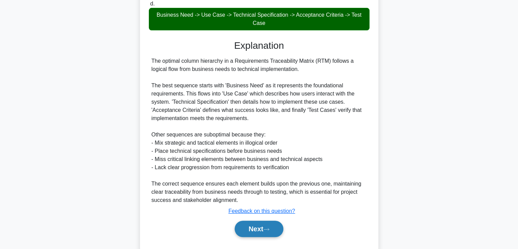
click at [267, 226] on button "Next" at bounding box center [259, 228] width 49 height 16
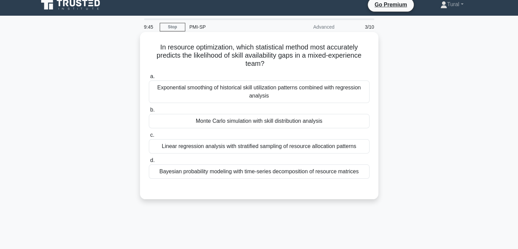
scroll to position [0, 0]
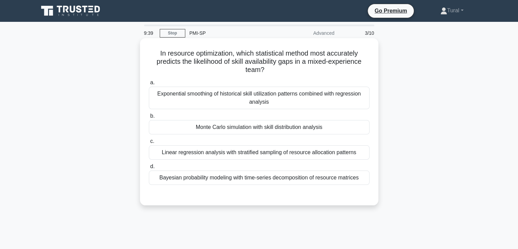
click at [183, 149] on div "Linear regression analysis with stratified sampling of resource allocation patt…" at bounding box center [259, 152] width 221 height 14
click at [149, 143] on input "c. Linear regression analysis with stratified sampling of resource allocation p…" at bounding box center [149, 141] width 0 height 4
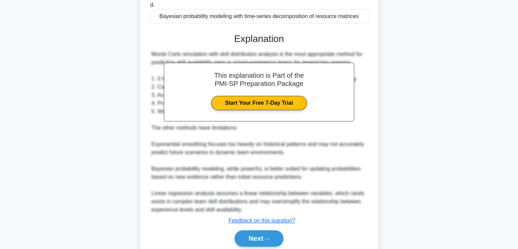
scroll to position [188, 0]
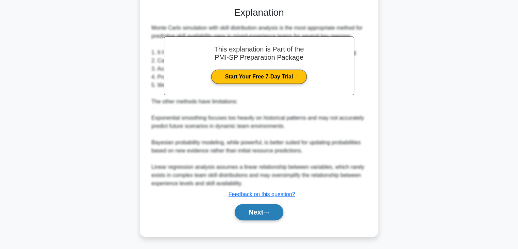
click at [258, 209] on button "Next" at bounding box center [259, 212] width 49 height 16
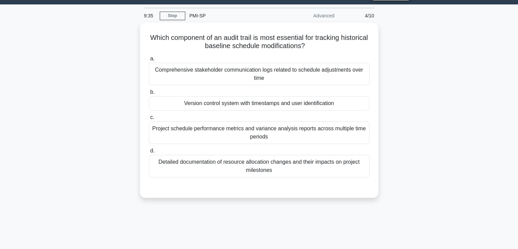
scroll to position [0, 0]
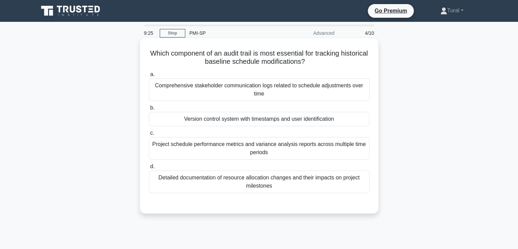
click at [214, 117] on div "Version control system with timestamps and user identification" at bounding box center [259, 119] width 221 height 14
click at [149, 110] on input "b. Version control system with timestamps and user identification" at bounding box center [149, 108] width 0 height 4
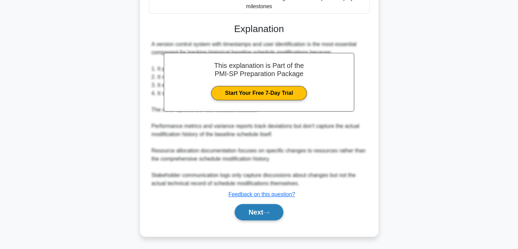
click at [250, 213] on button "Next" at bounding box center [259, 212] width 49 height 16
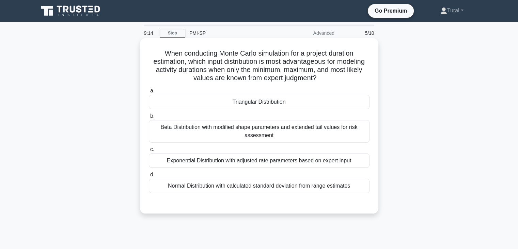
click at [223, 124] on div "Beta Distribution with modified shape parameters and extended tail values for r…" at bounding box center [259, 131] width 221 height 22
click at [149, 118] on input "b. Beta Distribution with modified shape parameters and extended tail values fo…" at bounding box center [149, 116] width 0 height 4
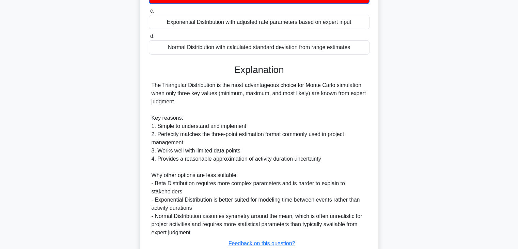
scroll to position [170, 0]
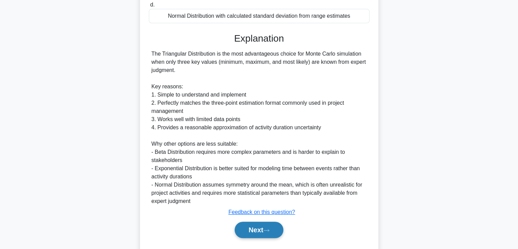
drag, startPoint x: 267, startPoint y: 219, endPoint x: 271, endPoint y: 221, distance: 4.4
click at [268, 220] on div "Next" at bounding box center [259, 230] width 221 height 22
click at [271, 226] on button "Next" at bounding box center [259, 229] width 49 height 16
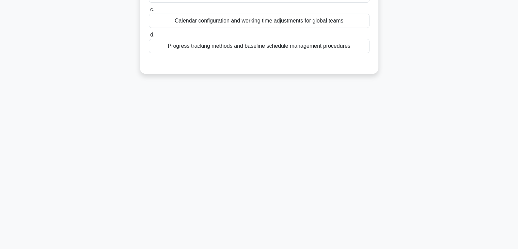
scroll to position [0, 0]
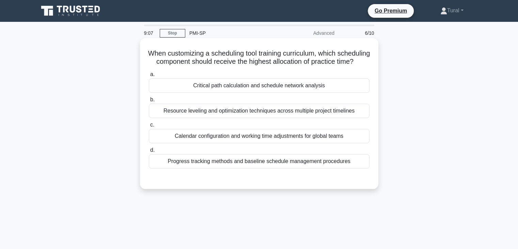
click at [201, 168] on div "Progress tracking methods and baseline schedule management procedures" at bounding box center [259, 161] width 221 height 14
click at [149, 152] on input "d. Progress tracking methods and baseline schedule management procedures" at bounding box center [149, 150] width 0 height 4
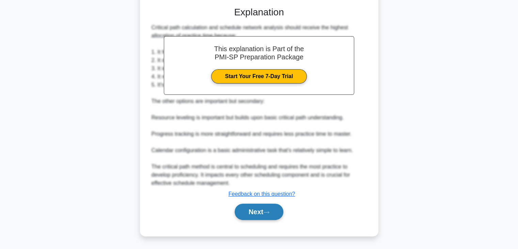
click at [257, 219] on button "Next" at bounding box center [259, 211] width 49 height 16
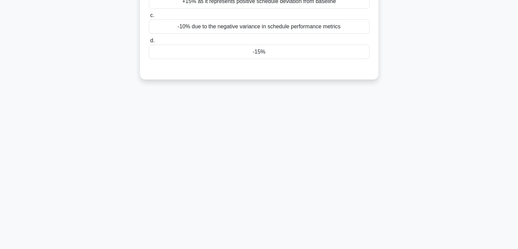
click at [259, 212] on div "9:03 Stop PMI-SP Advanced 7/10 In calculating Schedule Variance Percentage (SV%…" at bounding box center [259, 75] width 450 height 341
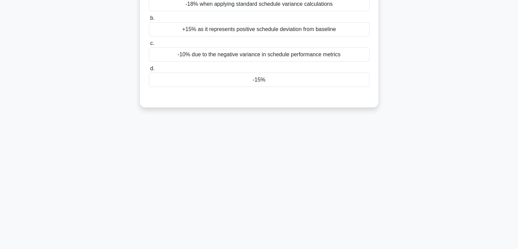
scroll to position [17, 0]
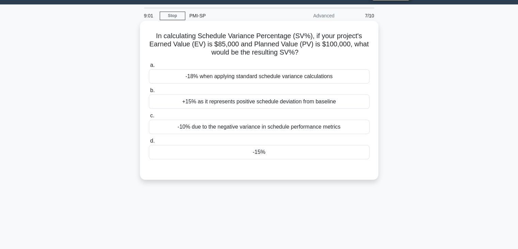
click at [230, 79] on div "-18% when applying standard schedule variance calculations" at bounding box center [259, 76] width 221 height 14
click at [149, 67] on input "a. -18% when applying standard schedule variance calculations" at bounding box center [149, 65] width 0 height 4
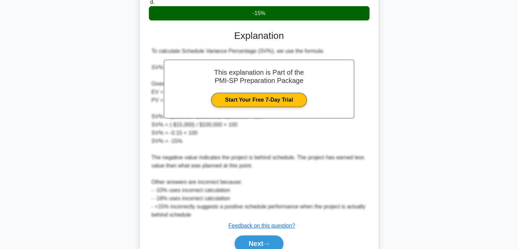
scroll to position [188, 0]
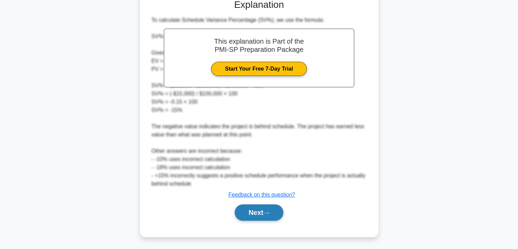
click at [267, 209] on button "Next" at bounding box center [259, 212] width 49 height 16
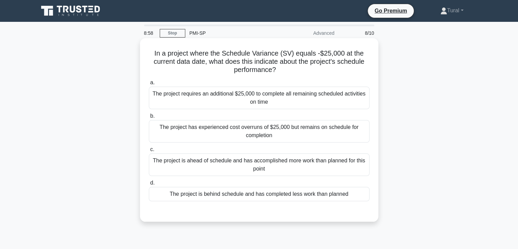
scroll to position [0, 0]
click at [215, 126] on div "The project has experienced cost overruns of $25,000 but remains on schedule fo…" at bounding box center [259, 131] width 221 height 22
click at [149, 118] on input "b. The project has experienced cost overruns of $25,000 but remains on schedule…" at bounding box center [149, 116] width 0 height 4
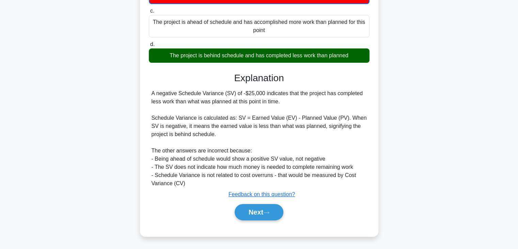
drag, startPoint x: 259, startPoint y: 212, endPoint x: 236, endPoint y: 186, distance: 34.5
click at [259, 212] on button "Next" at bounding box center [259, 212] width 49 height 16
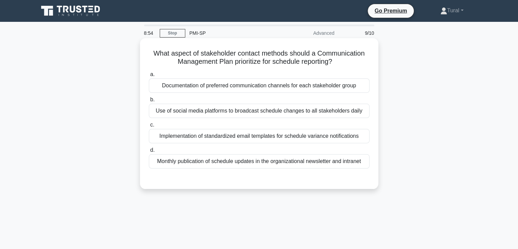
click at [198, 77] on label "a. Documentation of preferred communication channels for each stakeholder group" at bounding box center [259, 81] width 221 height 22
click at [149, 77] on input "a. Documentation of preferred communication channels for each stakeholder group" at bounding box center [149, 74] width 0 height 4
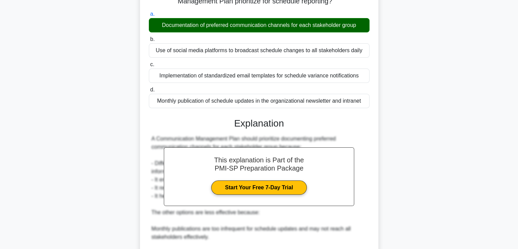
scroll to position [163, 0]
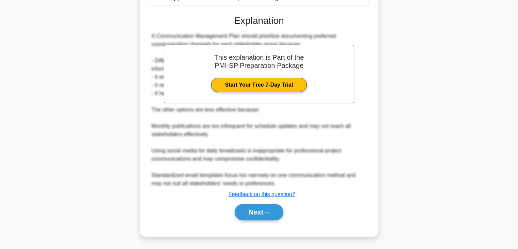
drag, startPoint x: 262, startPoint y: 210, endPoint x: 249, endPoint y: 198, distance: 18.1
click at [263, 210] on button "Next" at bounding box center [259, 212] width 49 height 16
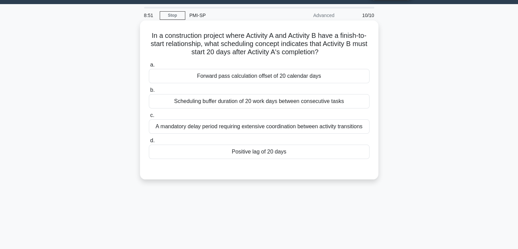
scroll to position [0, 0]
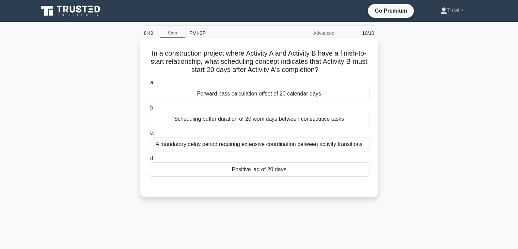
click at [239, 95] on div "Forward pass calculation offset of 20 calendar days" at bounding box center [259, 94] width 221 height 14
click at [149, 85] on input "a. Forward pass calculation offset of 20 calendar days" at bounding box center [149, 82] width 0 height 4
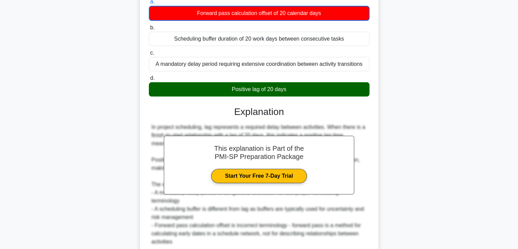
scroll to position [139, 0]
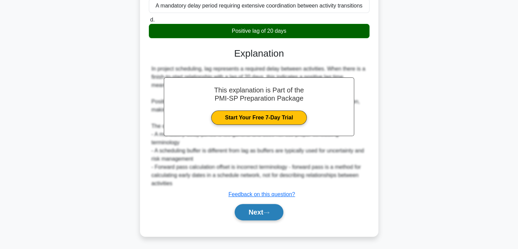
click at [261, 214] on button "Next" at bounding box center [259, 212] width 49 height 16
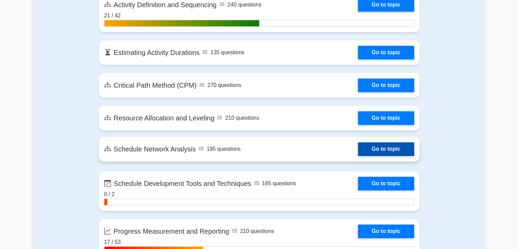
scroll to position [715, 0]
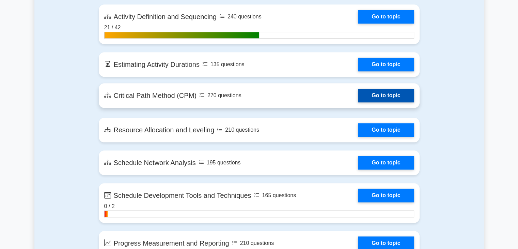
click at [358, 95] on link "Go to topic" at bounding box center [386, 96] width 56 height 14
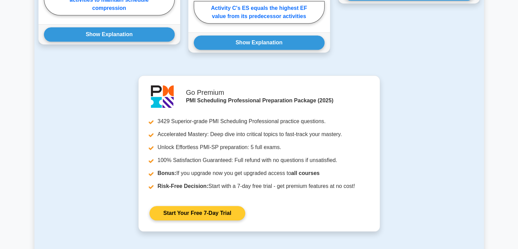
scroll to position [861, 0]
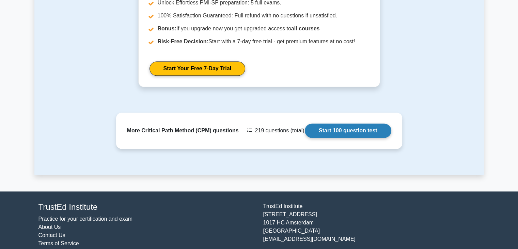
click at [319, 123] on link "Start 100 question test" at bounding box center [348, 130] width 87 height 14
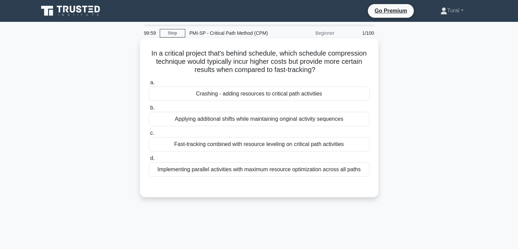
click at [263, 99] on div "Crashing - adding resources to critical path activities" at bounding box center [259, 94] width 221 height 14
click at [149, 85] on input "a. Crashing - adding resources to critical path activities" at bounding box center [149, 82] width 0 height 4
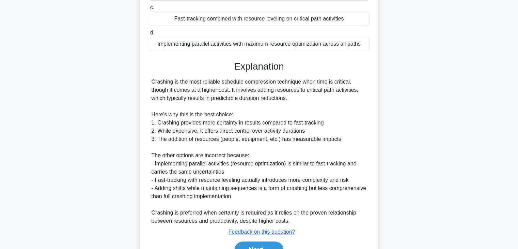
scroll to position [163, 0]
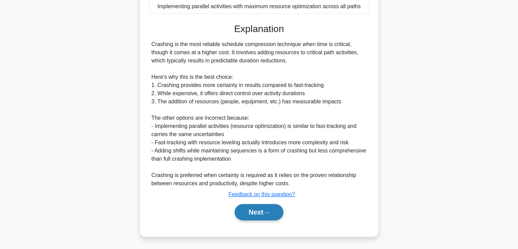
click at [259, 215] on button "Next" at bounding box center [259, 212] width 49 height 16
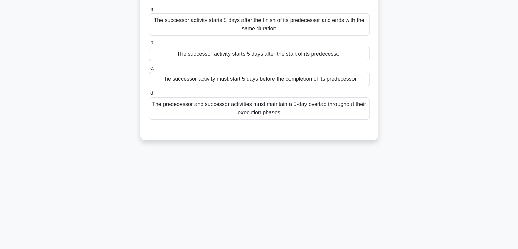
scroll to position [17, 0]
